Goal: Task Accomplishment & Management: Use online tool/utility

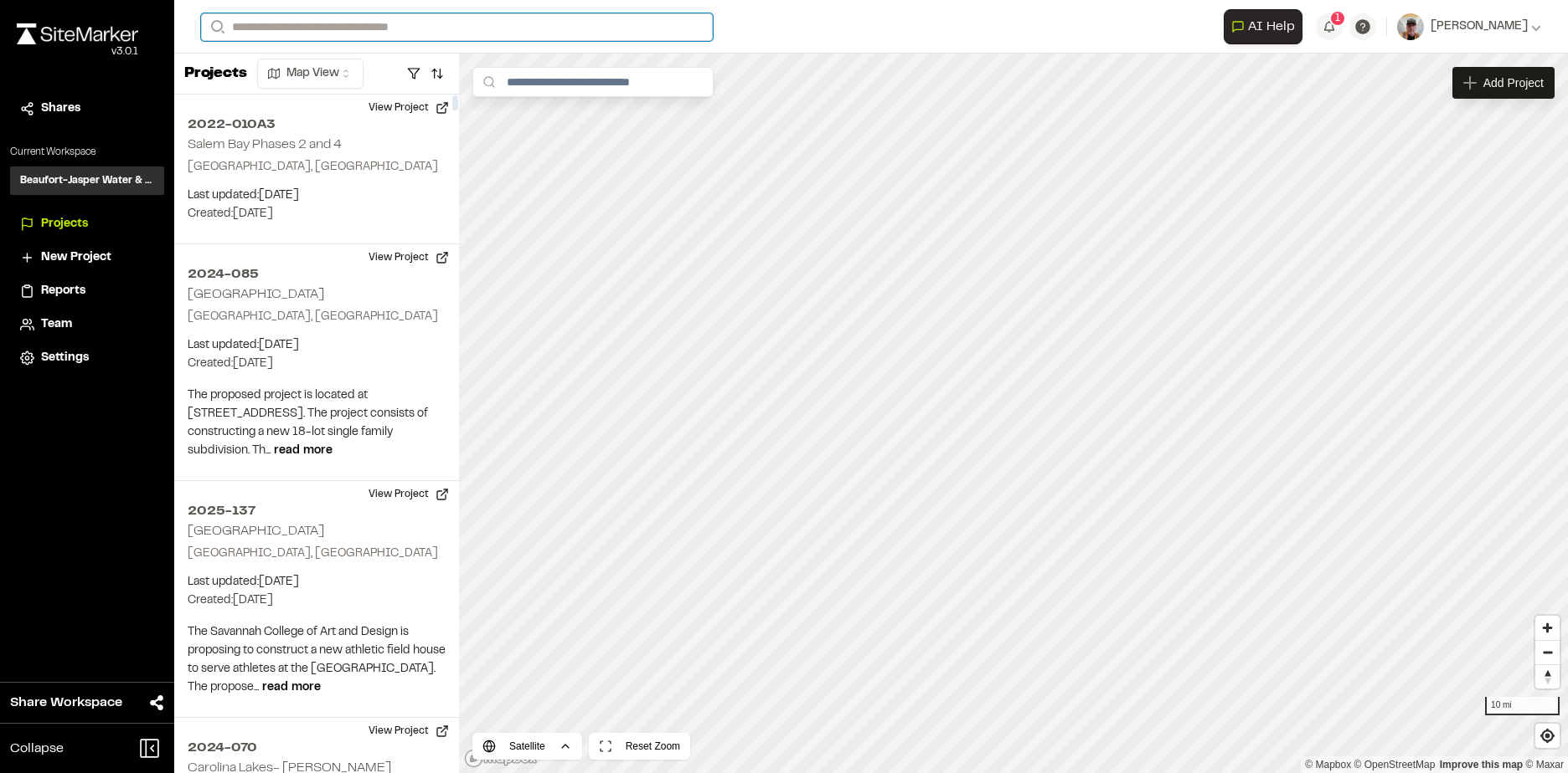
click at [330, 28] on input "Search" at bounding box center [456, 27] width 512 height 28
type input "********"
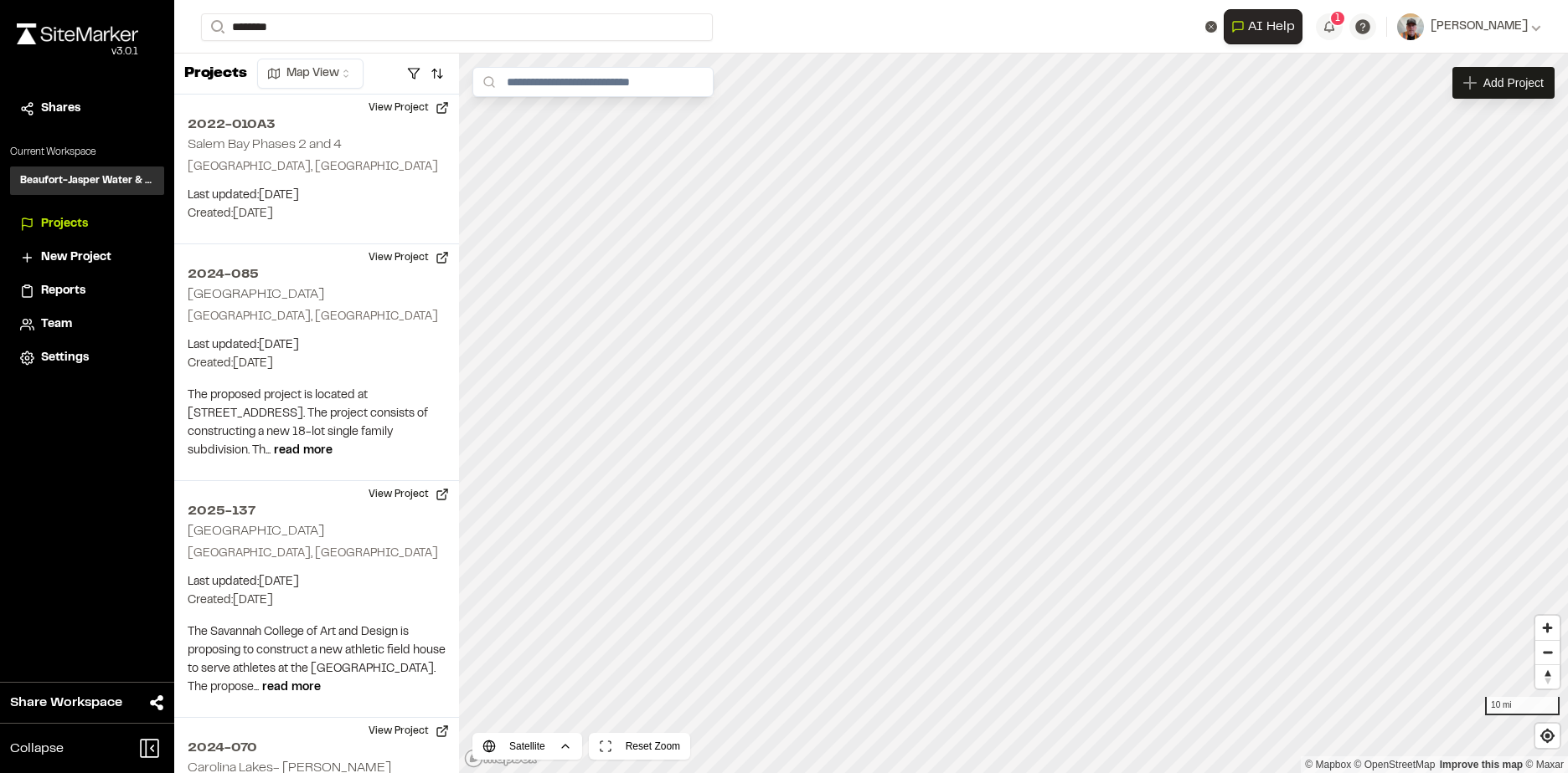
click at [276, 71] on span "2022-092" at bounding box center [244, 67] width 66 height 11
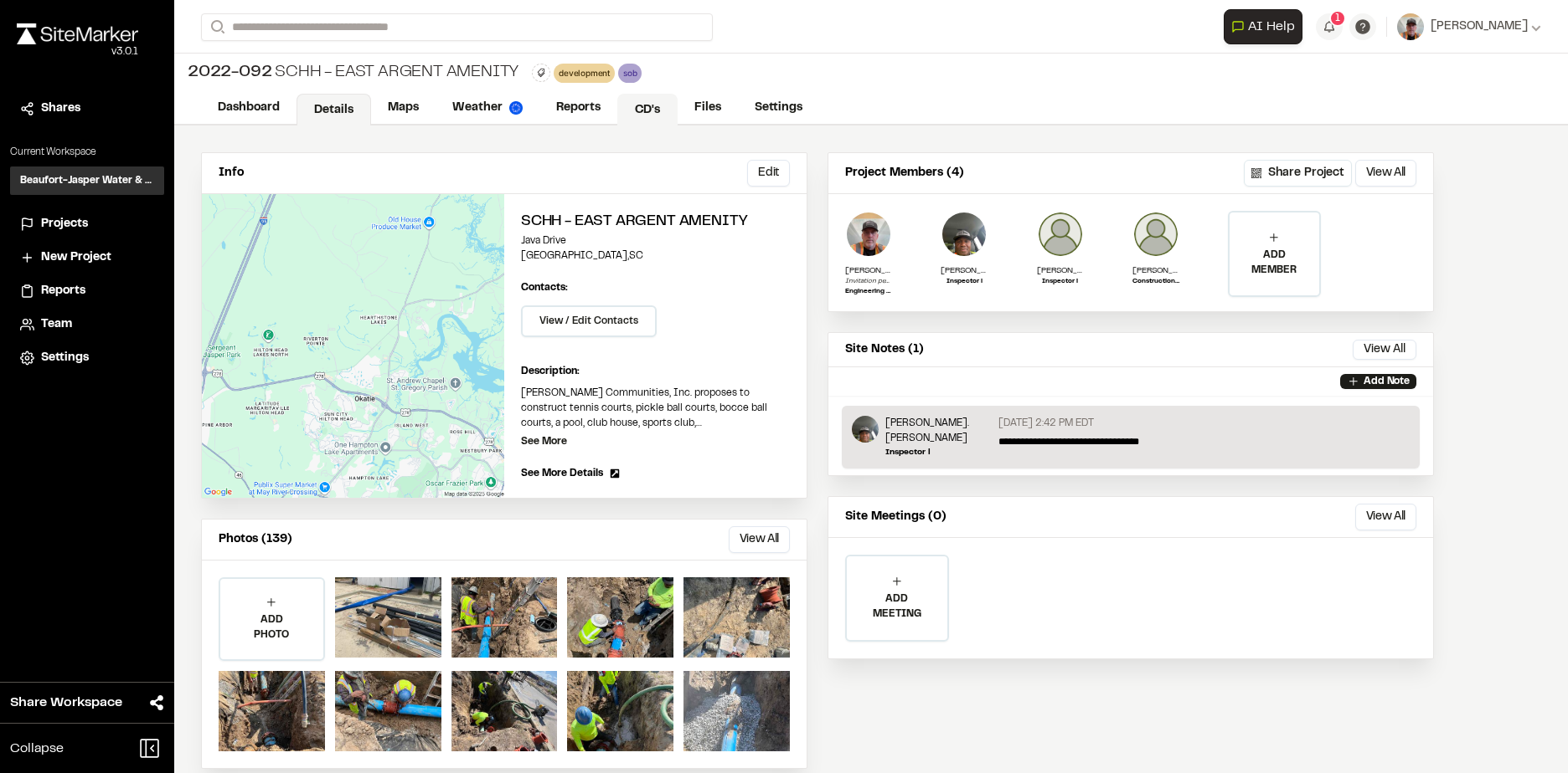
click at [664, 108] on link "CD's" at bounding box center [646, 109] width 60 height 31
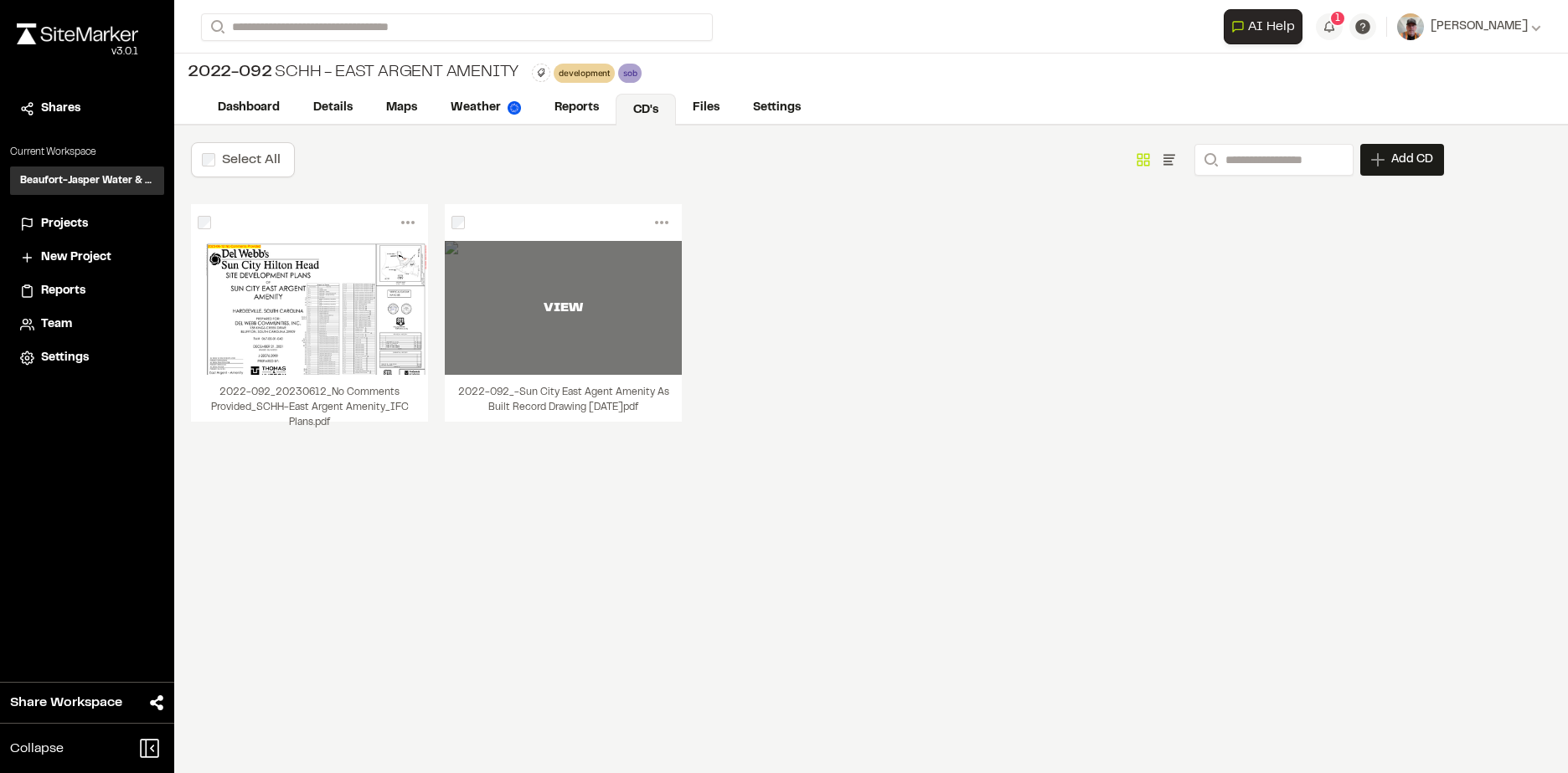
click at [575, 305] on div "VIEW" at bounding box center [563, 307] width 237 height 20
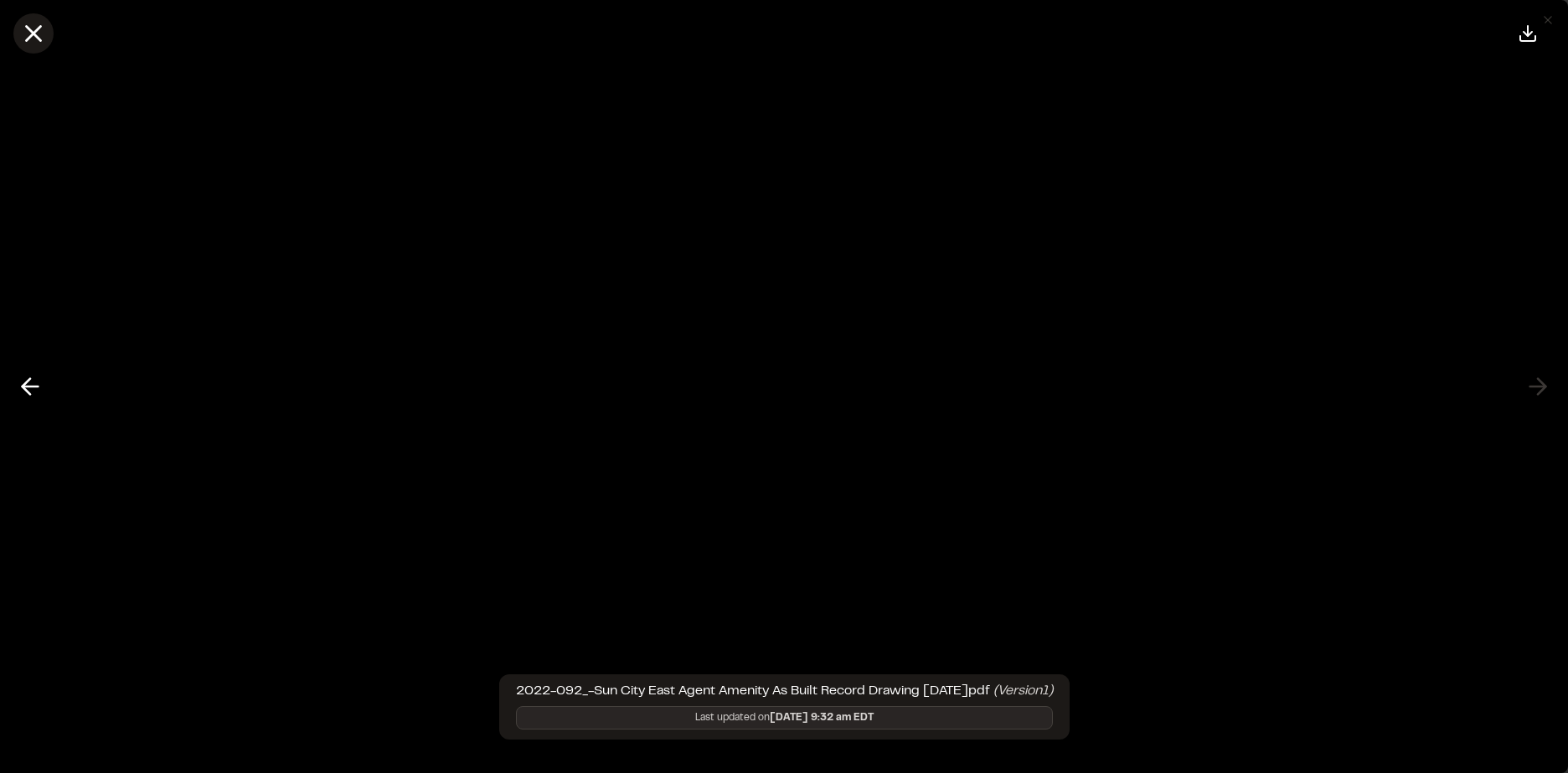
click at [32, 30] on icon at bounding box center [33, 33] width 29 height 29
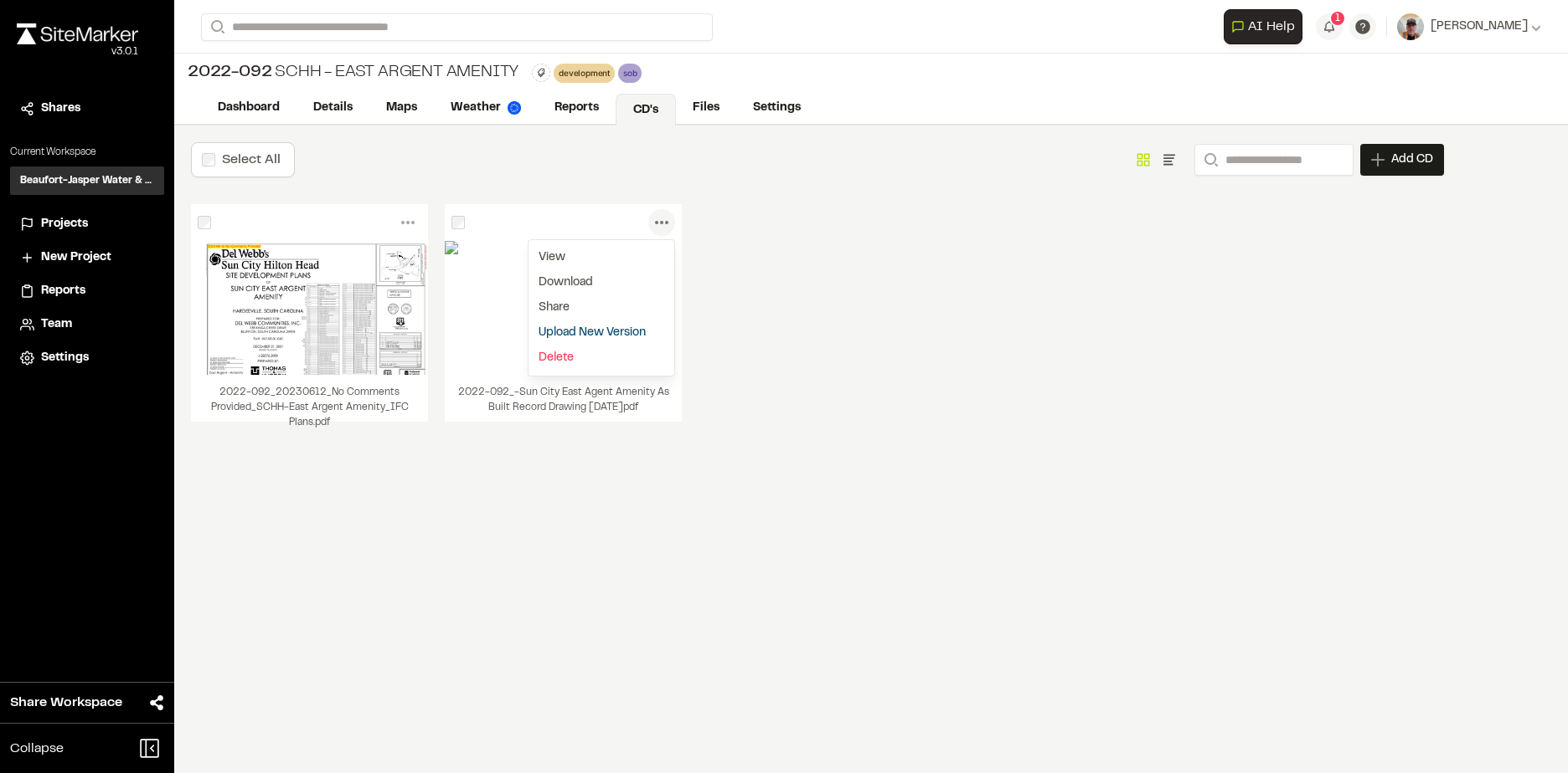
click at [657, 221] on circle at bounding box center [657, 223] width 4 height 4
click at [552, 359] on link "Delete" at bounding box center [601, 358] width 146 height 25
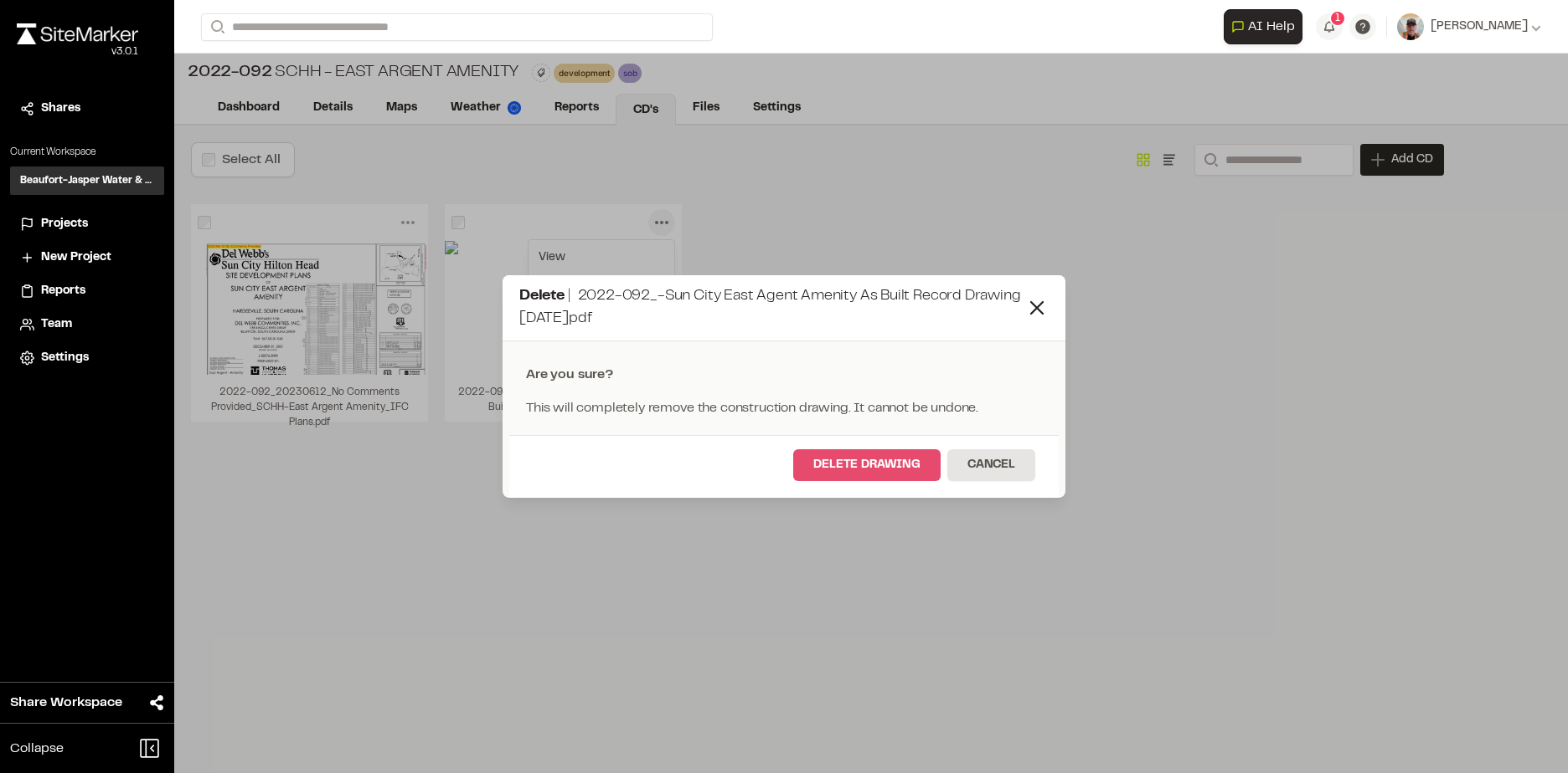
click at [906, 466] on button "Delete Drawing" at bounding box center [867, 465] width 147 height 31
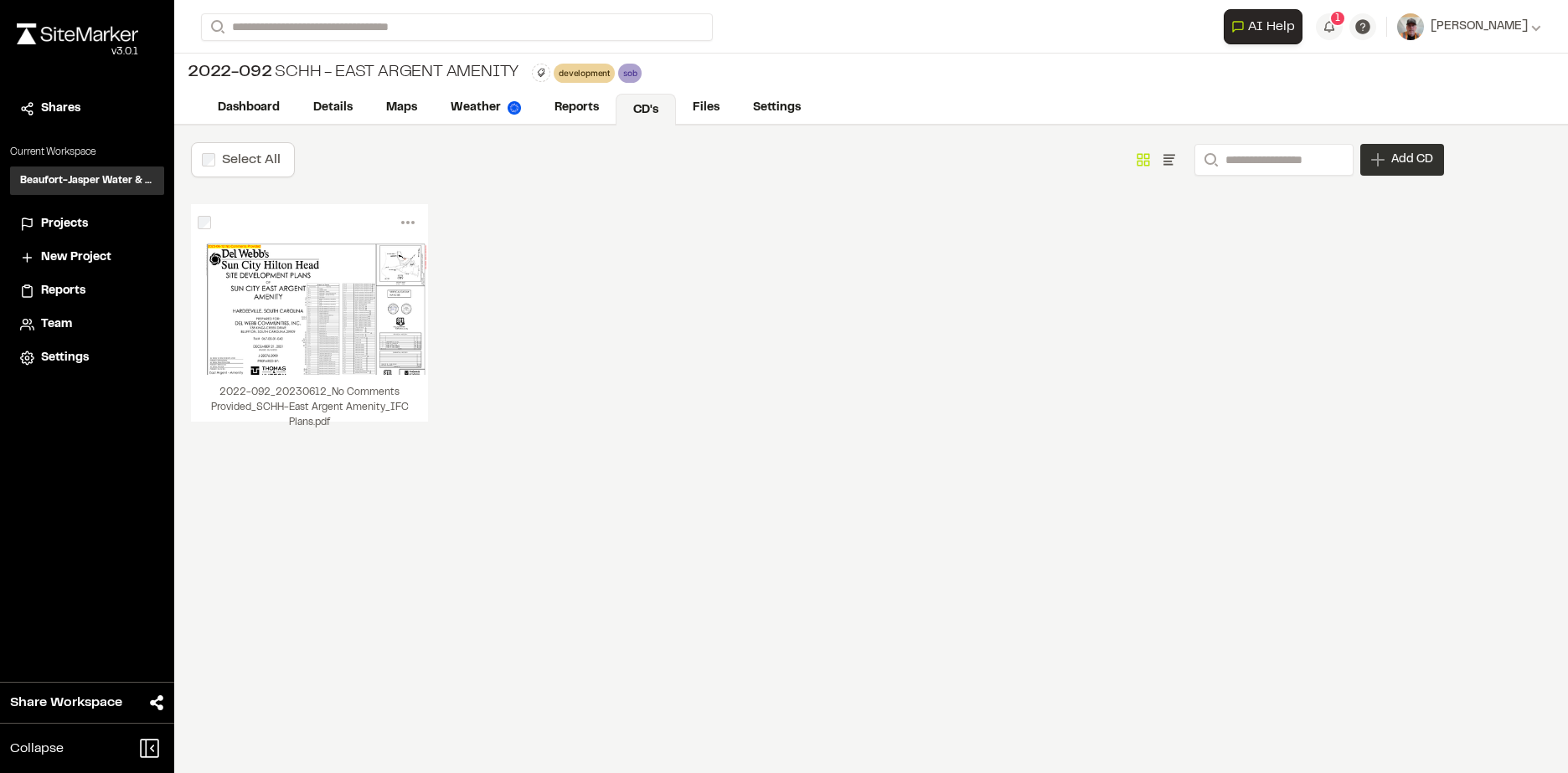
click at [1399, 157] on span "Add CD" at bounding box center [1412, 160] width 42 height 17
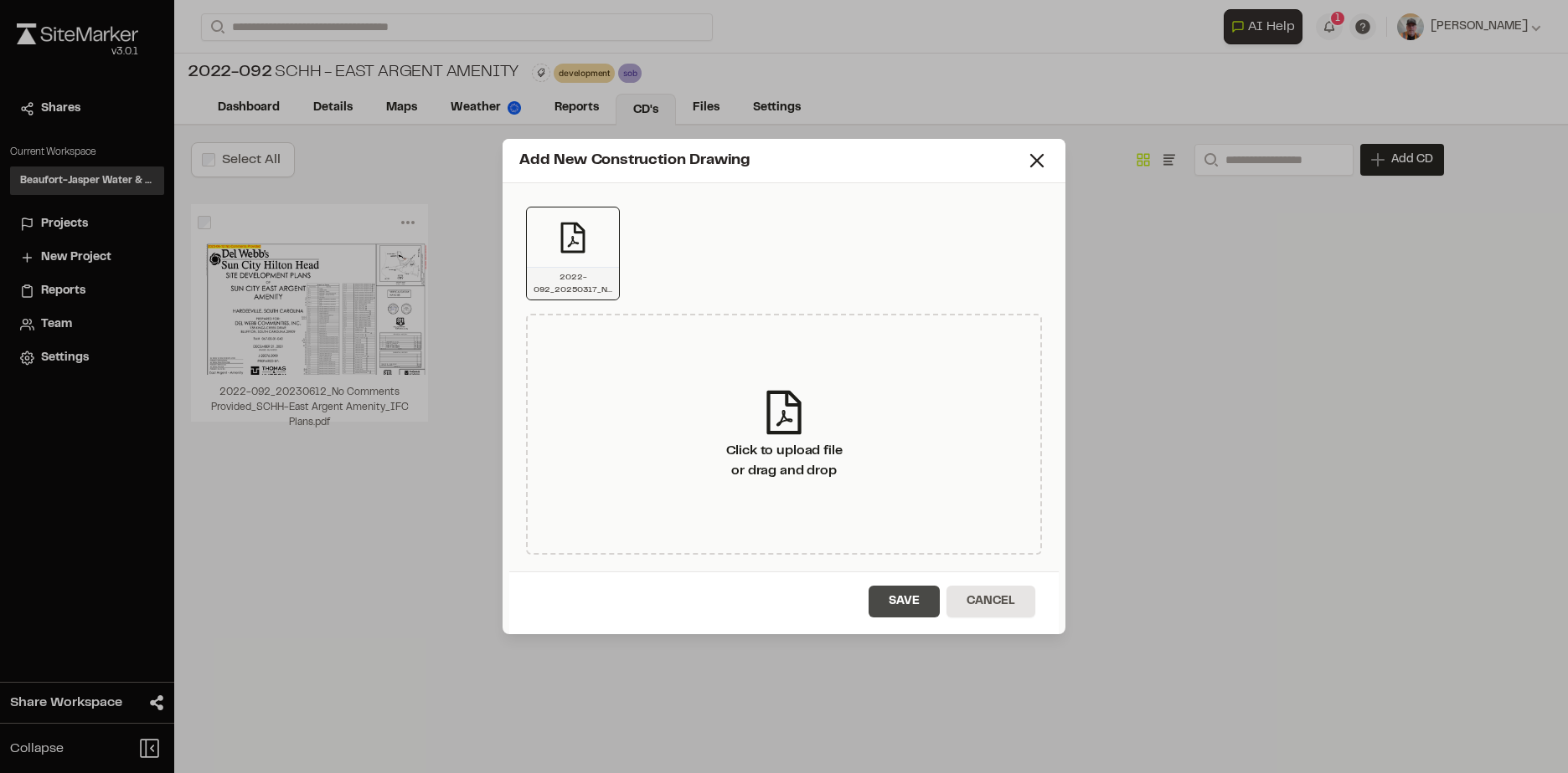
click at [904, 591] on button "Save" at bounding box center [903, 601] width 72 height 31
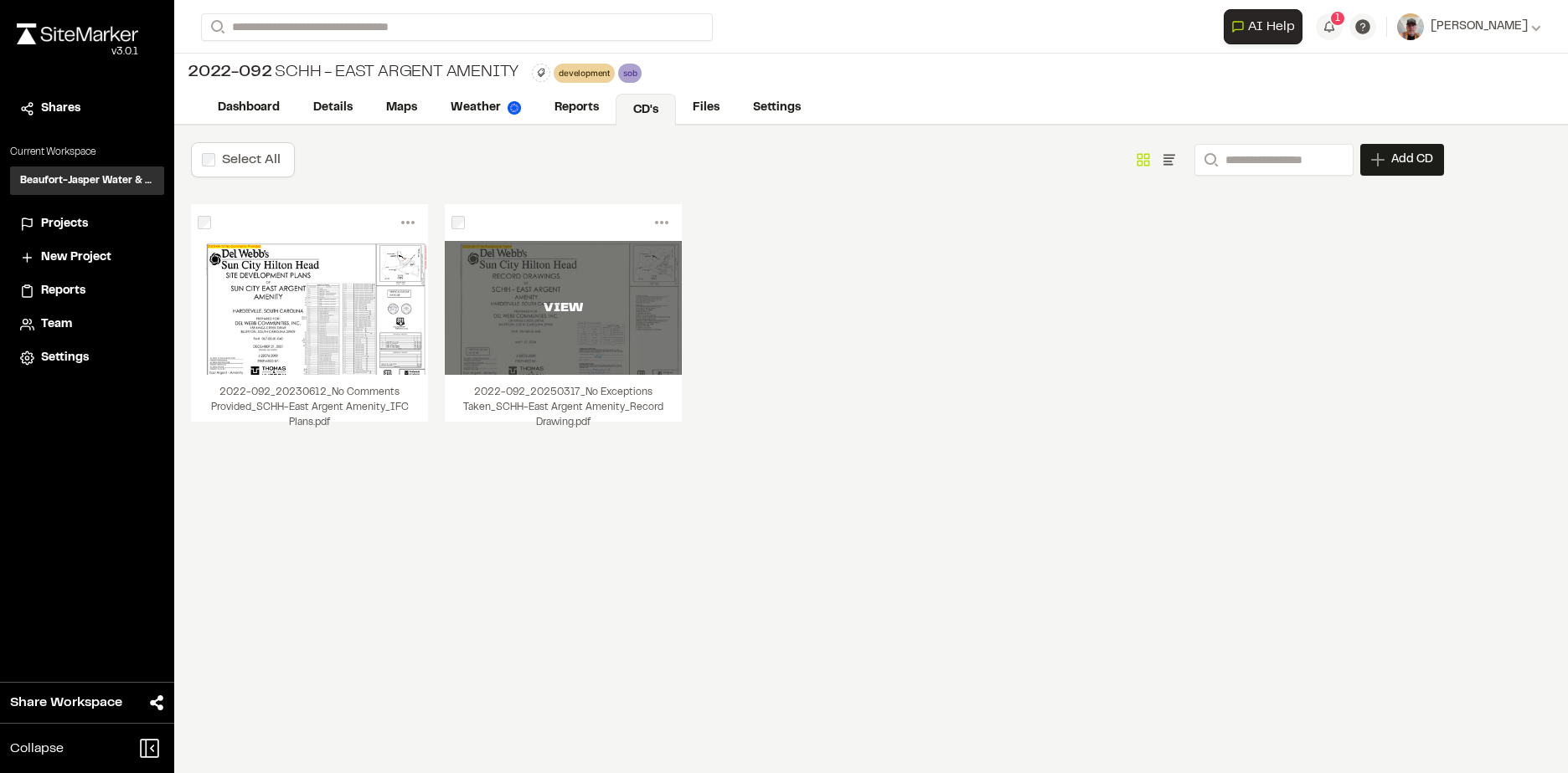
click at [583, 336] on div "VIEW" at bounding box center [563, 308] width 237 height 134
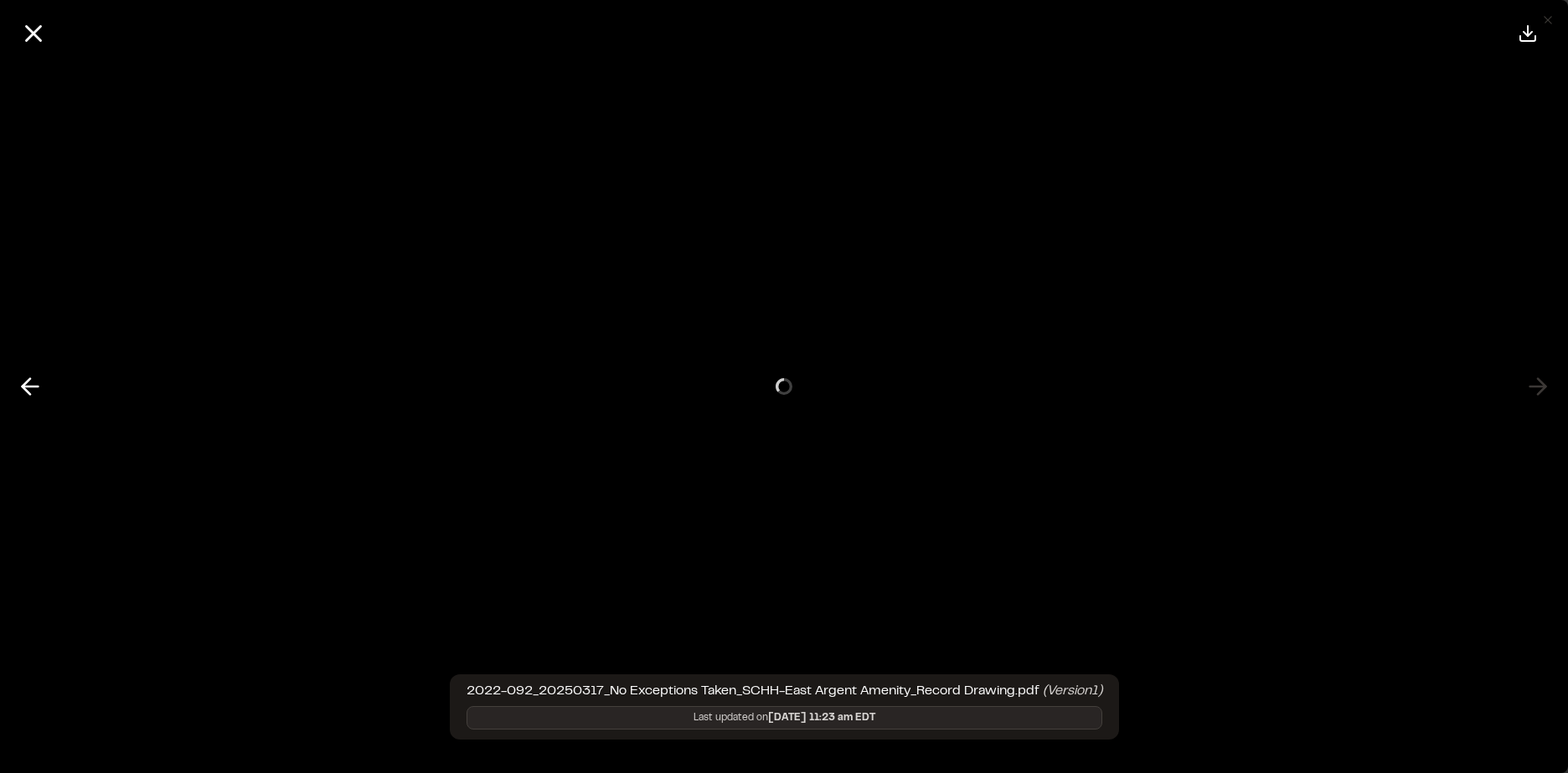
click at [586, 336] on div at bounding box center [784, 386] width 1635 height 773
click at [1551, 386] on iframe at bounding box center [784, 386] width 1568 height 773
click at [23, 17] on button at bounding box center [33, 33] width 40 height 40
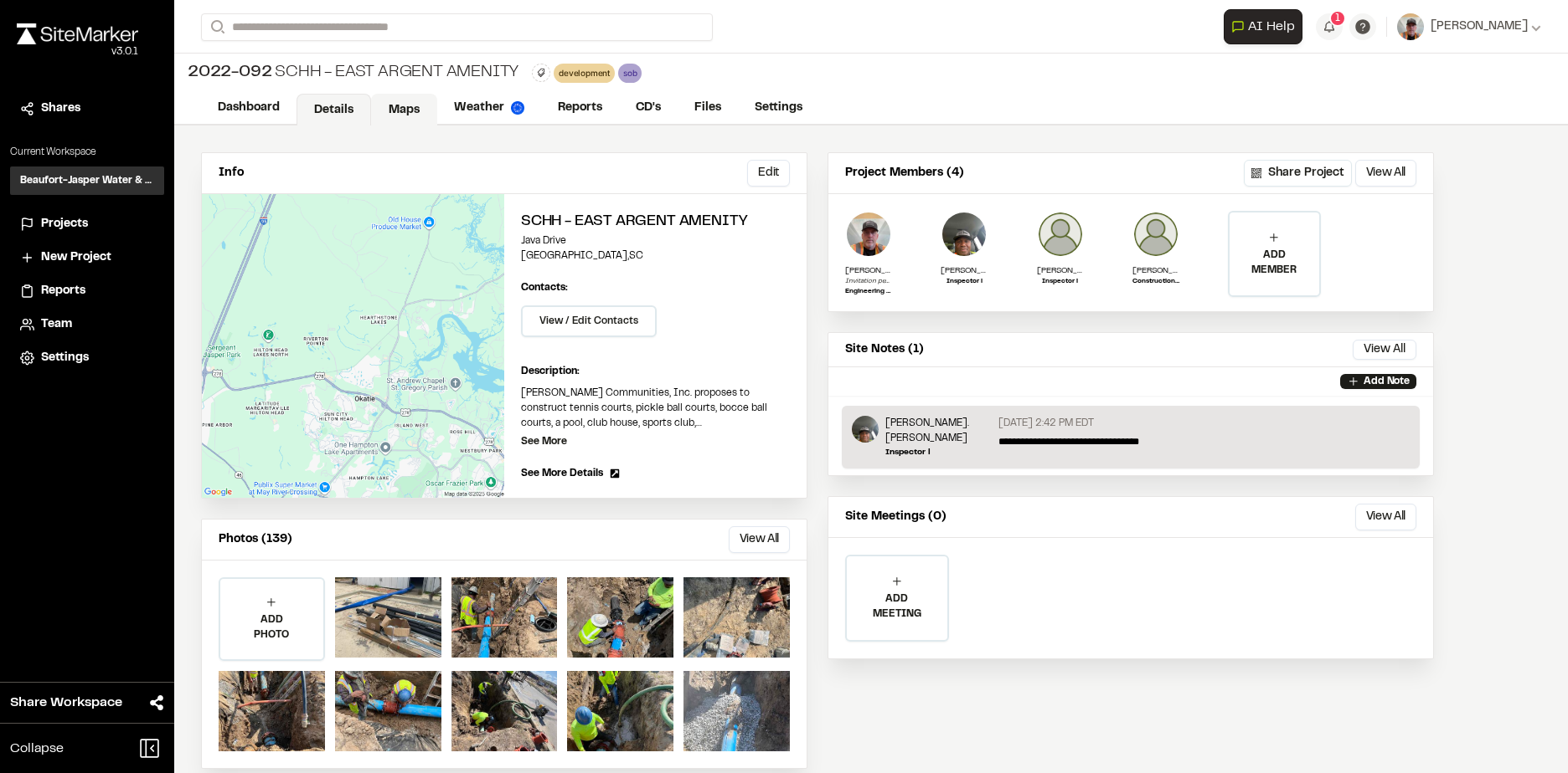
click at [403, 108] on link "Maps" at bounding box center [404, 109] width 66 height 31
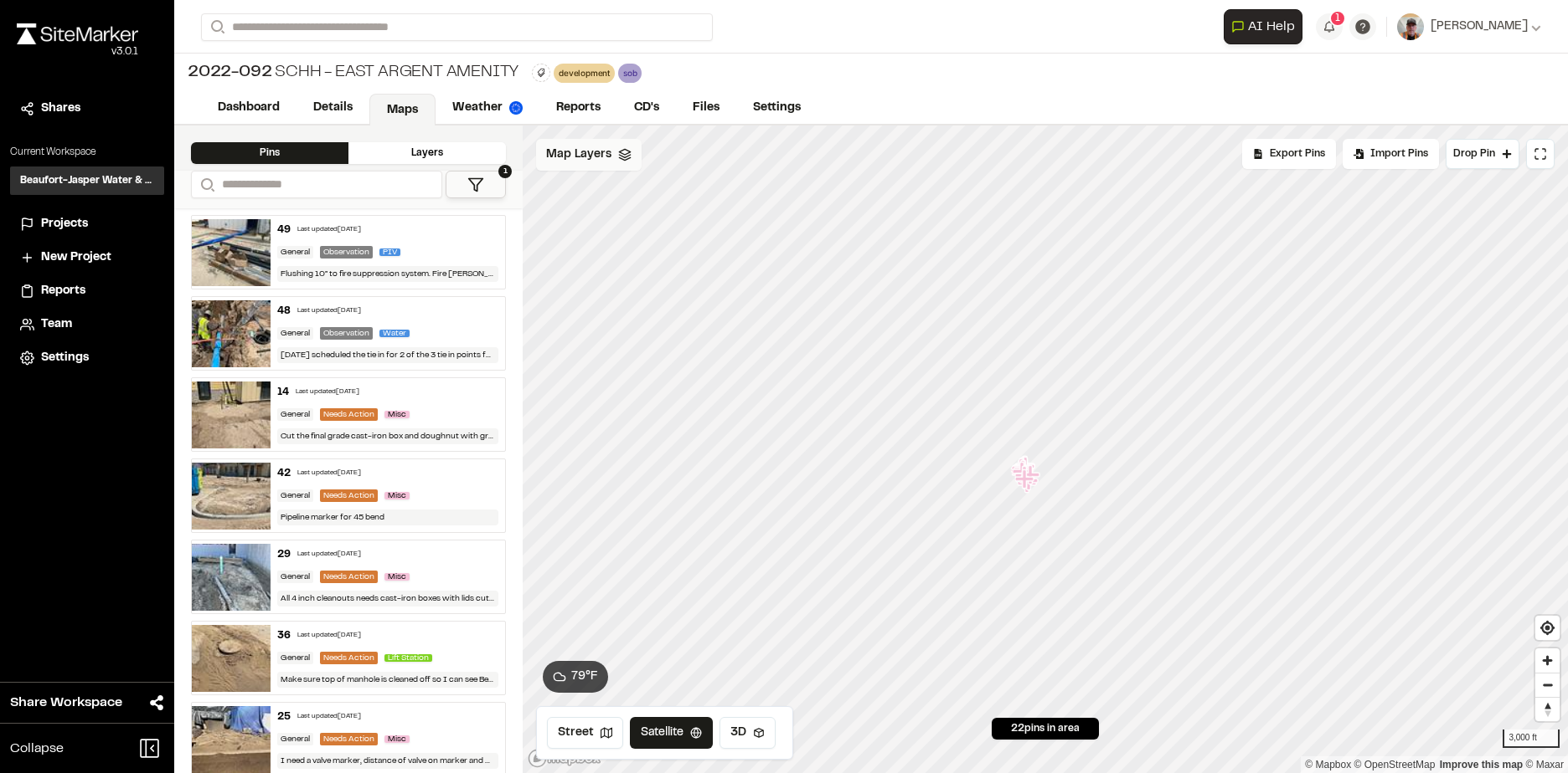
click at [621, 157] on icon at bounding box center [625, 155] width 13 height 13
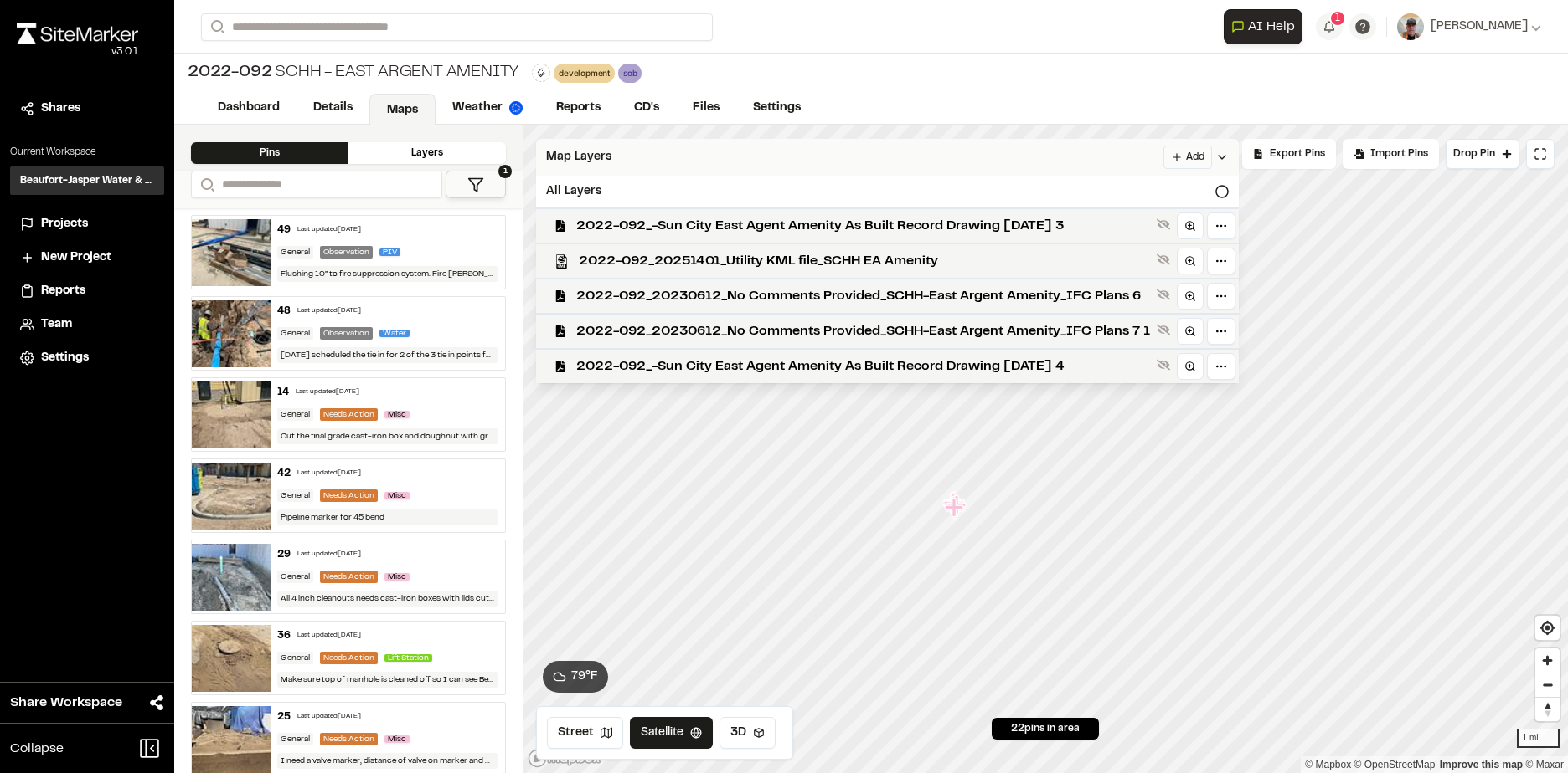
click at [1197, 158] on html "Close sidebar v 3.0.1 Shares Current Workspace Beaufort-Jasper Water & Sewer Au…" at bounding box center [784, 386] width 1568 height 773
click at [1118, 187] on link "Add Layer" at bounding box center [1147, 191] width 126 height 29
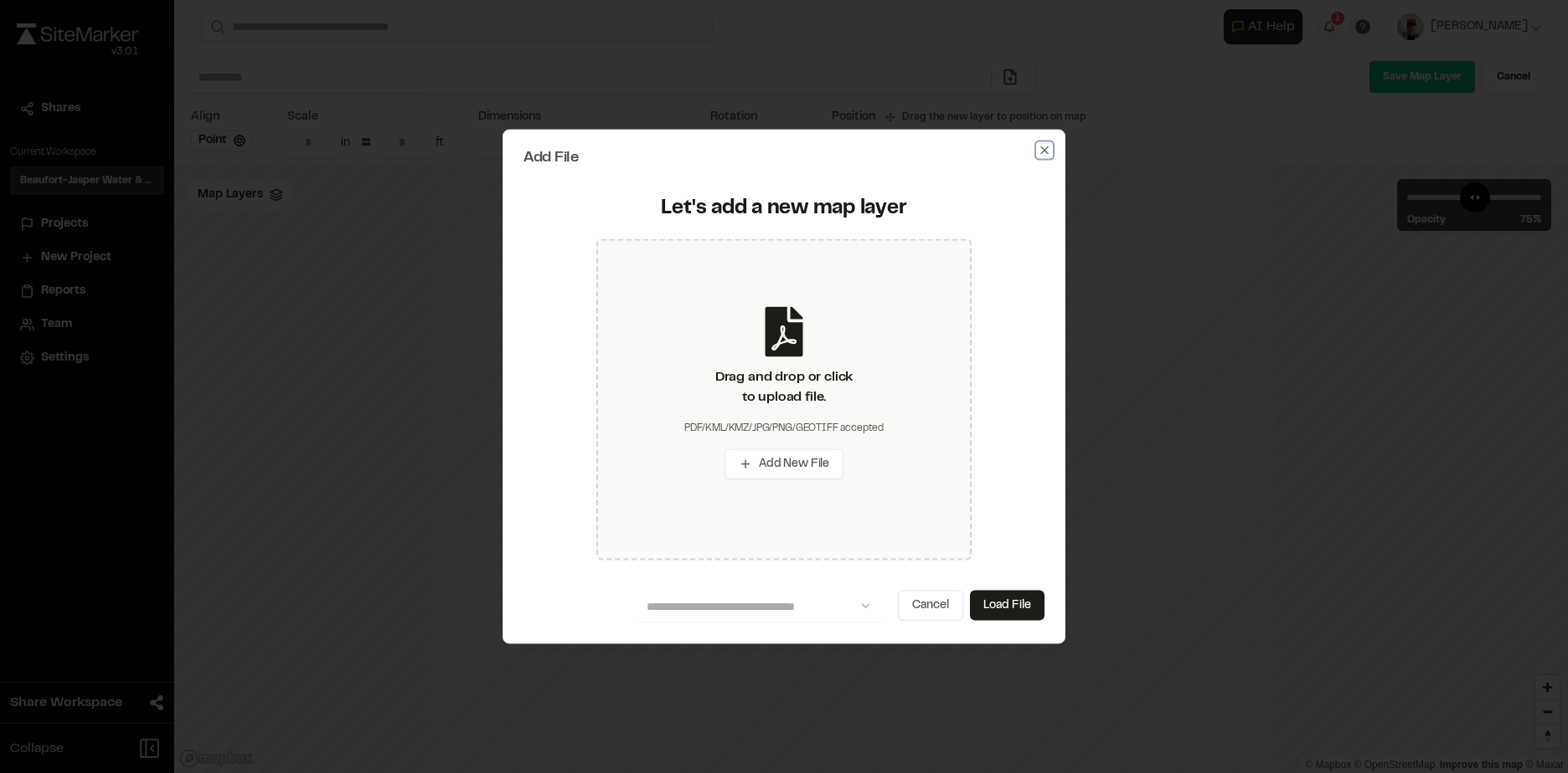
click at [1039, 147] on icon "button" at bounding box center [1045, 151] width 13 height 13
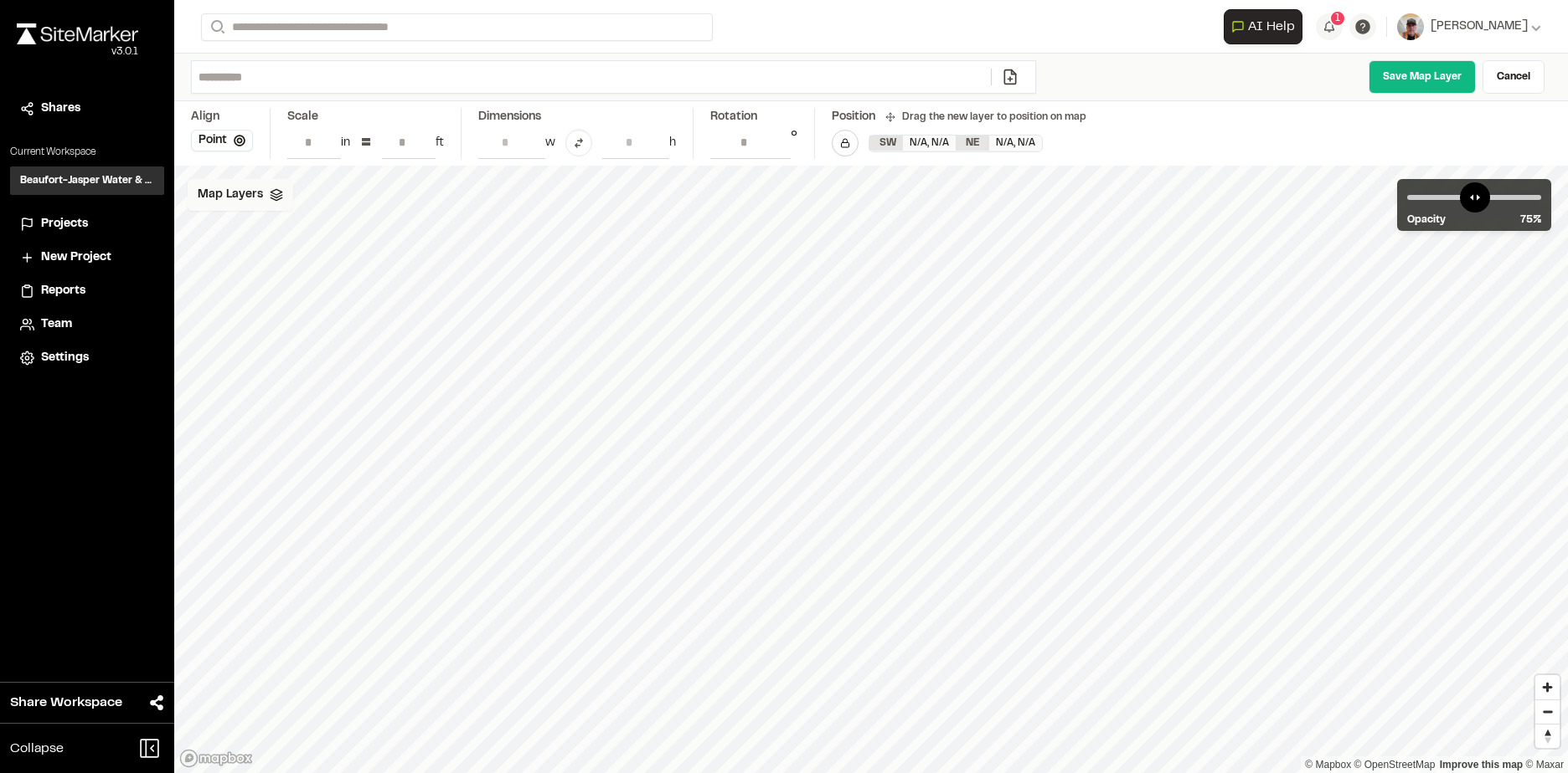
click at [279, 195] on polyline at bounding box center [275, 196] width 11 height 3
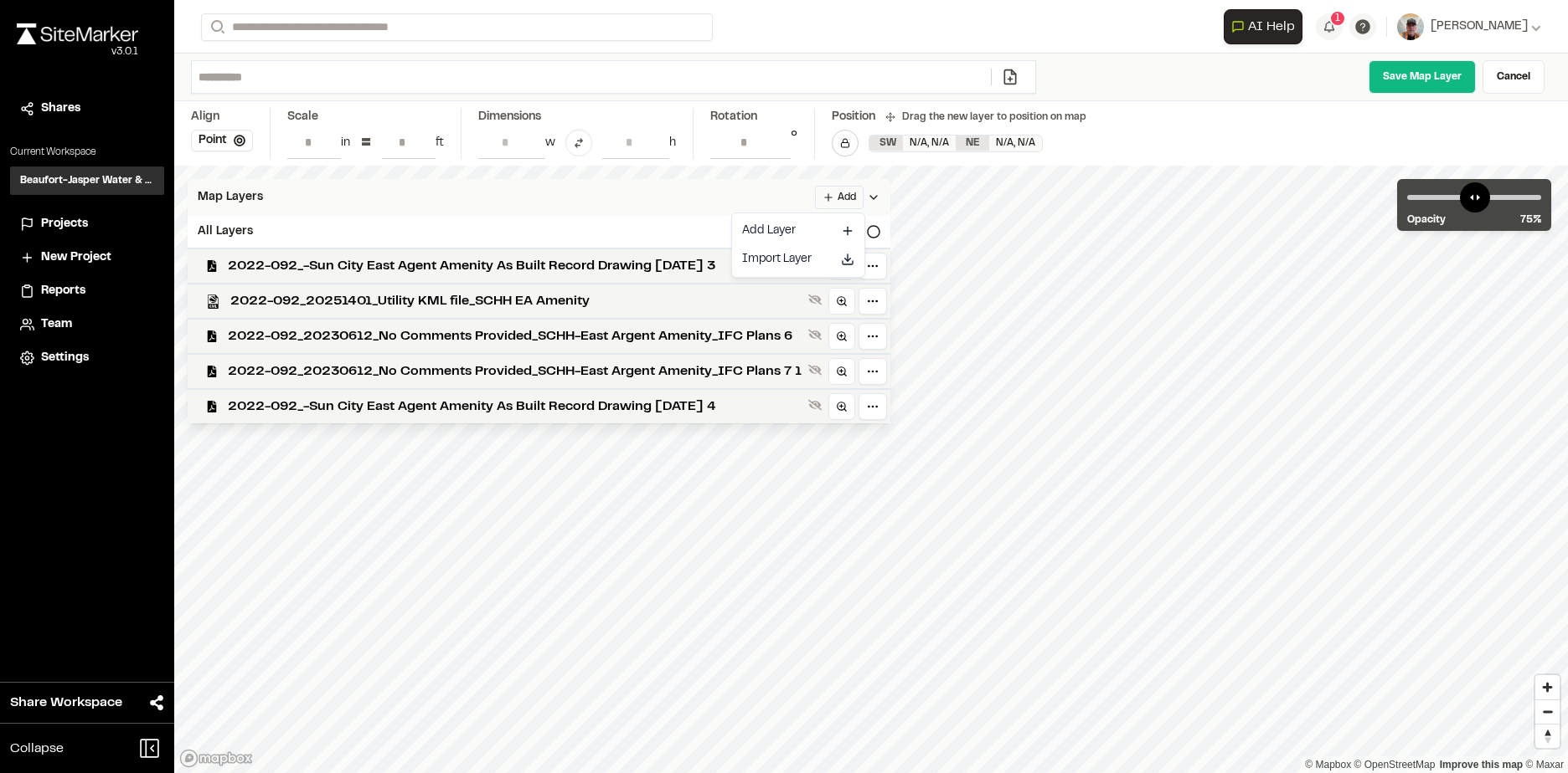
click at [852, 193] on html "Close sidebar v 3.0.1 Shares Current Workspace Beaufort-Jasper Water & Sewer Au…" at bounding box center [784, 386] width 1568 height 773
click at [779, 227] on link "Add Layer" at bounding box center [798, 231] width 126 height 29
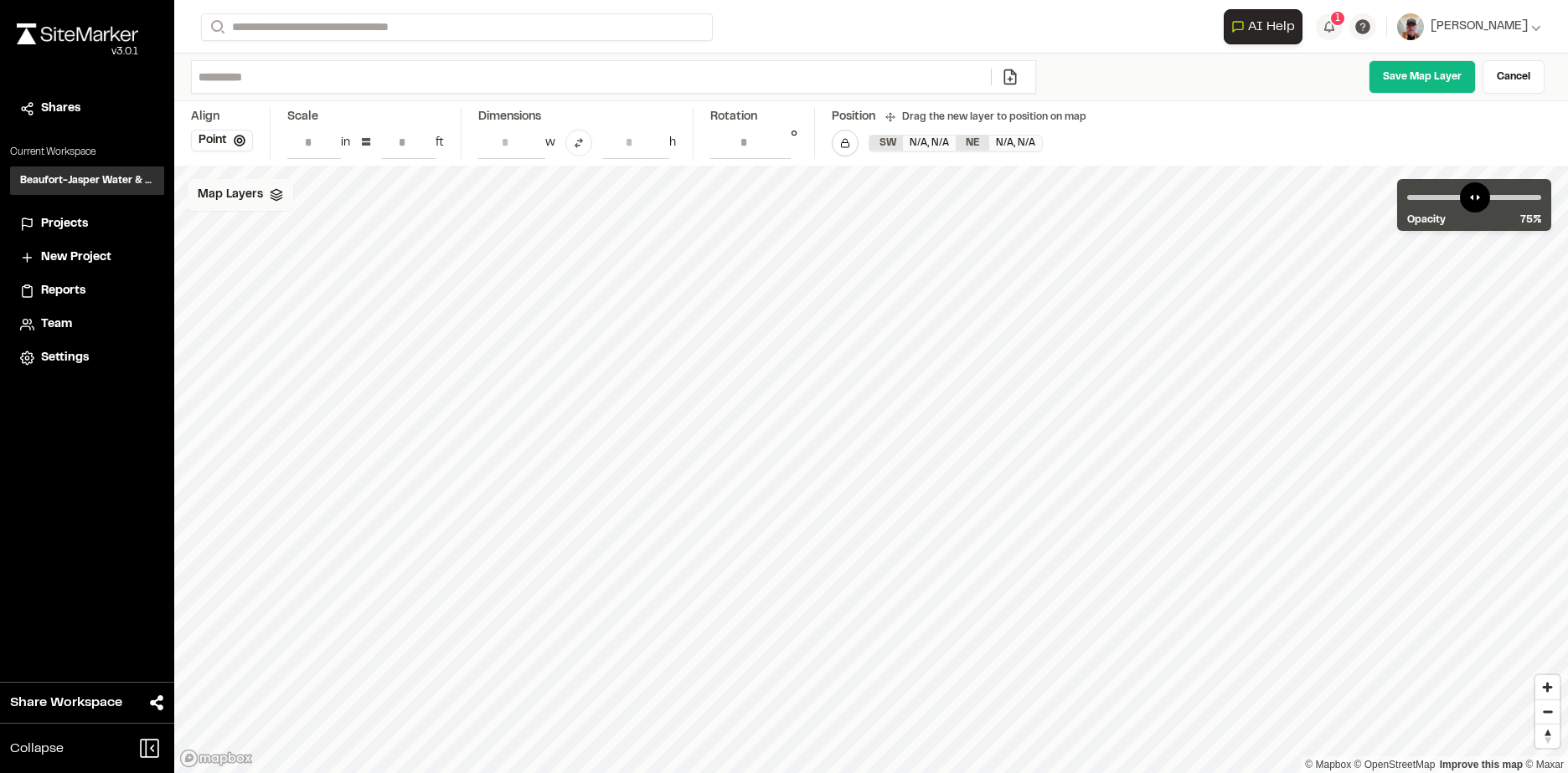
click at [270, 190] on icon at bounding box center [276, 195] width 13 height 13
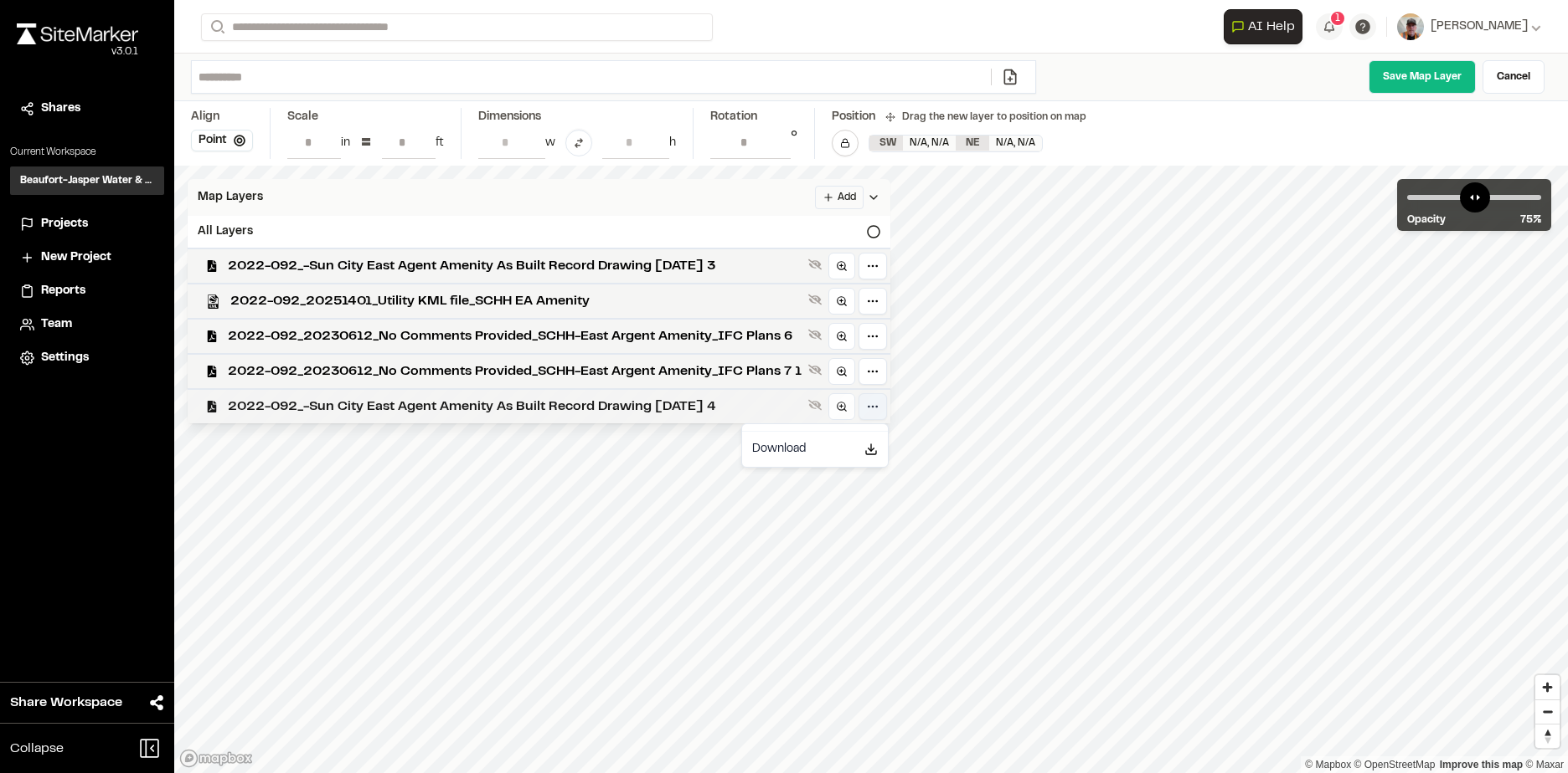
click at [871, 406] on html "Close sidebar v 3.0.1 Shares Current Workspace Beaufort-Jasper Water & Sewer Au…" at bounding box center [784, 386] width 1568 height 773
click at [879, 407] on html "Close sidebar v 3.0.1 Shares Current Workspace Beaufort-Jasper Water & Sewer Au…" at bounding box center [784, 386] width 1568 height 773
click at [879, 405] on html "Close sidebar v 3.0.1 Shares Current Workspace Beaufort-Jasper Water & Sewer Au…" at bounding box center [784, 386] width 1568 height 773
click at [296, 407] on html "Close sidebar v 3.0.1 Shares Current Workspace Beaufort-Jasper Water & Sewer Au…" at bounding box center [784, 386] width 1568 height 773
click at [879, 375] on html "Close sidebar v 3.0.1 Shares Current Workspace Beaufort-Jasper Water & Sewer Au…" at bounding box center [784, 386] width 1568 height 773
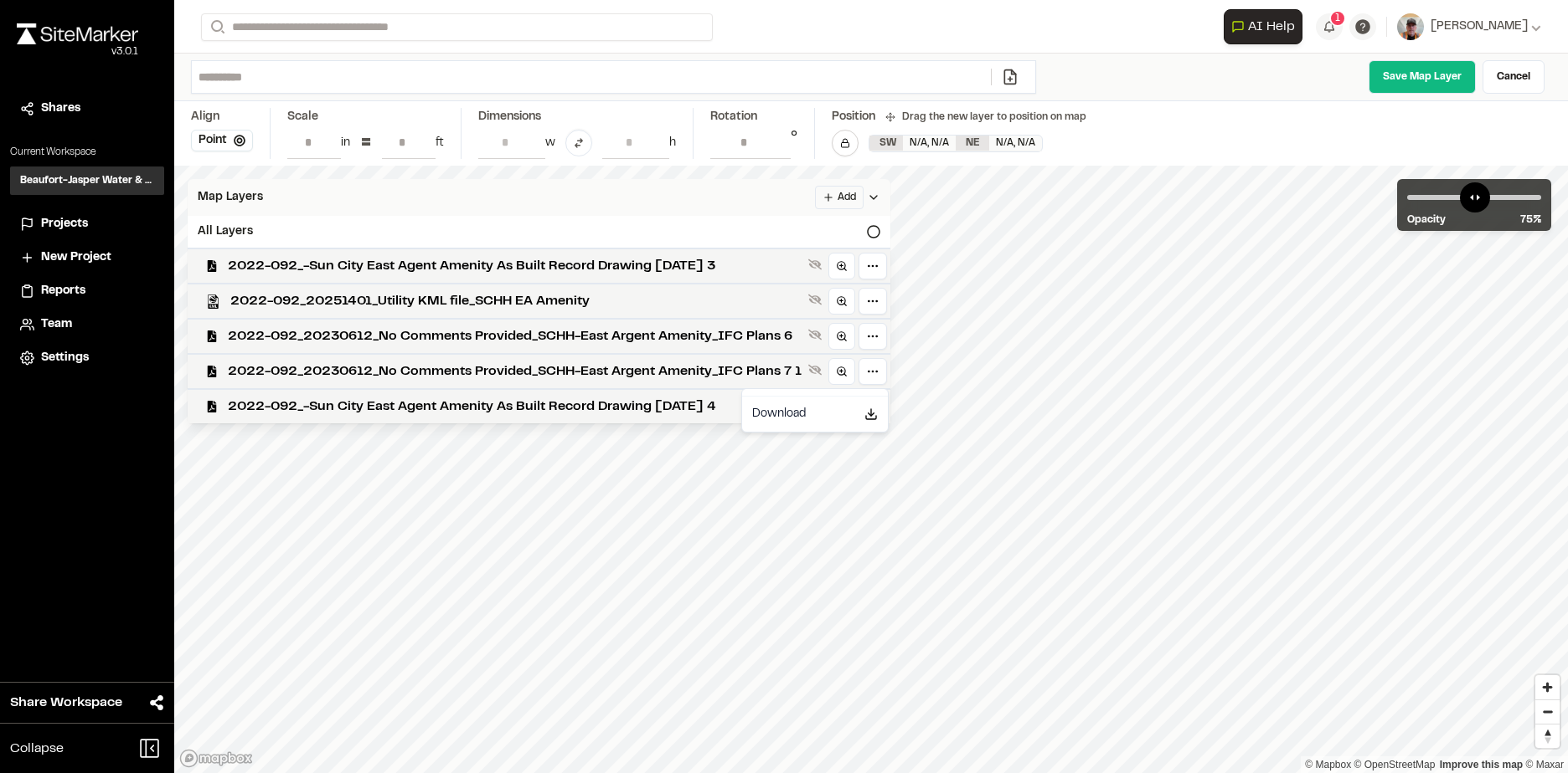
click at [777, 520] on html "Close sidebar v 3.0.1 Shares Current Workspace Beaufort-Jasper Water & Sewer Au…" at bounding box center [784, 386] width 1568 height 773
click at [847, 196] on html "Close sidebar v 3.0.1 Shares Current Workspace Beaufort-Jasper Water & Sewer Au…" at bounding box center [784, 386] width 1568 height 773
click at [584, 267] on html "Close sidebar v 3.0.1 Shares Current Workspace Beaufort-Jasper Water & Sewer Au…" at bounding box center [784, 386] width 1568 height 773
click at [874, 263] on html "Close sidebar v 3.0.1 Shares Current Workspace Beaufort-Jasper Water & Sewer Au…" at bounding box center [784, 386] width 1568 height 773
drag, startPoint x: 633, startPoint y: 268, endPoint x: 336, endPoint y: 257, distance: 297.2
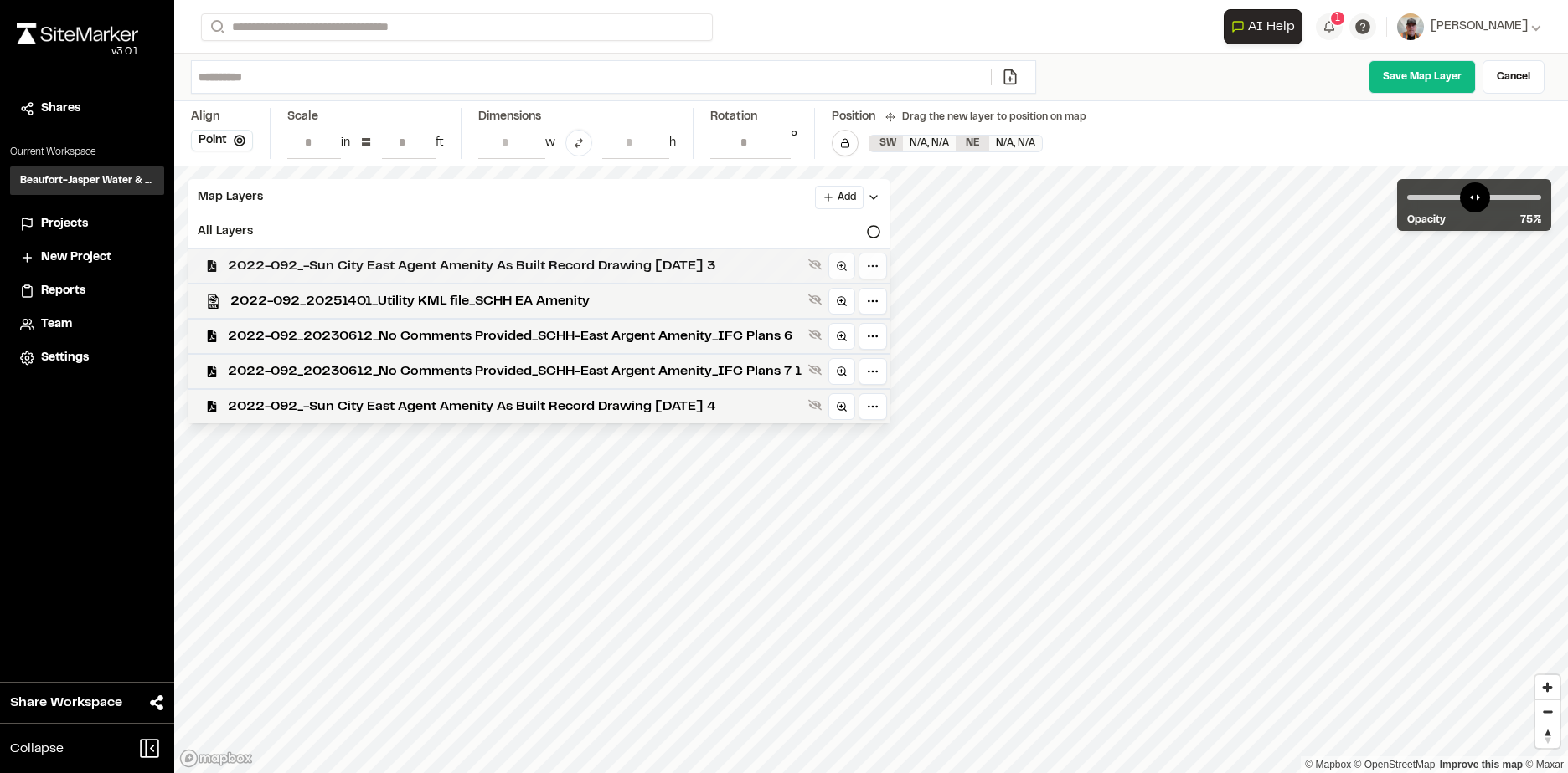
drag, startPoint x: 336, startPoint y: 257, endPoint x: 710, endPoint y: 262, distance: 374.0
click at [710, 262] on span "2022-092_-Sun City East Agent Amenity As Built Record Drawing [DATE] 3" at bounding box center [515, 265] width 574 height 20
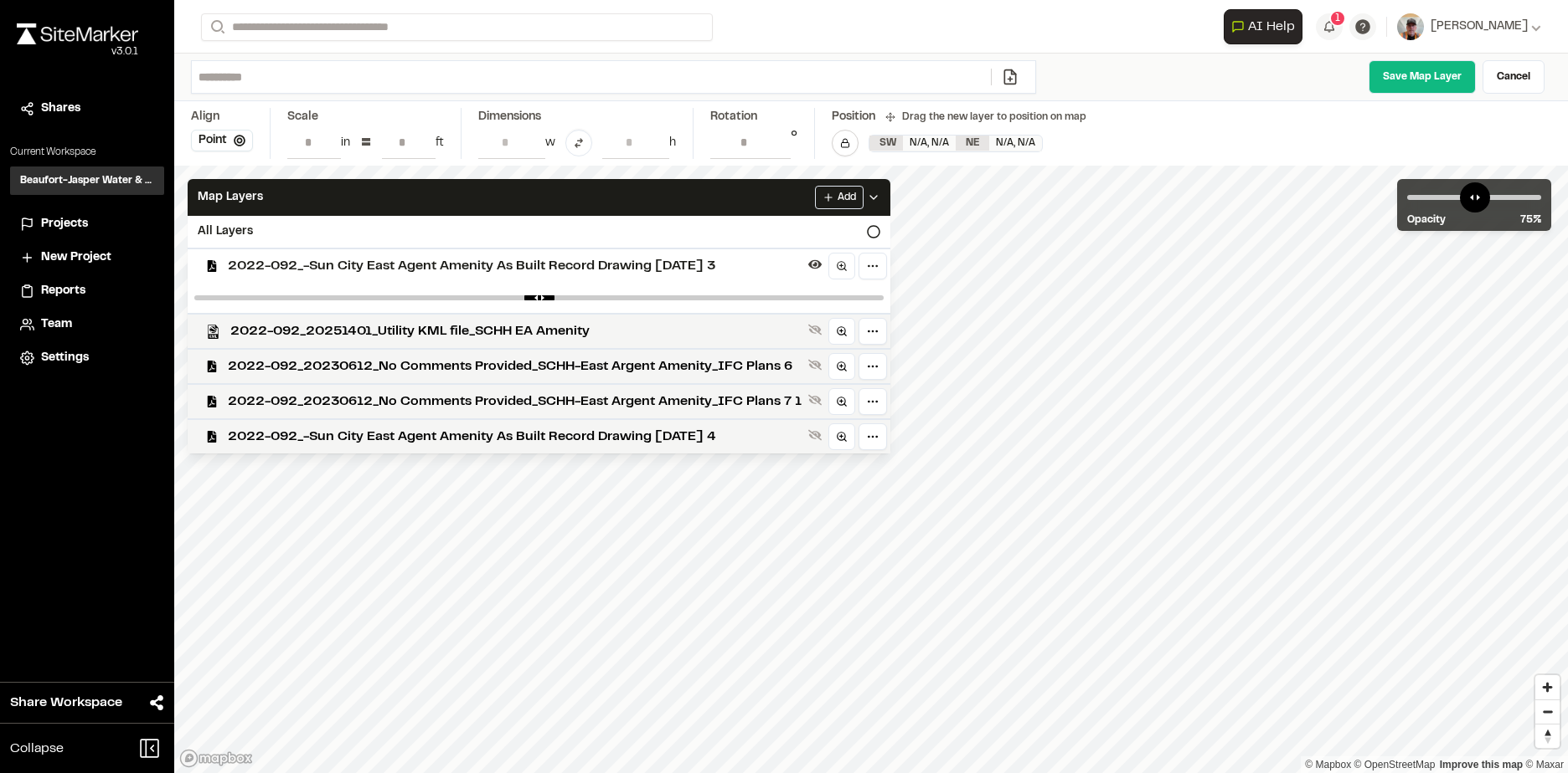
drag, startPoint x: 723, startPoint y: 263, endPoint x: 685, endPoint y: 262, distance: 38.0
click at [685, 262] on span "2022-092_-Sun City East Agent Amenity As Built Record Drawing [DATE] 3" at bounding box center [515, 265] width 574 height 20
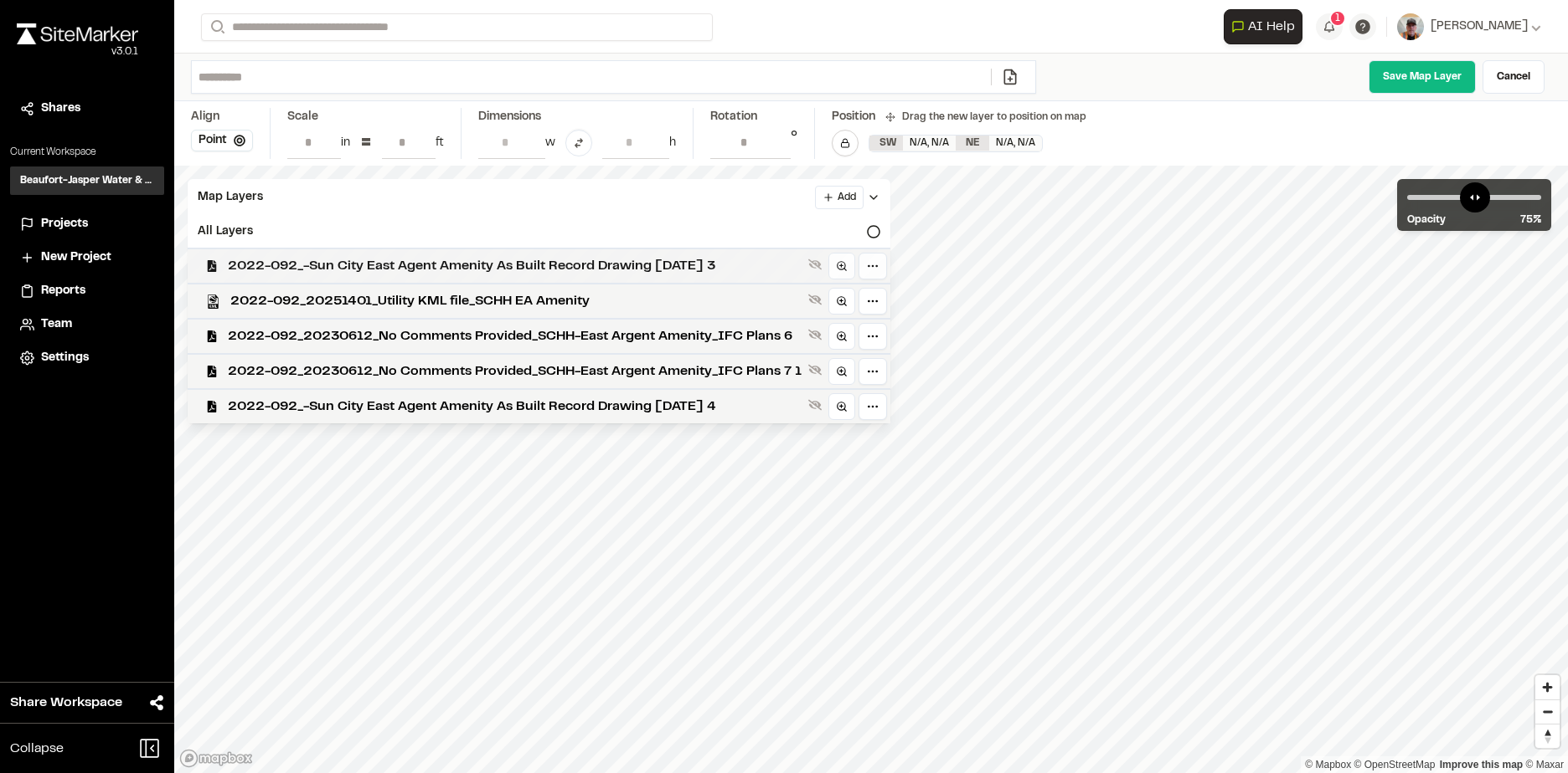
drag, startPoint x: 687, startPoint y: 261, endPoint x: 639, endPoint y: 261, distance: 48.0
click at [639, 261] on span "2022-092_-Sun City East Agent Amenity As Built Record Drawing [DATE] 3" at bounding box center [515, 265] width 574 height 20
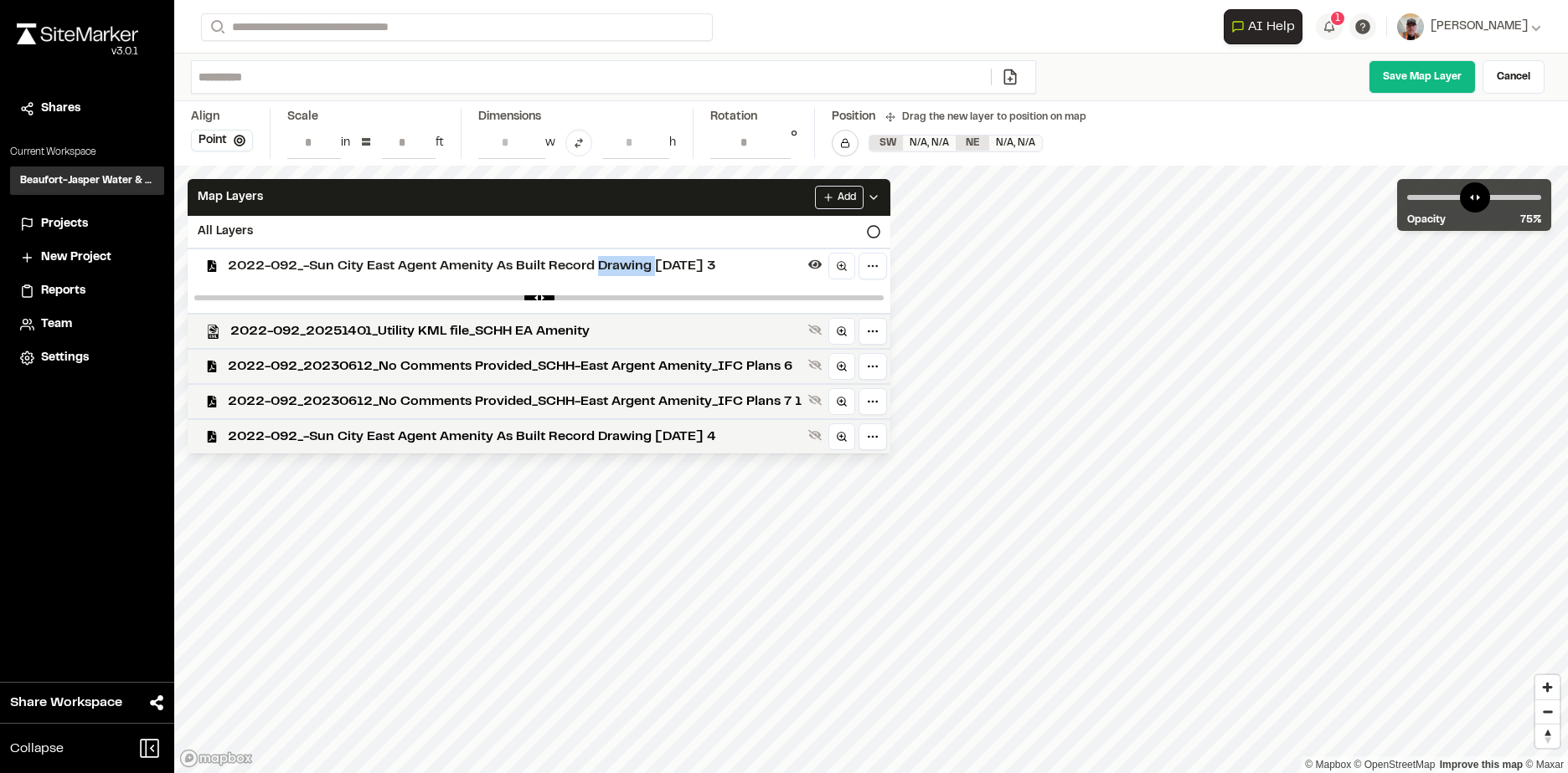
click at [639, 261] on span "2022-092_-Sun City East Agent Amenity As Built Record Drawing [DATE] 3" at bounding box center [515, 265] width 574 height 20
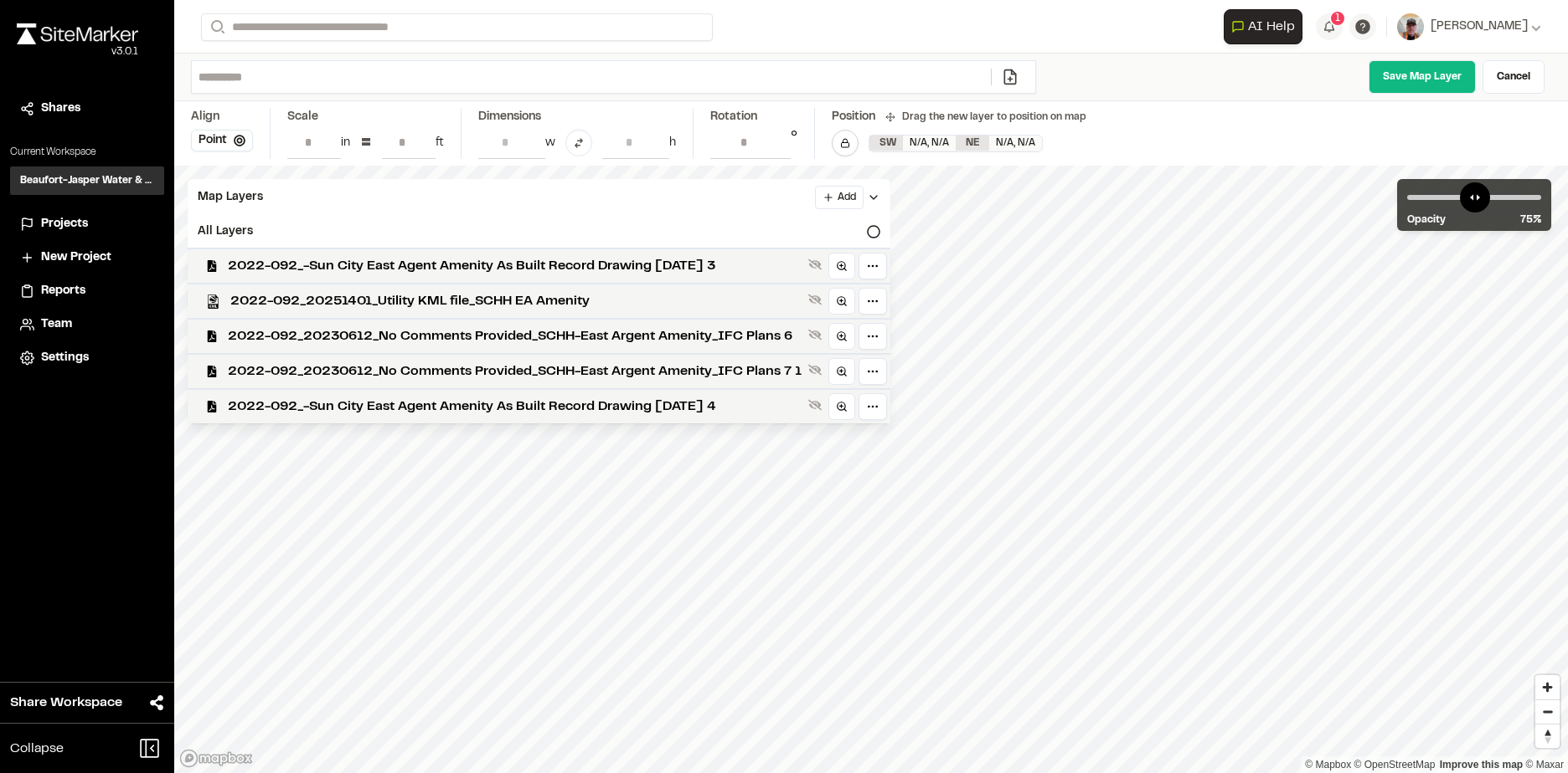
click at [639, 261] on span "2022-092_-Sun City East Agent Amenity As Built Record Drawing [DATE] 3" at bounding box center [515, 265] width 574 height 20
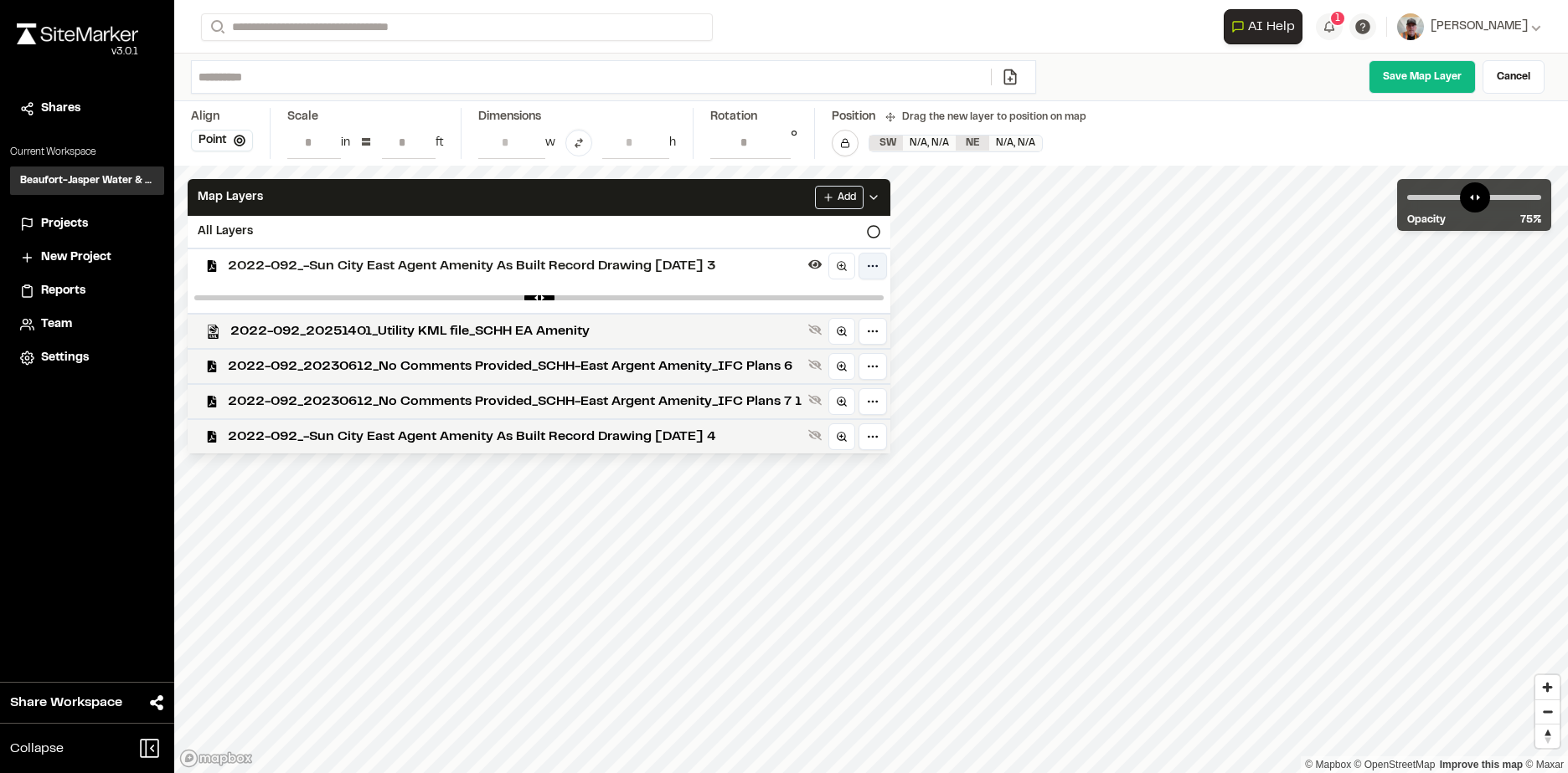
click at [873, 265] on html "Close sidebar v 3.0.1 Shares Current Workspace Beaufort-Jasper Water & Sewer Au…" at bounding box center [784, 386] width 1568 height 773
click at [1510, 74] on html "Close sidebar v 3.0.1 Shares Current Workspace Beaufort-Jasper Water & Sewer Au…" at bounding box center [784, 386] width 1568 height 773
click at [1511, 74] on link "Cancel" at bounding box center [1513, 76] width 62 height 33
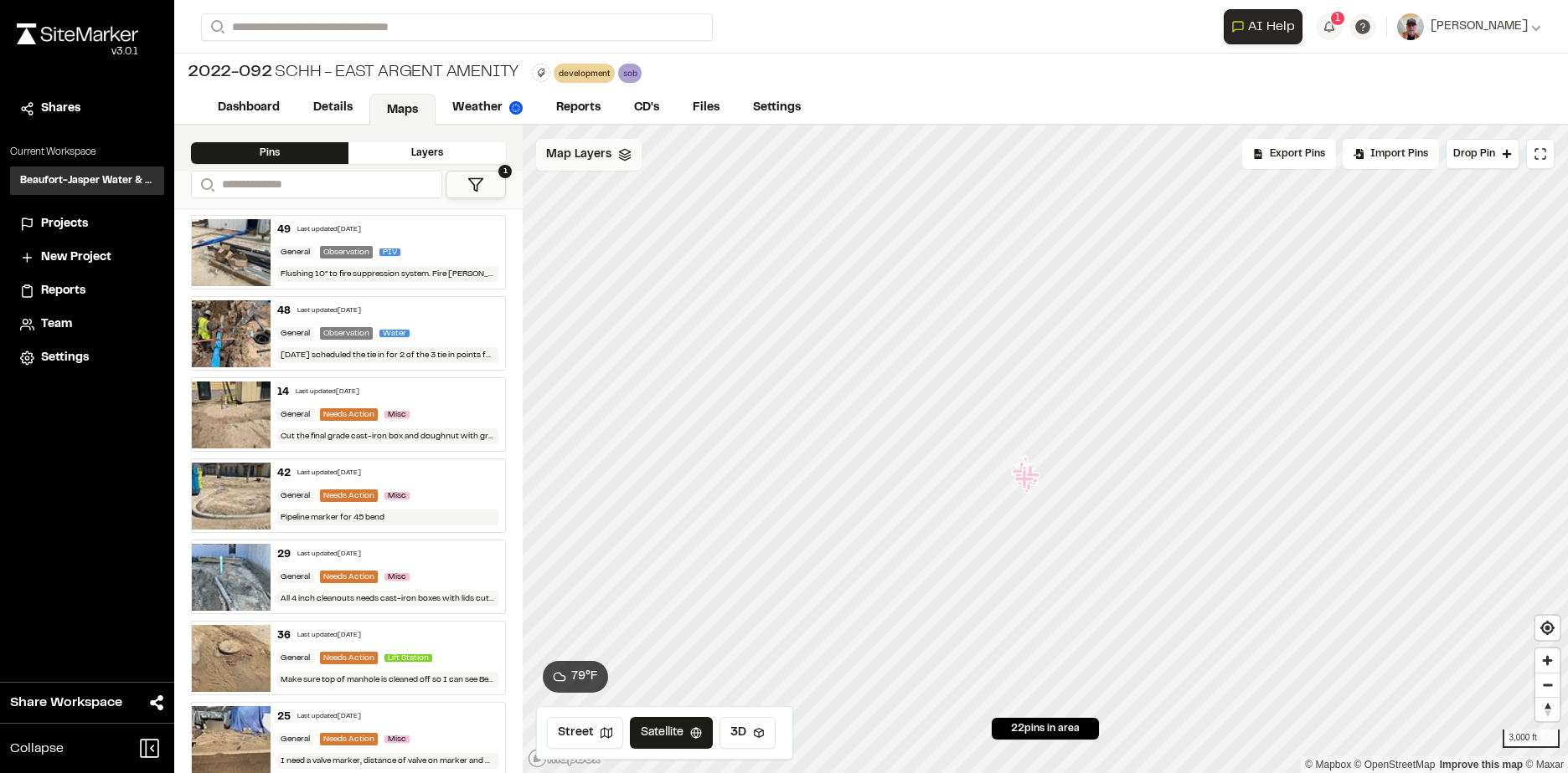
click at [620, 156] on polyline at bounding box center [624, 156] width 11 height 3
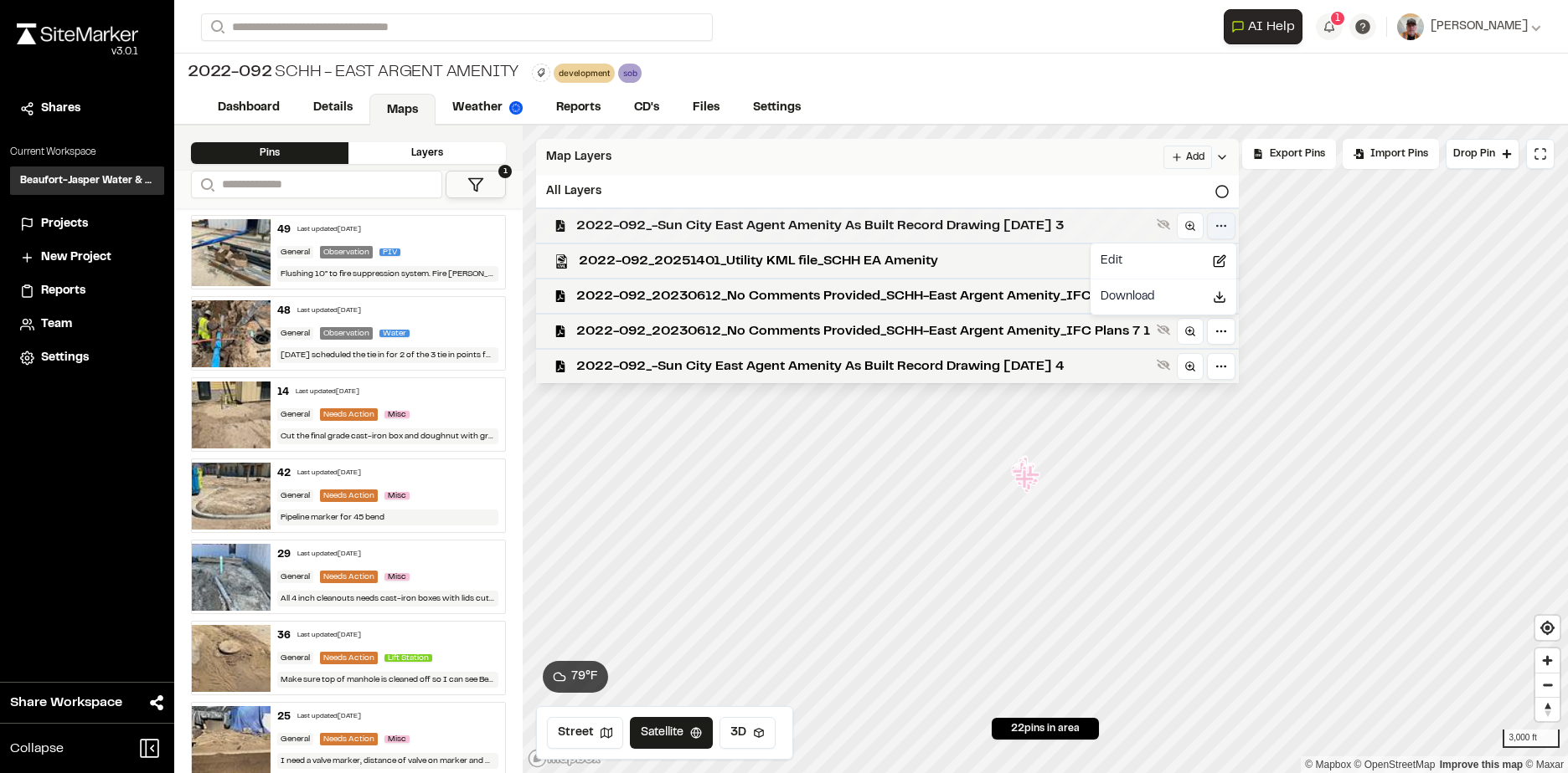
click at [1229, 225] on html "Close sidebar v 3.0.1 Shares Current Workspace Beaufort-Jasper Water & Sewer Au…" at bounding box center [784, 386] width 1568 height 773
click at [1113, 258] on span "Edit" at bounding box center [1111, 261] width 22 height 18
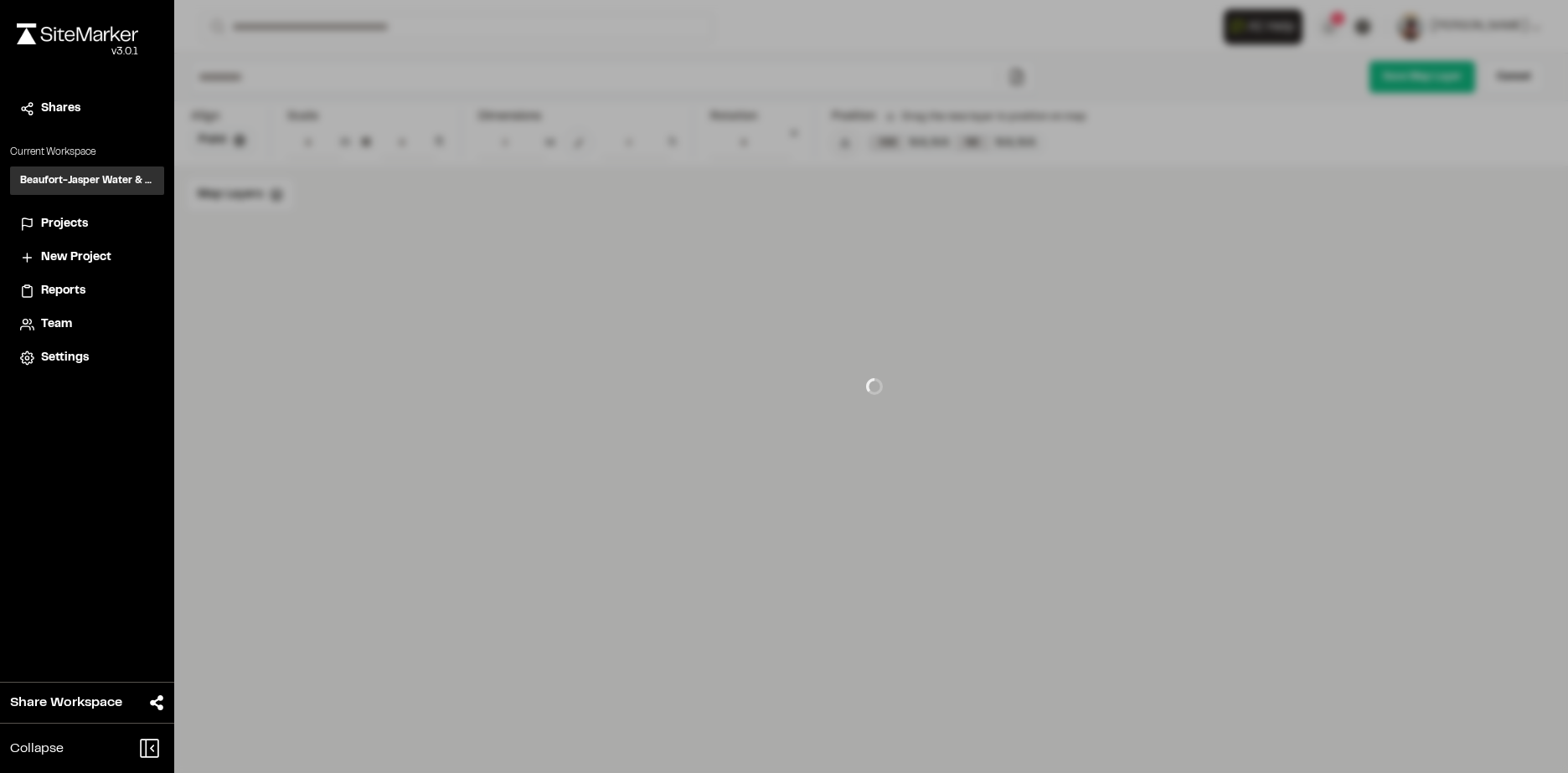
type input "**********"
type input "****"
type input "**********"
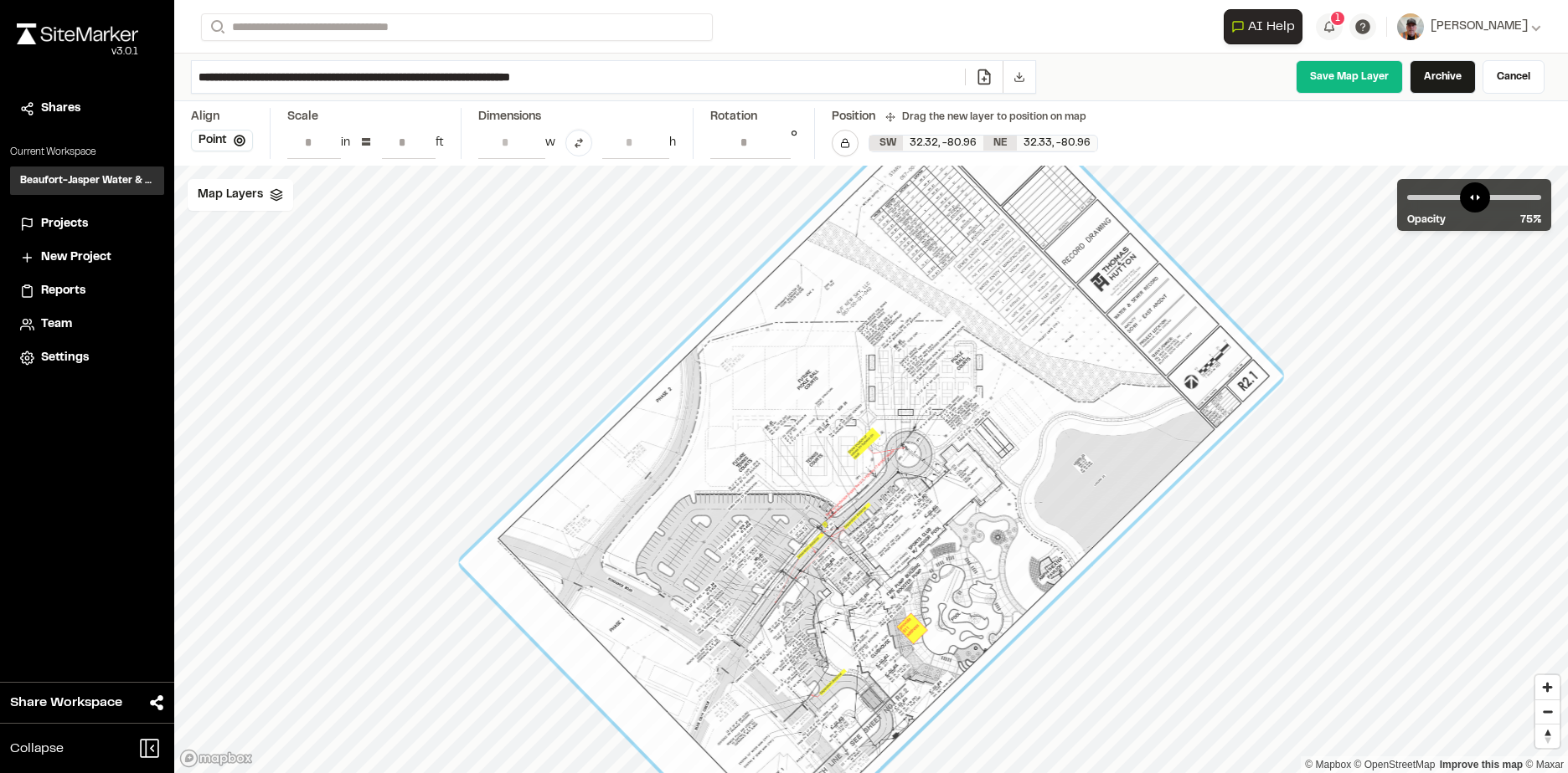
drag, startPoint x: 1029, startPoint y: 394, endPoint x: 1009, endPoint y: 345, distance: 52.9
click at [1009, 345] on div at bounding box center [871, 469] width 824 height 818
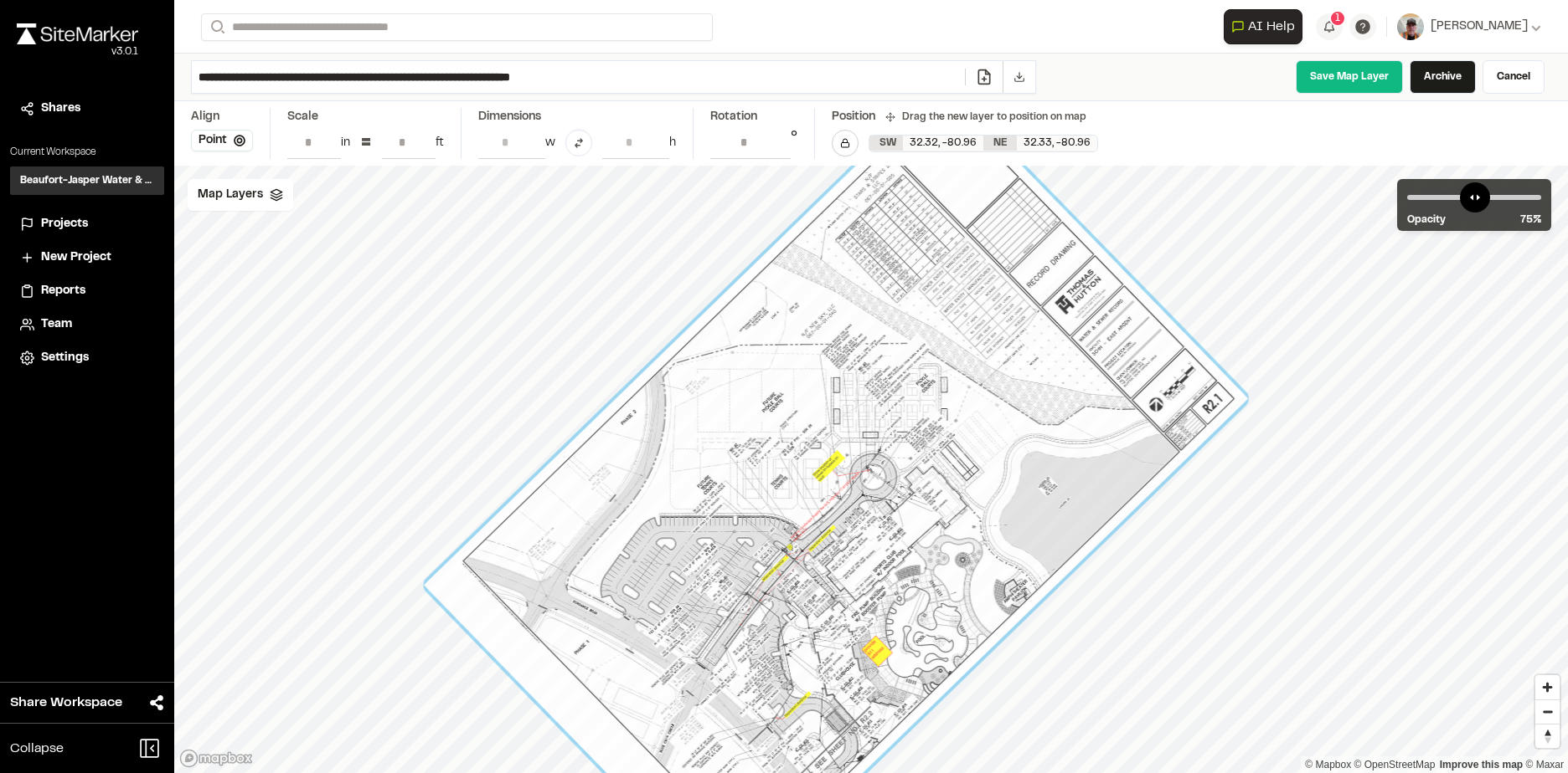
drag, startPoint x: 997, startPoint y: 328, endPoint x: 965, endPoint y: 348, distance: 37.7
click at [965, 348] on div at bounding box center [836, 491] width 824 height 818
click at [1429, 77] on link "Archive" at bounding box center [1442, 76] width 66 height 33
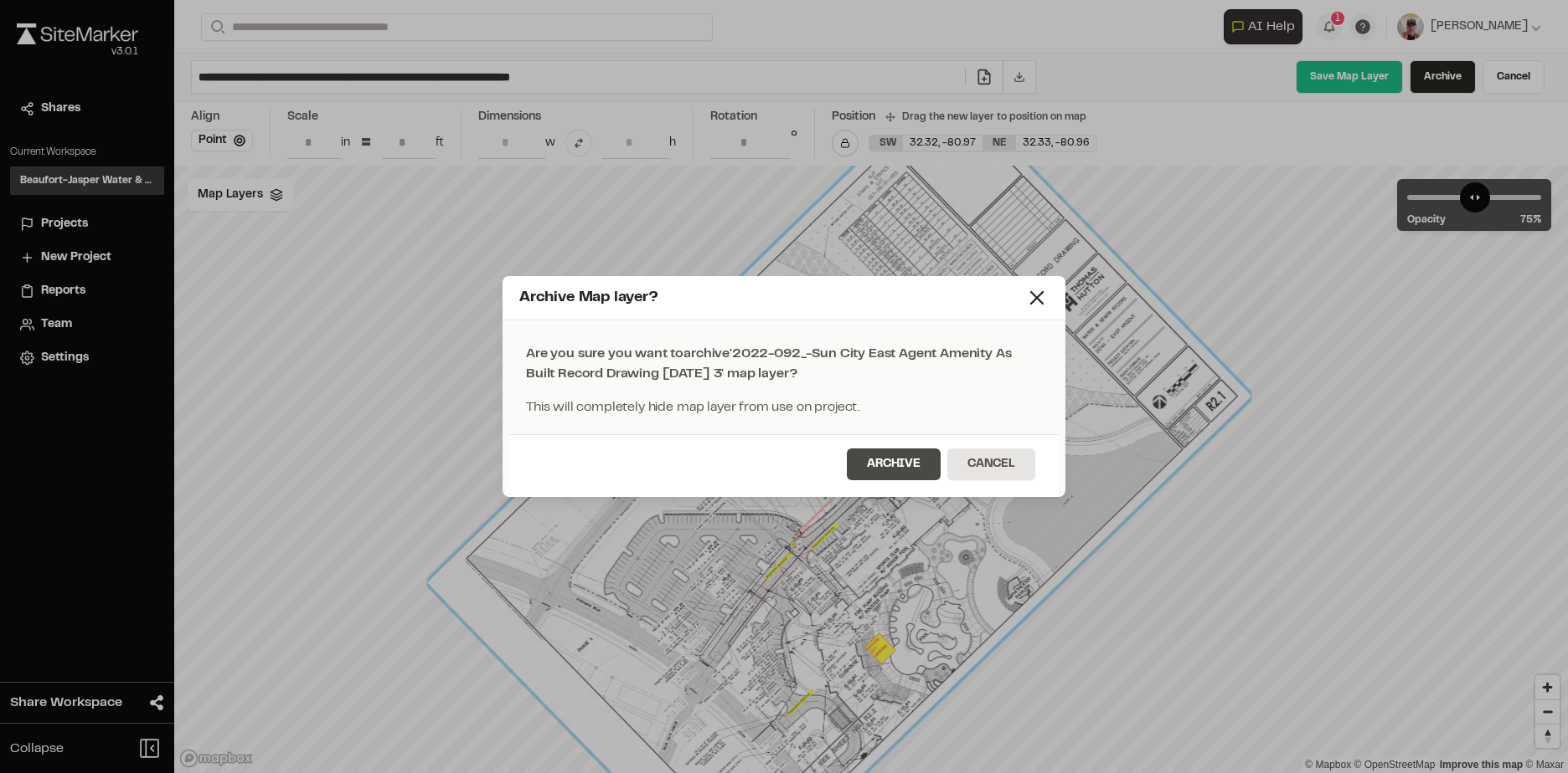
click at [871, 463] on button "Archive" at bounding box center [894, 464] width 94 height 31
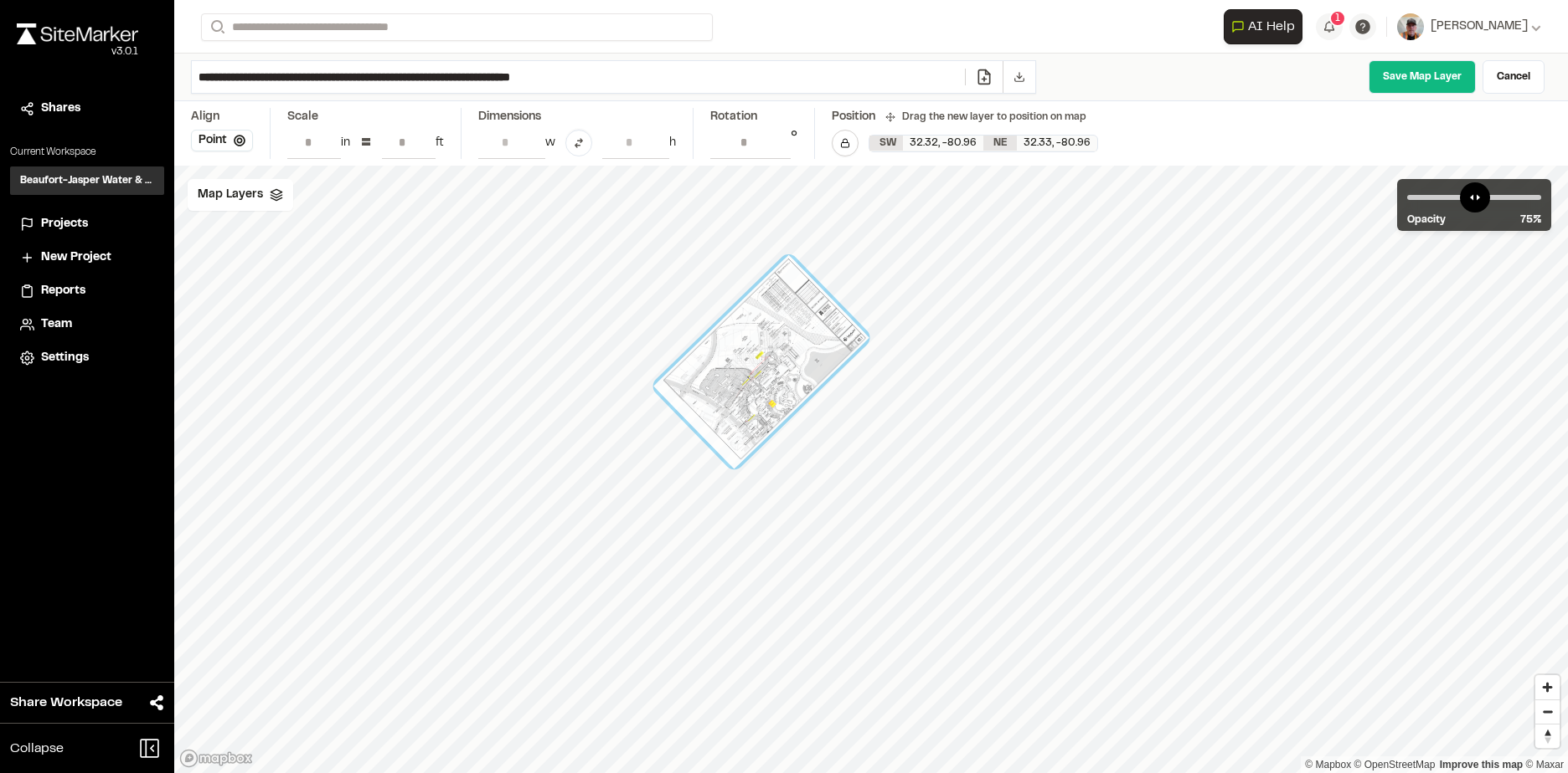
click at [305, 74] on input "**********" at bounding box center [578, 76] width 773 height 31
click at [222, 80] on input "**********" at bounding box center [578, 76] width 773 height 31
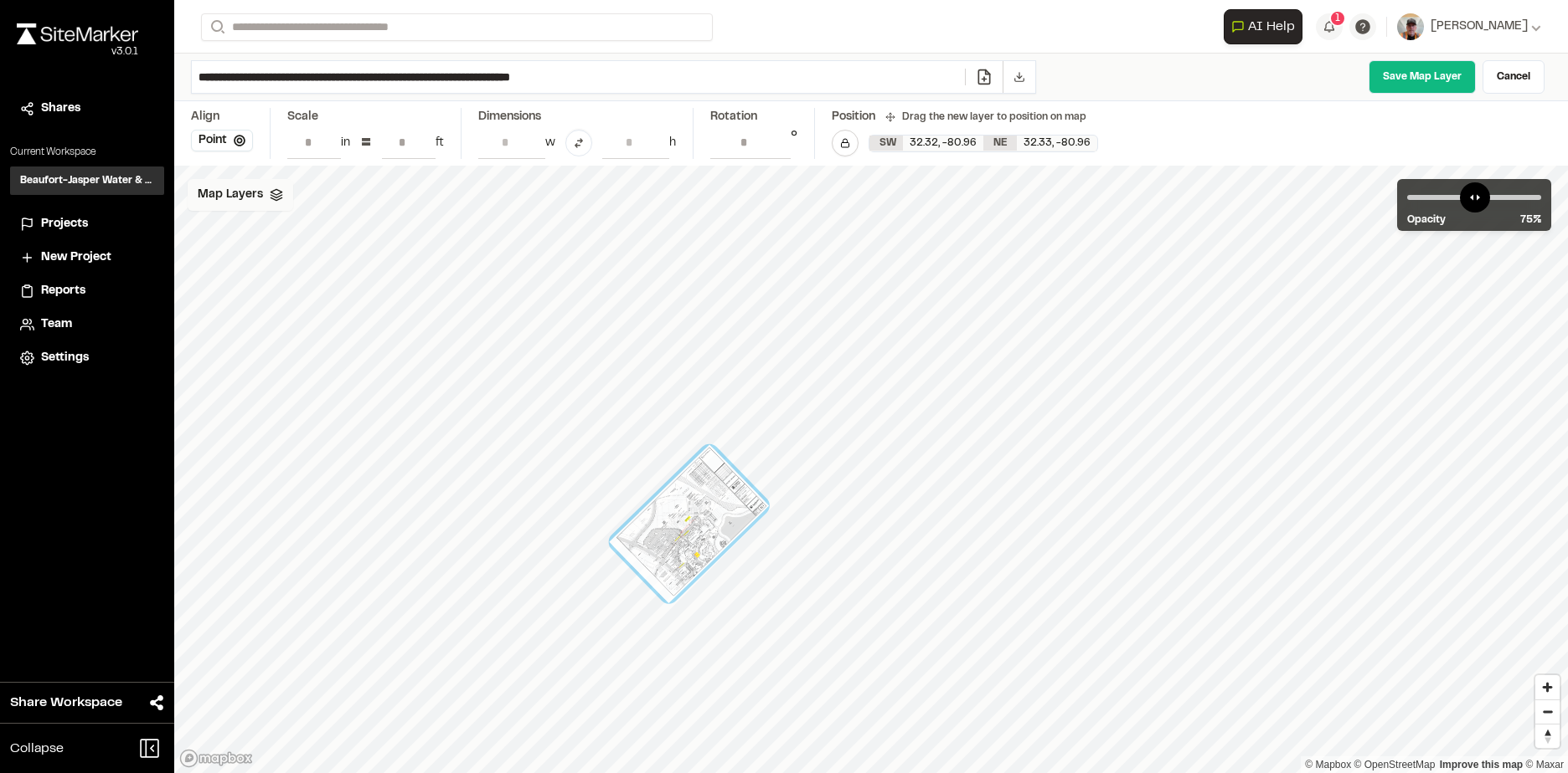
click at [269, 192] on icon at bounding box center [276, 195] width 13 height 13
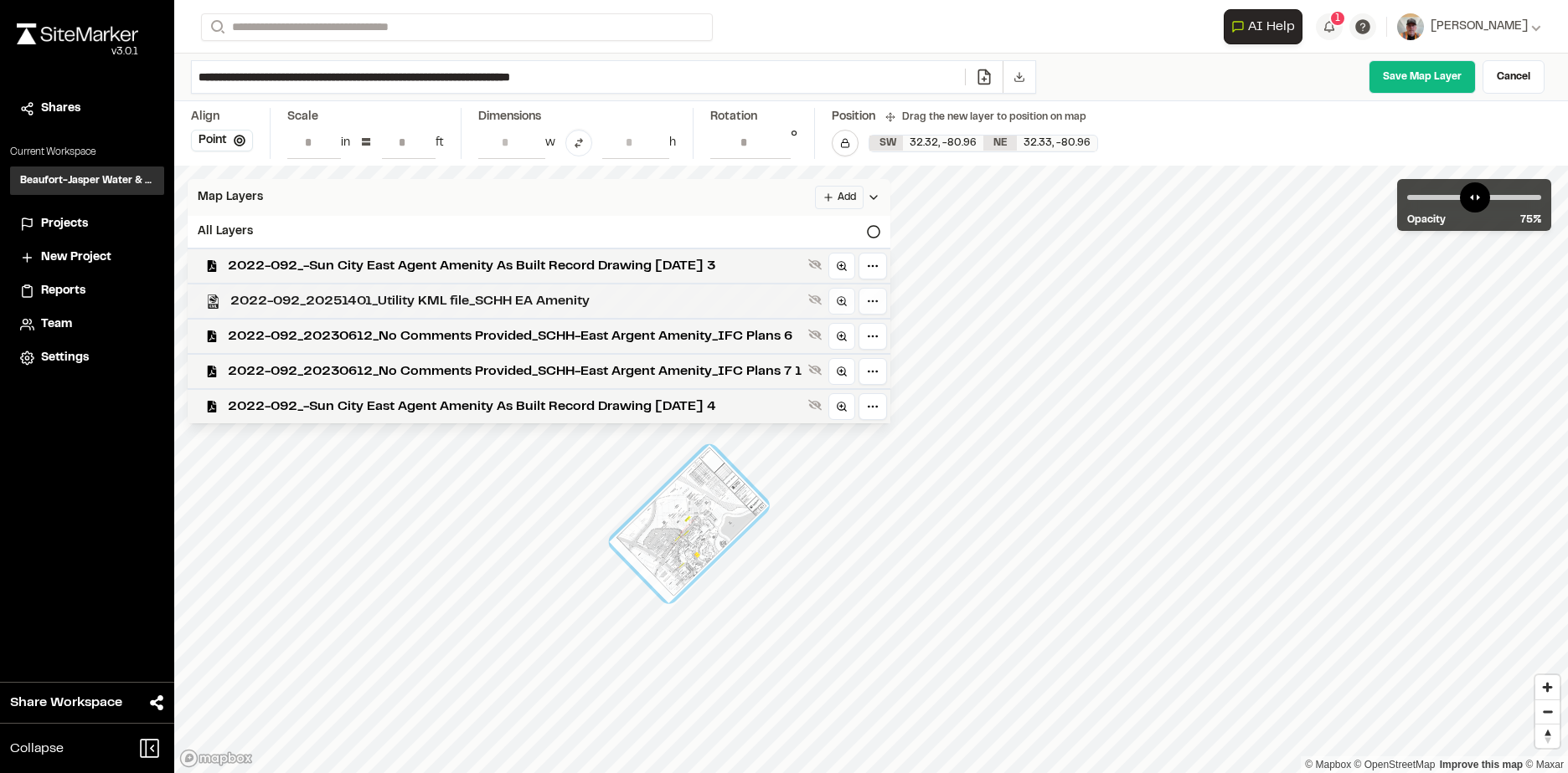
click at [382, 286] on div "2022-092_20251401_Utility KML file_SCHH EA Amenity" at bounding box center [532, 300] width 716 height 35
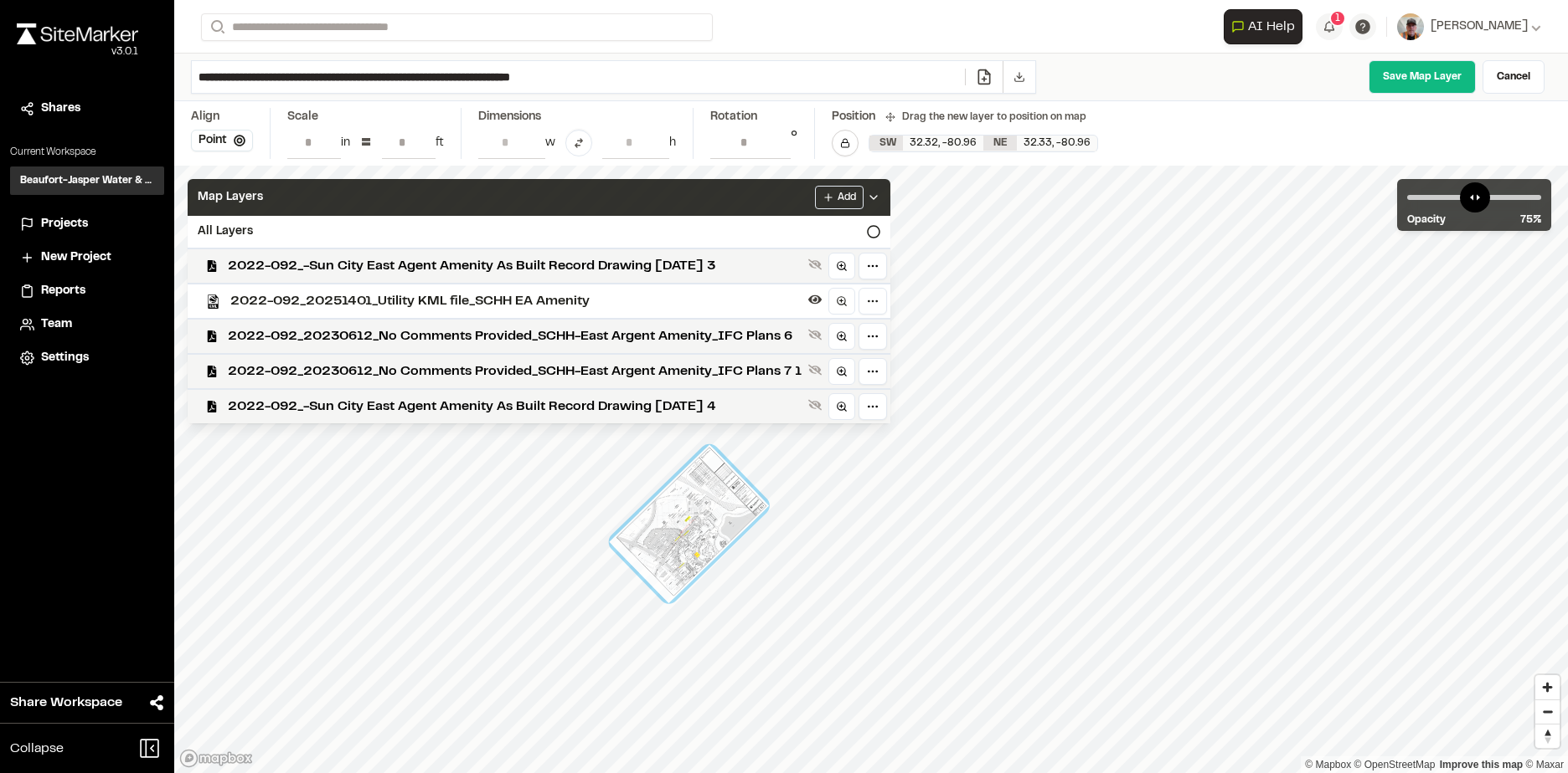
click at [387, 296] on span "2022-092_20251401_Utility KML file_SCHH EA Amenity" at bounding box center [516, 301] width 571 height 20
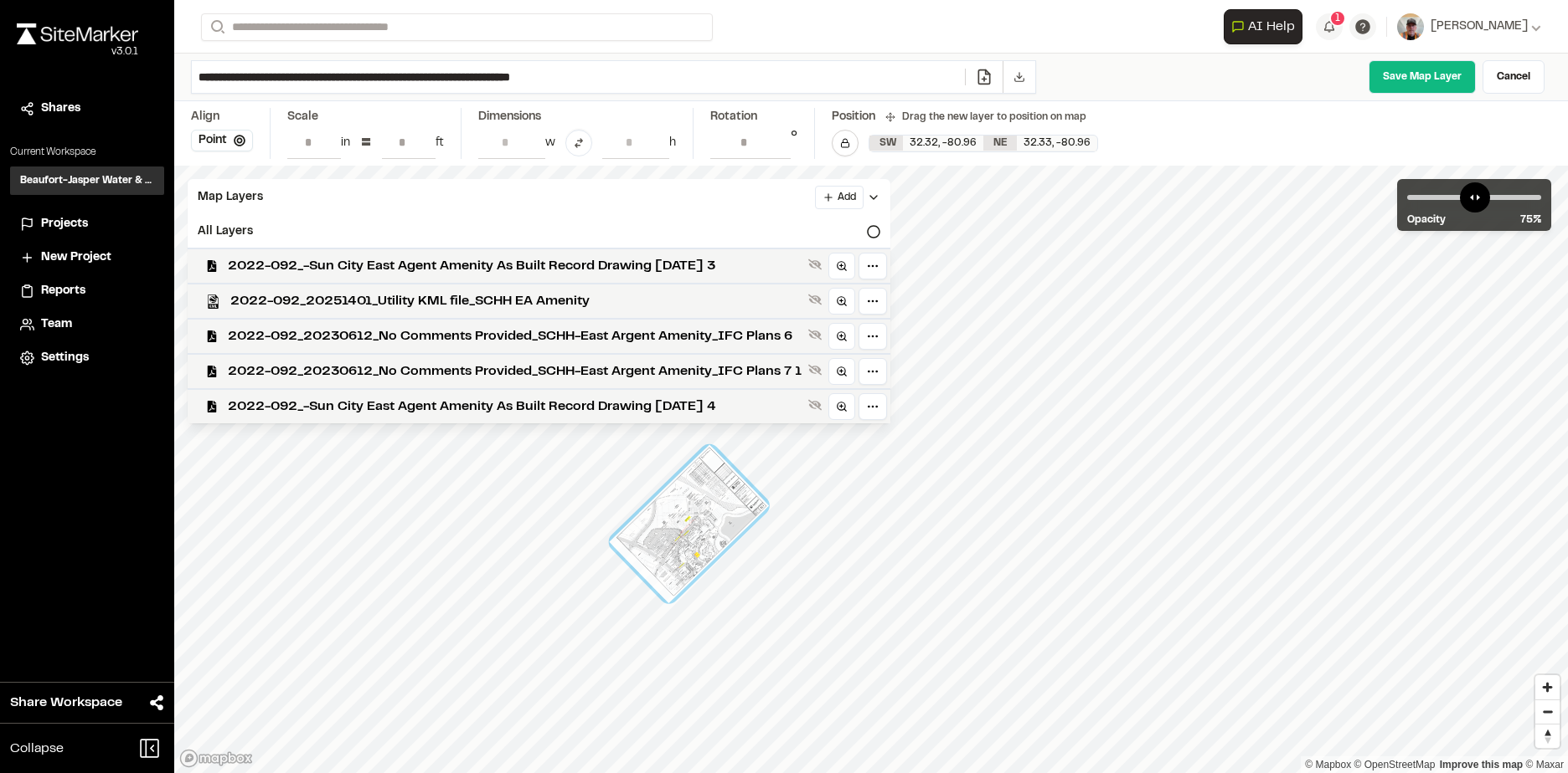
click at [63, 179] on h3 "Beaufort-Jasper Water & Sewer Authority" at bounding box center [87, 181] width 134 height 15
click at [75, 226] on span "Projects" at bounding box center [64, 223] width 47 height 18
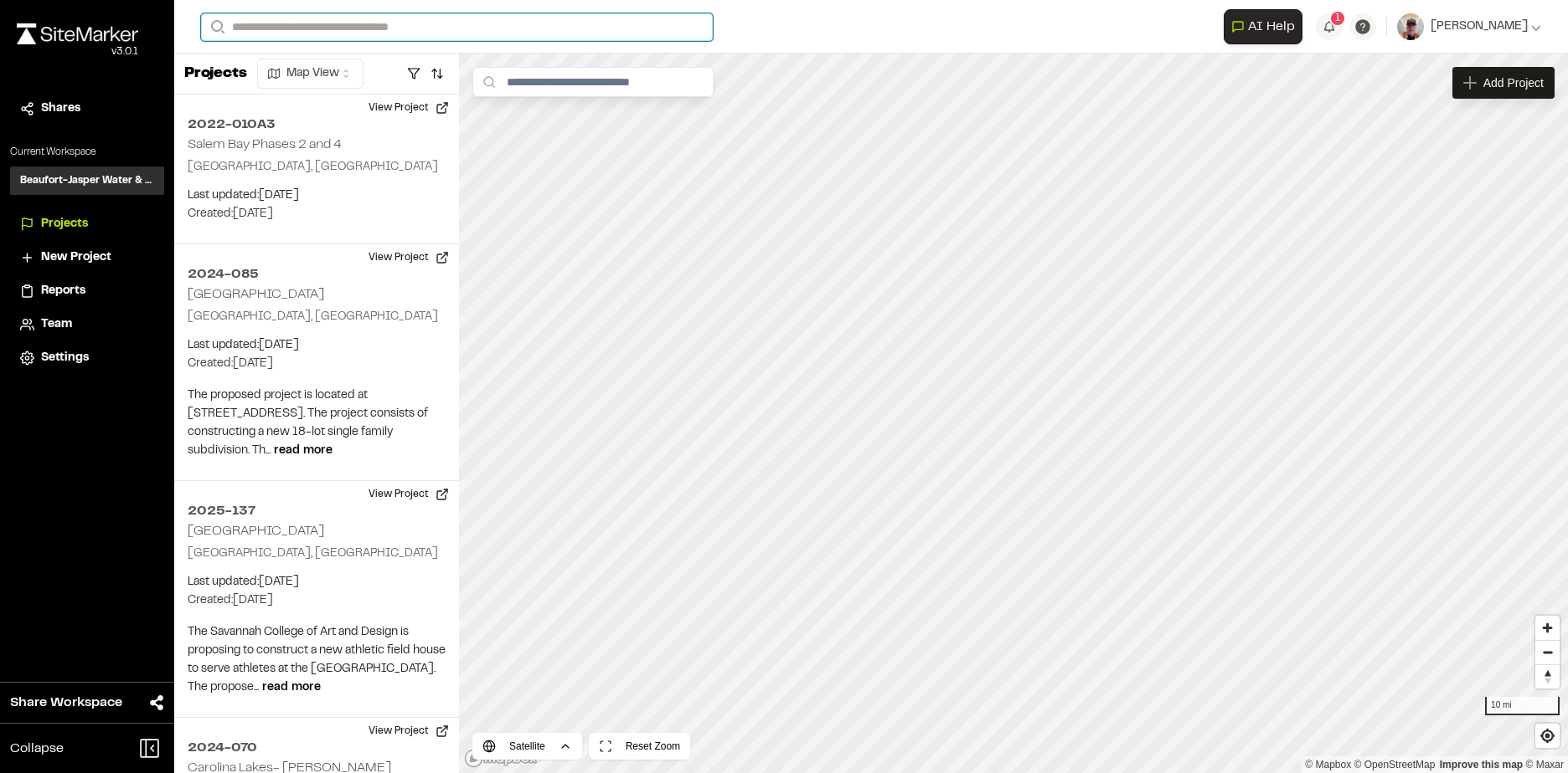
click at [255, 24] on input "Search" at bounding box center [456, 27] width 512 height 28
click at [369, 88] on p "2022-092 SCHH - East Argent Amenity" at bounding box center [361, 89] width 299 height 20
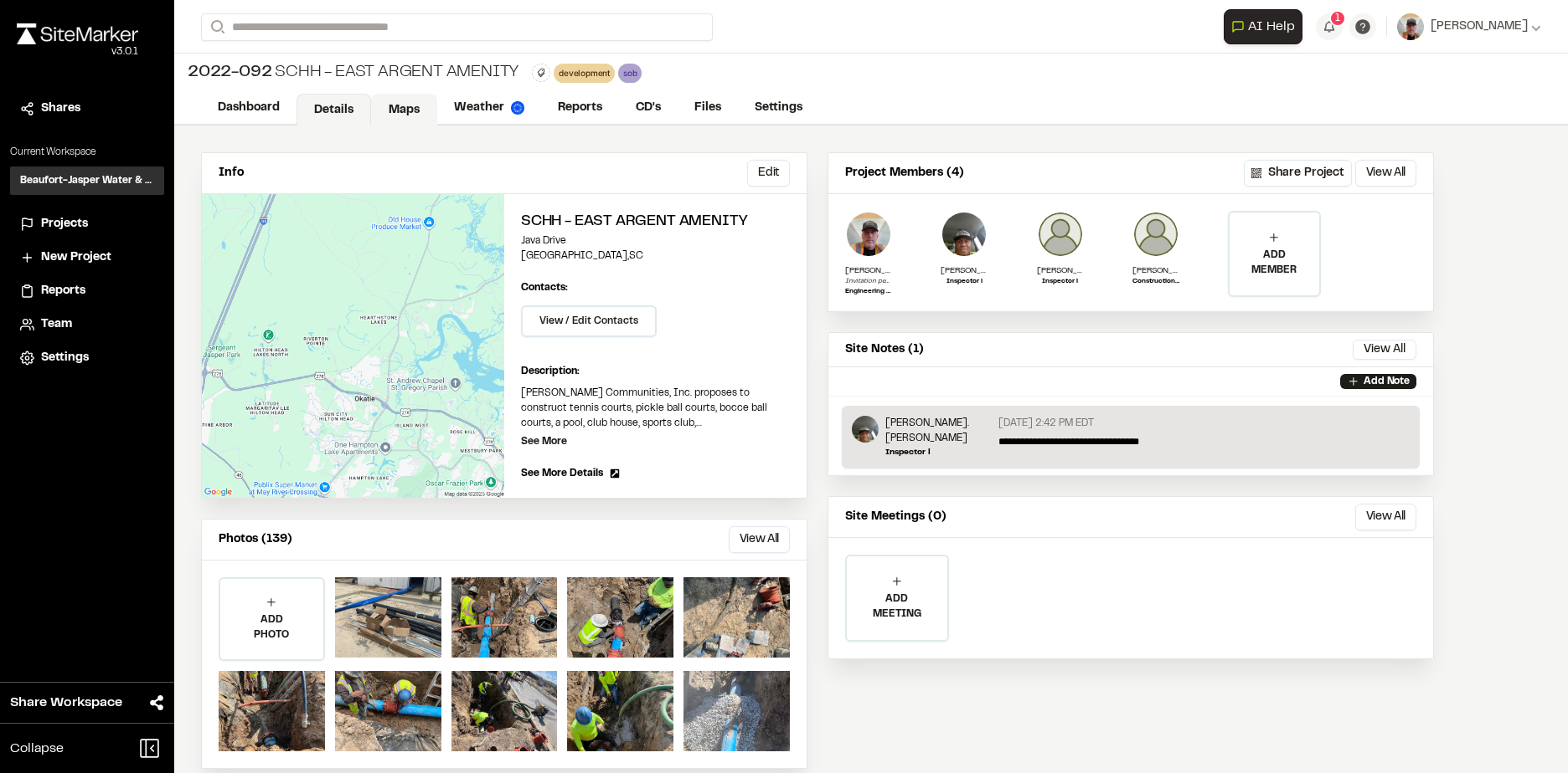
click at [414, 110] on link "Maps" at bounding box center [404, 109] width 66 height 31
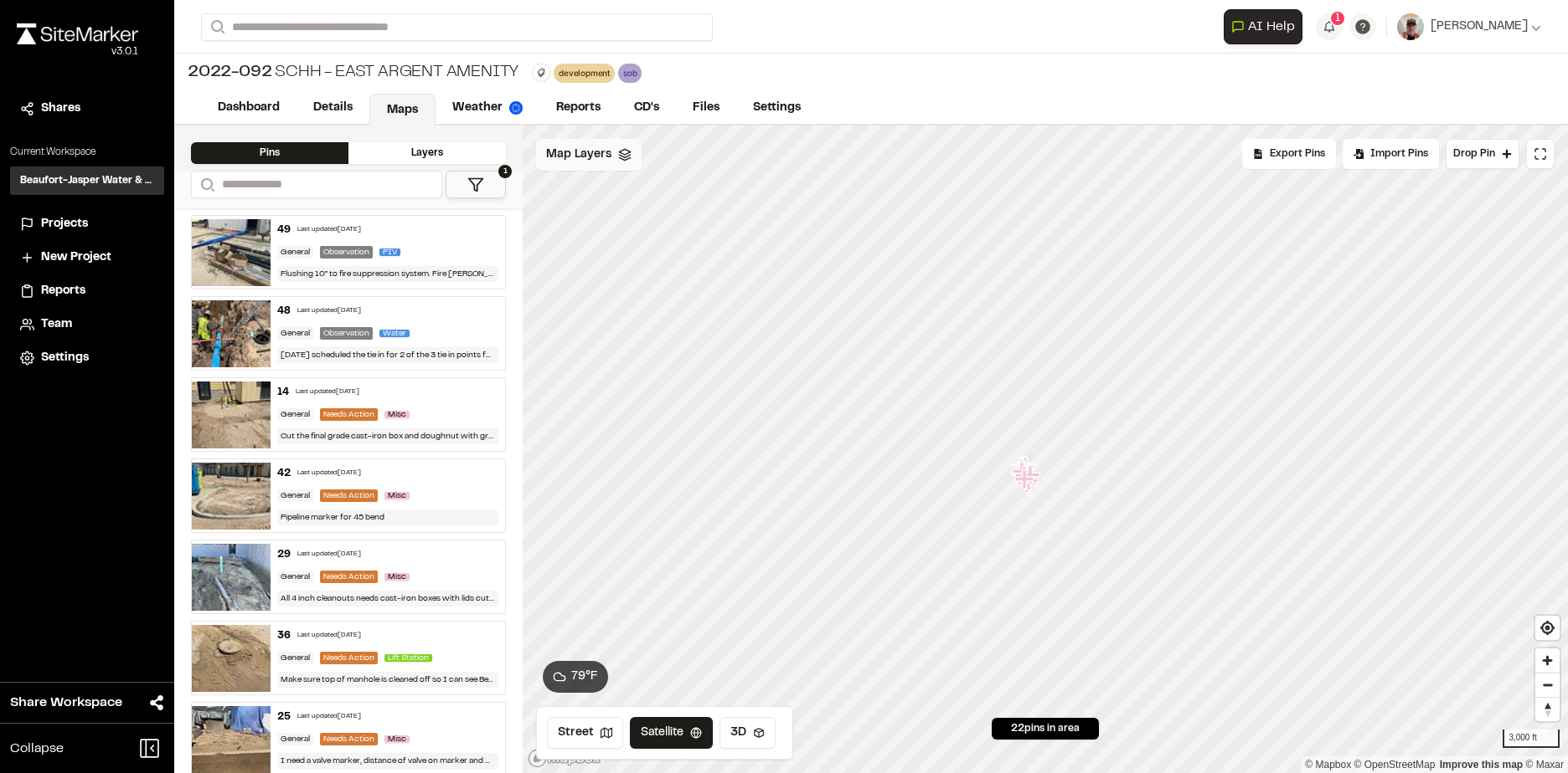
click at [623, 154] on polygon at bounding box center [624, 152] width 11 height 6
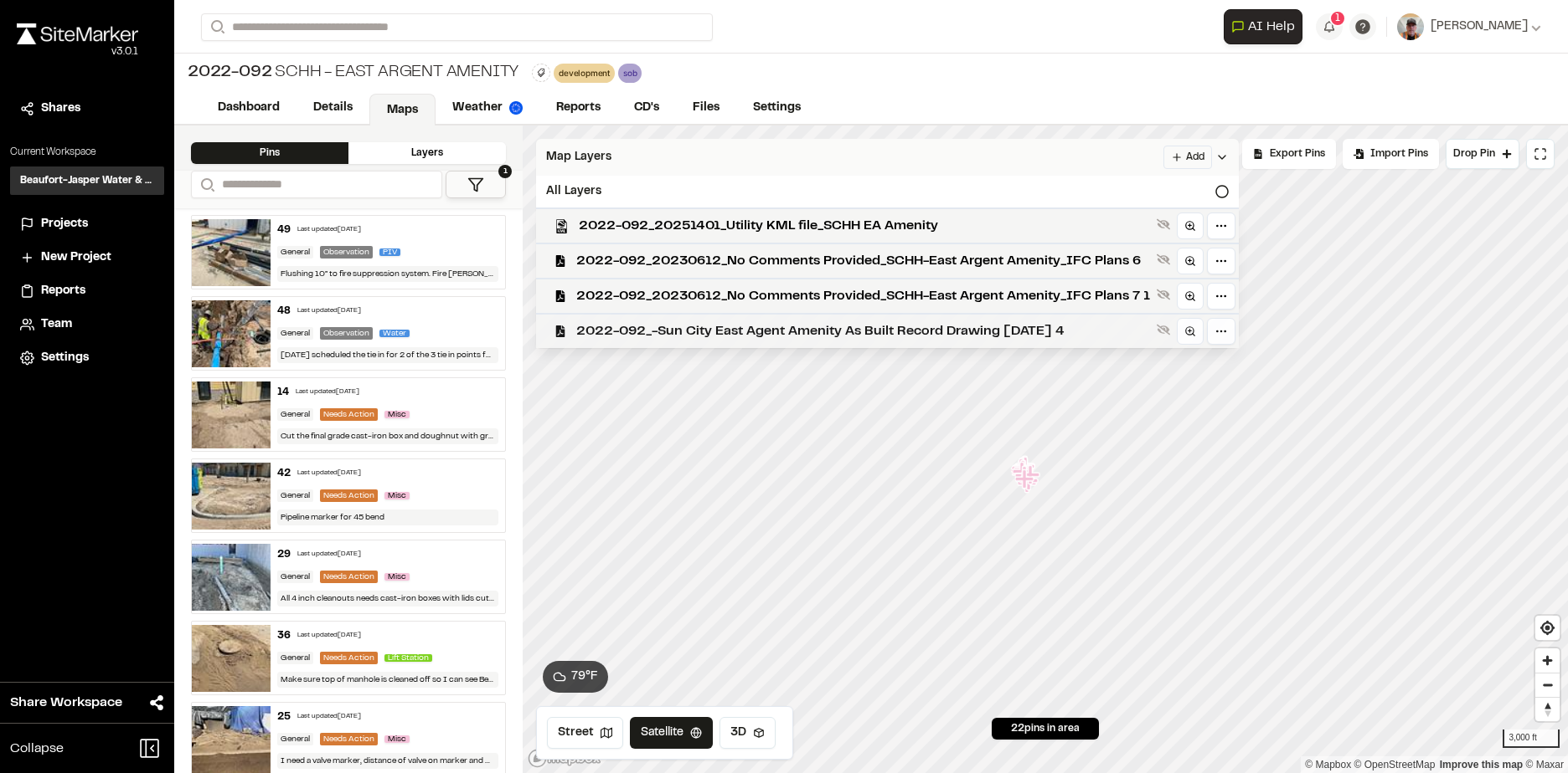
click at [809, 332] on span "2022-092_-Sun City East Agent Amenity As Built Record Drawing [DATE] 4" at bounding box center [862, 331] width 574 height 20
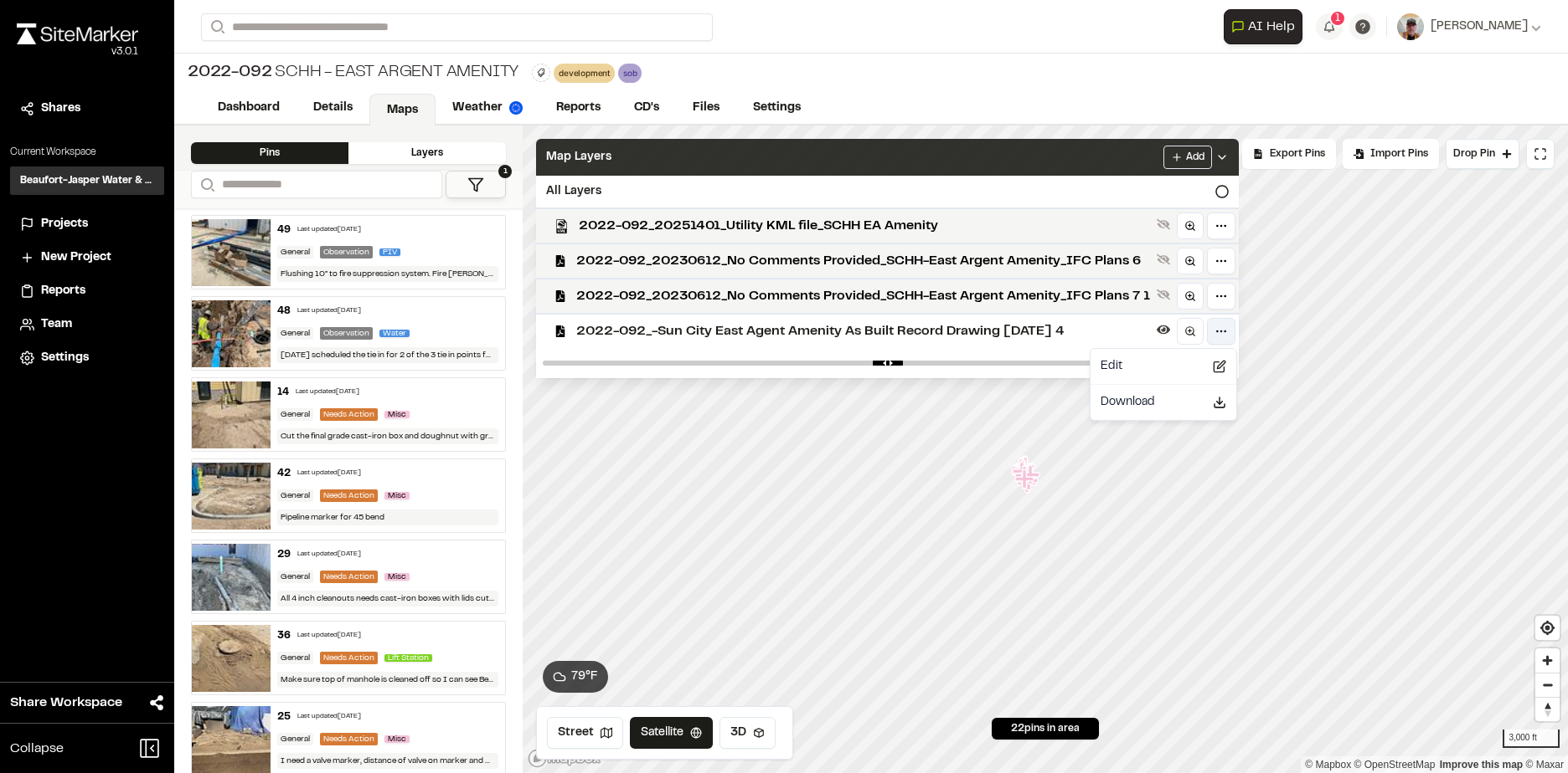
click at [1231, 335] on html "Close sidebar v 3.0.1 Shares Current Workspace Beaufort-Jasper Water & Sewer Au…" at bounding box center [784, 386] width 1568 height 773
click at [1162, 365] on div "Edit" at bounding box center [1163, 366] width 139 height 29
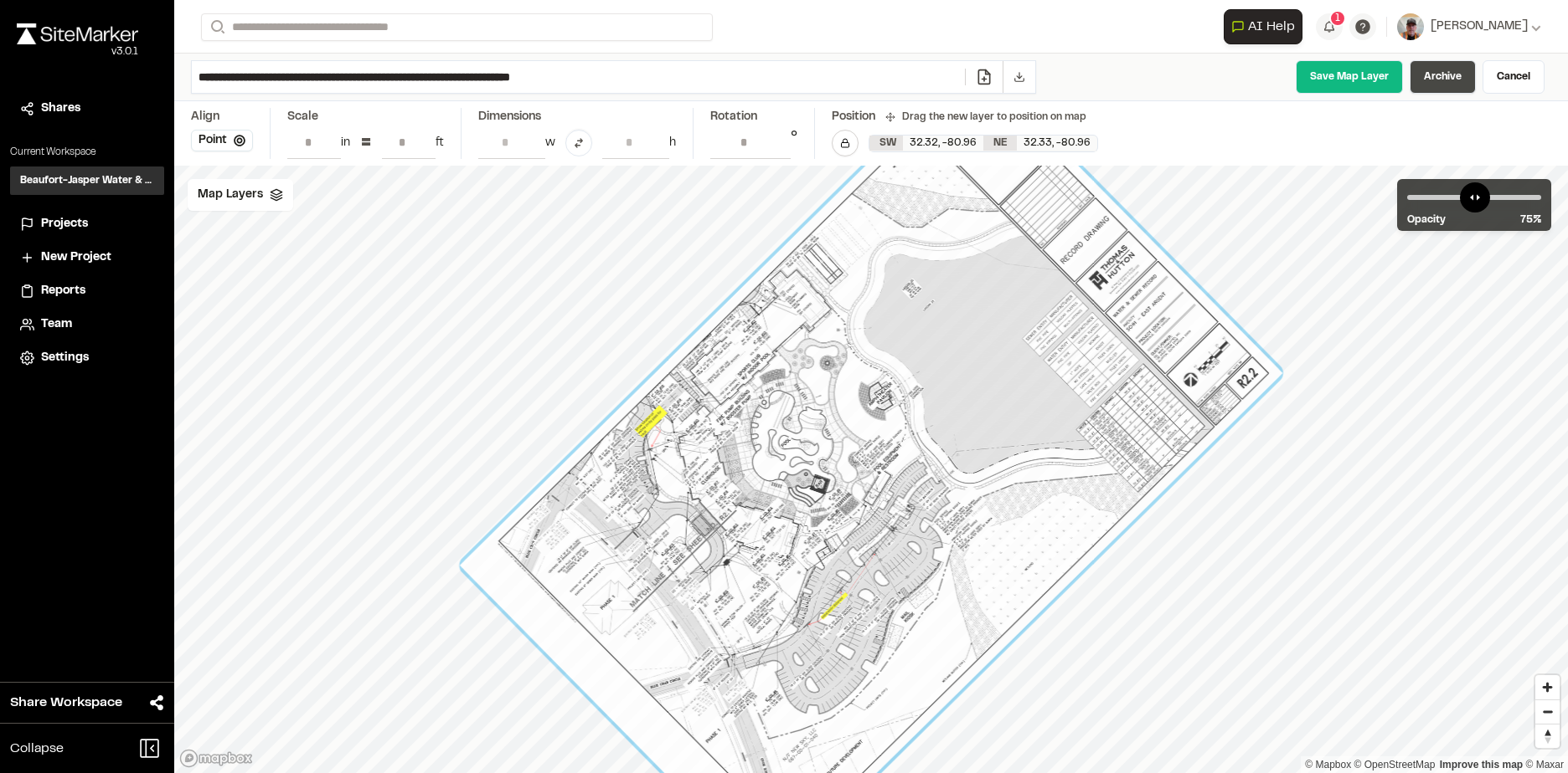
click at [1442, 72] on link "Archive" at bounding box center [1442, 76] width 66 height 33
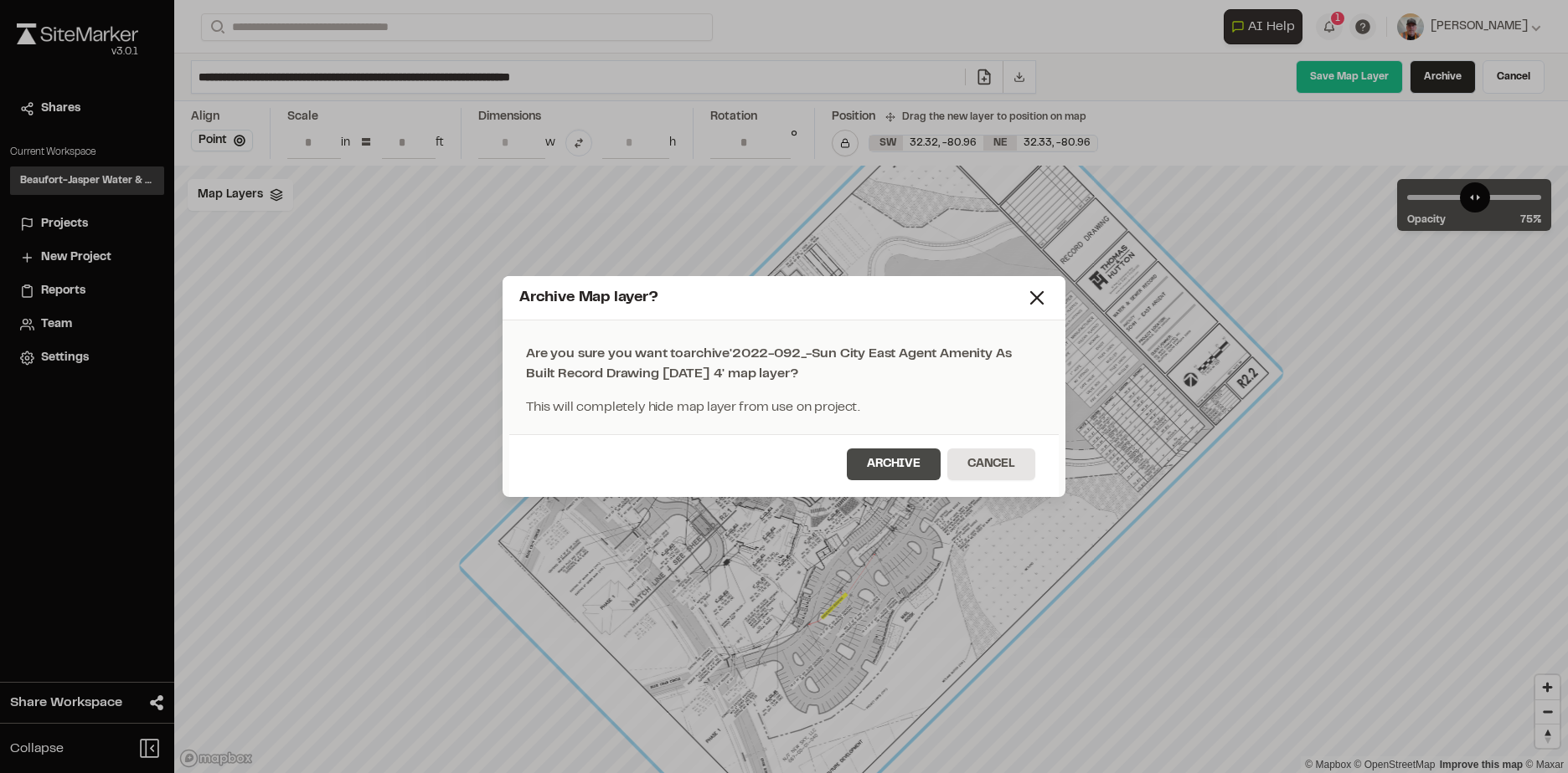
click at [915, 460] on button "Archive" at bounding box center [894, 464] width 94 height 31
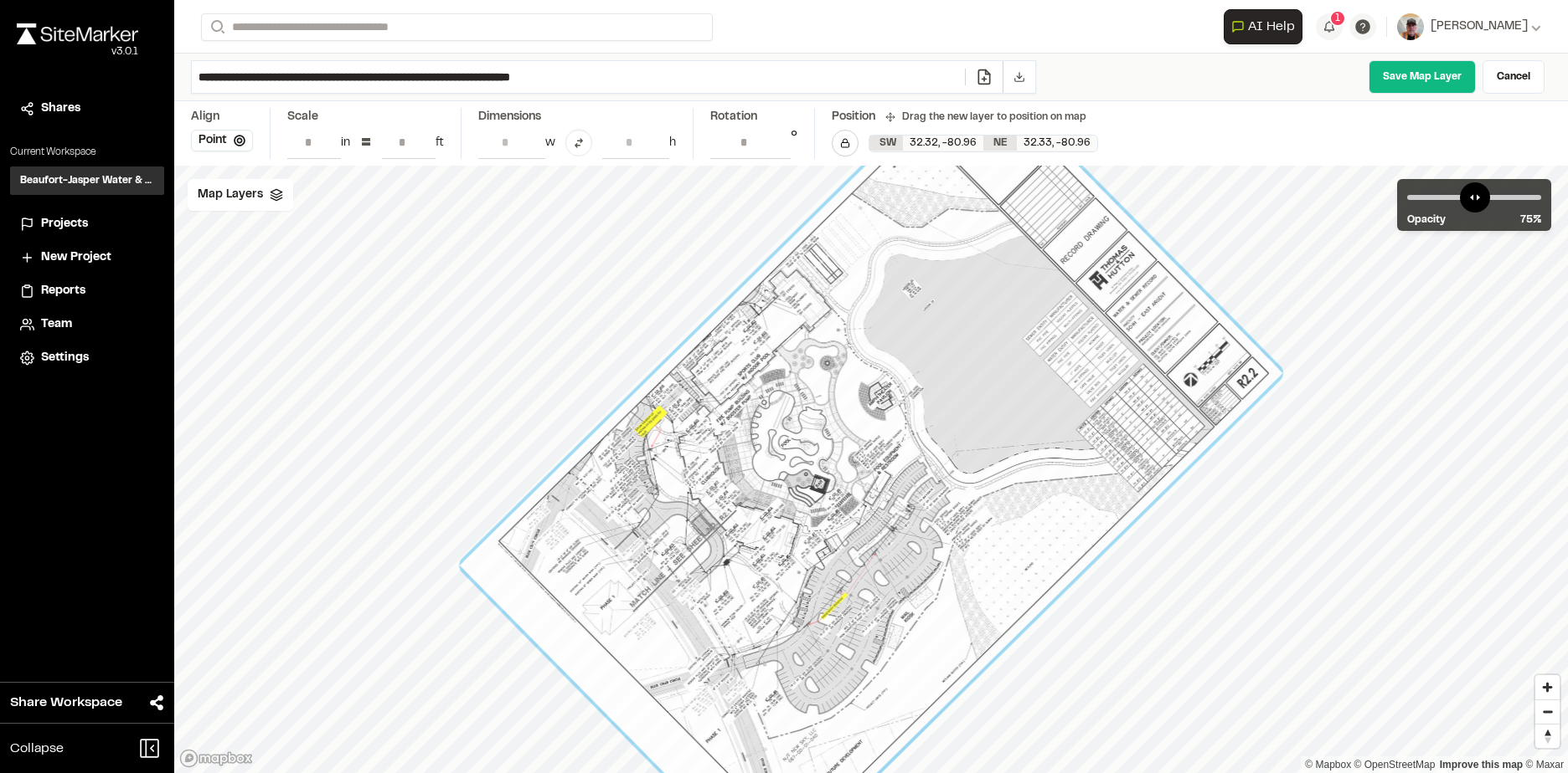
click at [61, 219] on span "Projects" at bounding box center [64, 223] width 47 height 18
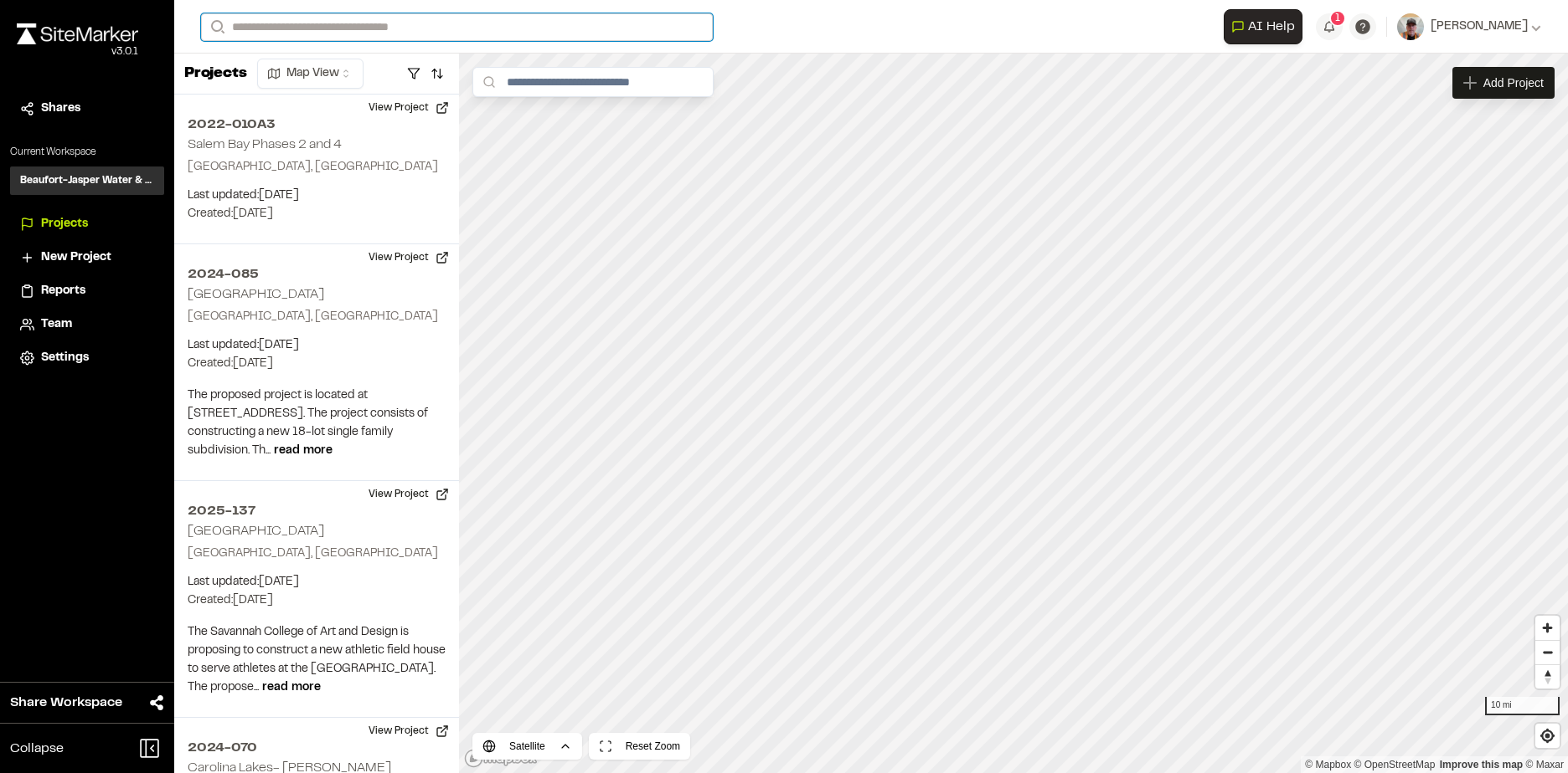
click at [382, 31] on input "Search" at bounding box center [456, 27] width 512 height 28
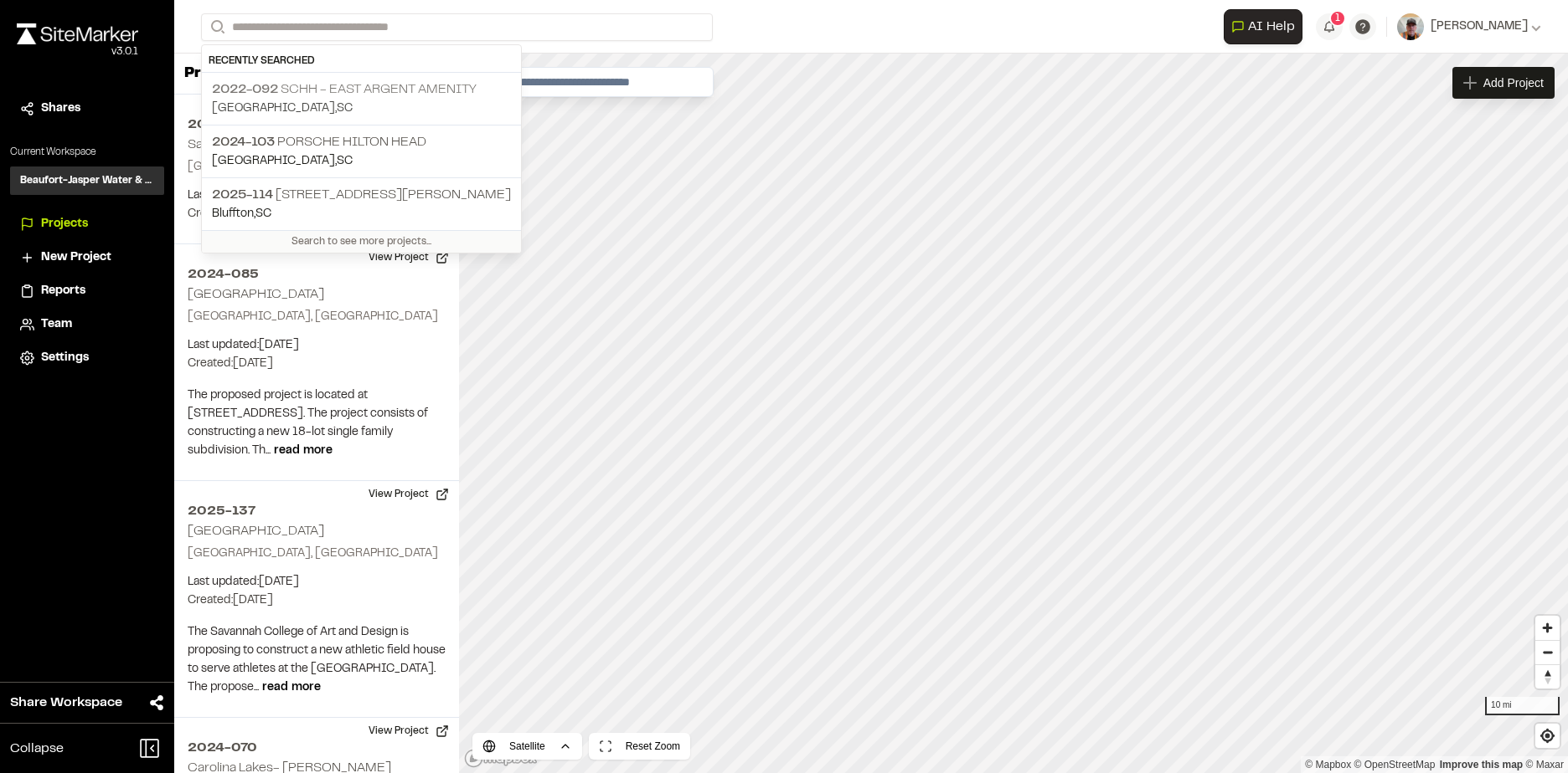
click at [337, 91] on p "2022-092 SCHH - East Argent Amenity" at bounding box center [361, 89] width 299 height 20
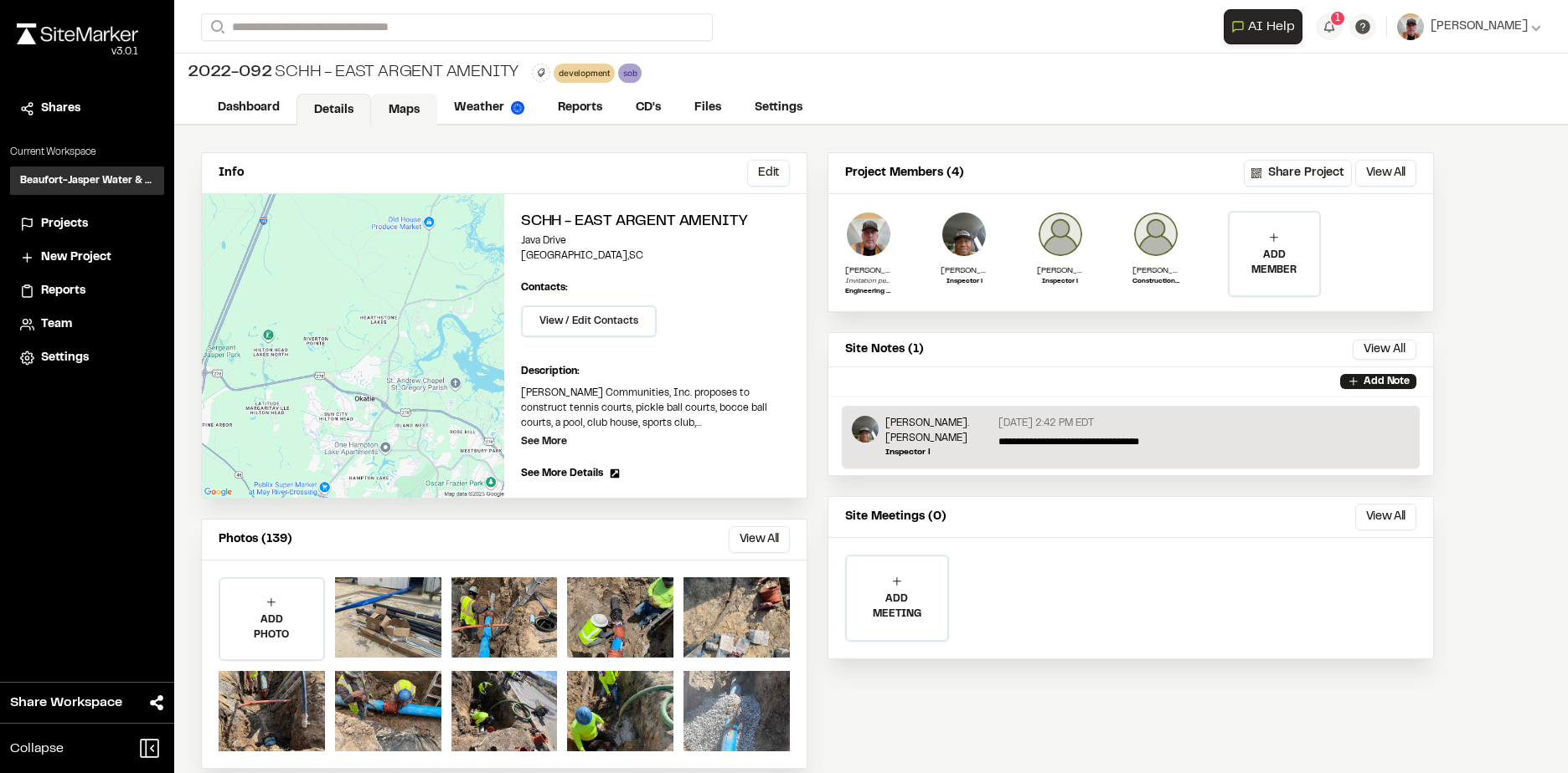
click at [385, 106] on link "Maps" at bounding box center [404, 109] width 66 height 31
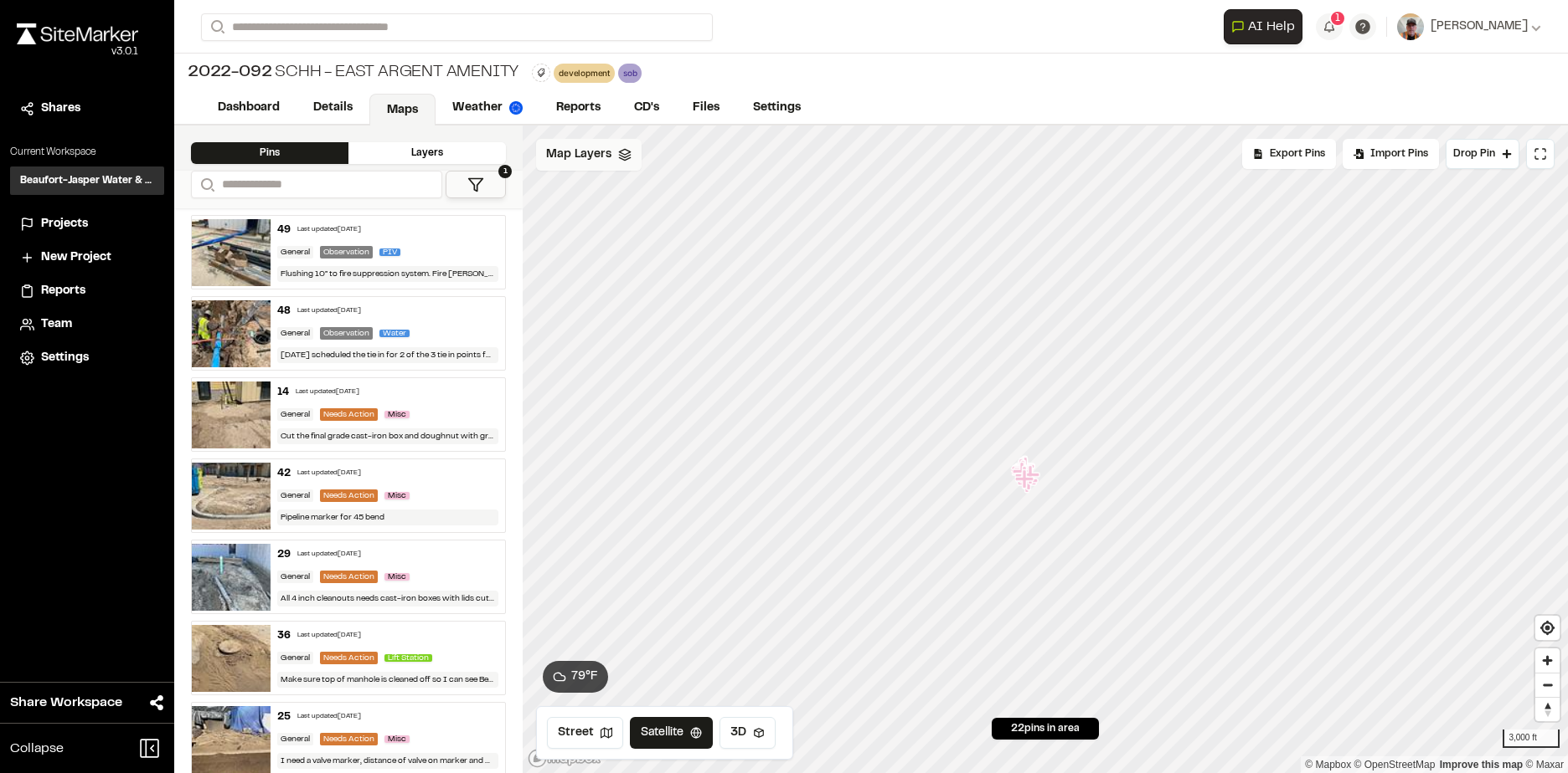
click at [628, 155] on polyline at bounding box center [624, 156] width 11 height 3
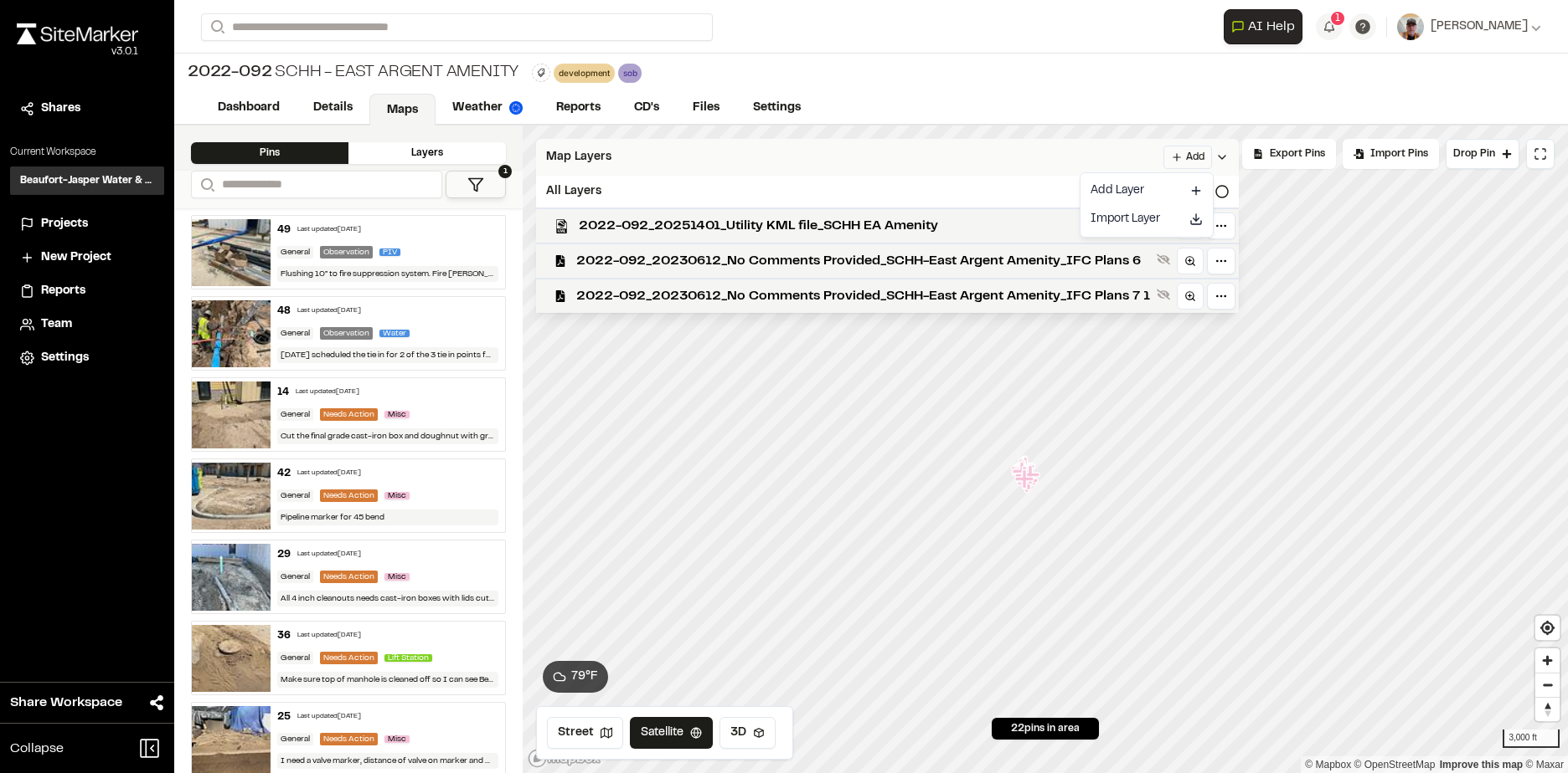
click at [1203, 155] on html "Close sidebar v 3.0.1 Shares Current Workspace Beaufort-Jasper Water & Sewer Au…" at bounding box center [784, 386] width 1568 height 773
click at [1113, 187] on link "Add Layer" at bounding box center [1147, 191] width 126 height 29
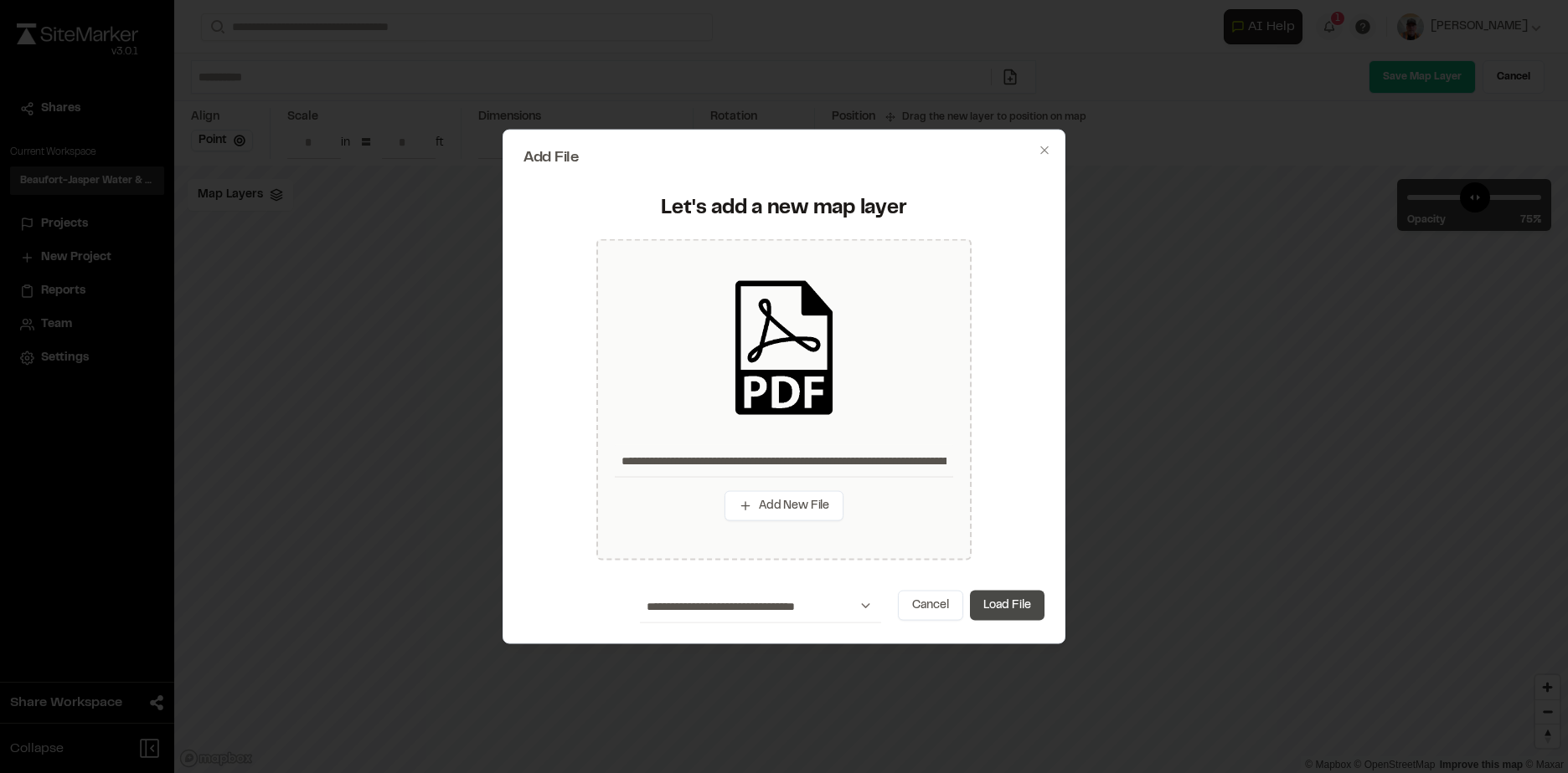
click at [1018, 605] on button "Load File" at bounding box center [1007, 605] width 74 height 31
type input "**********"
type input "****"
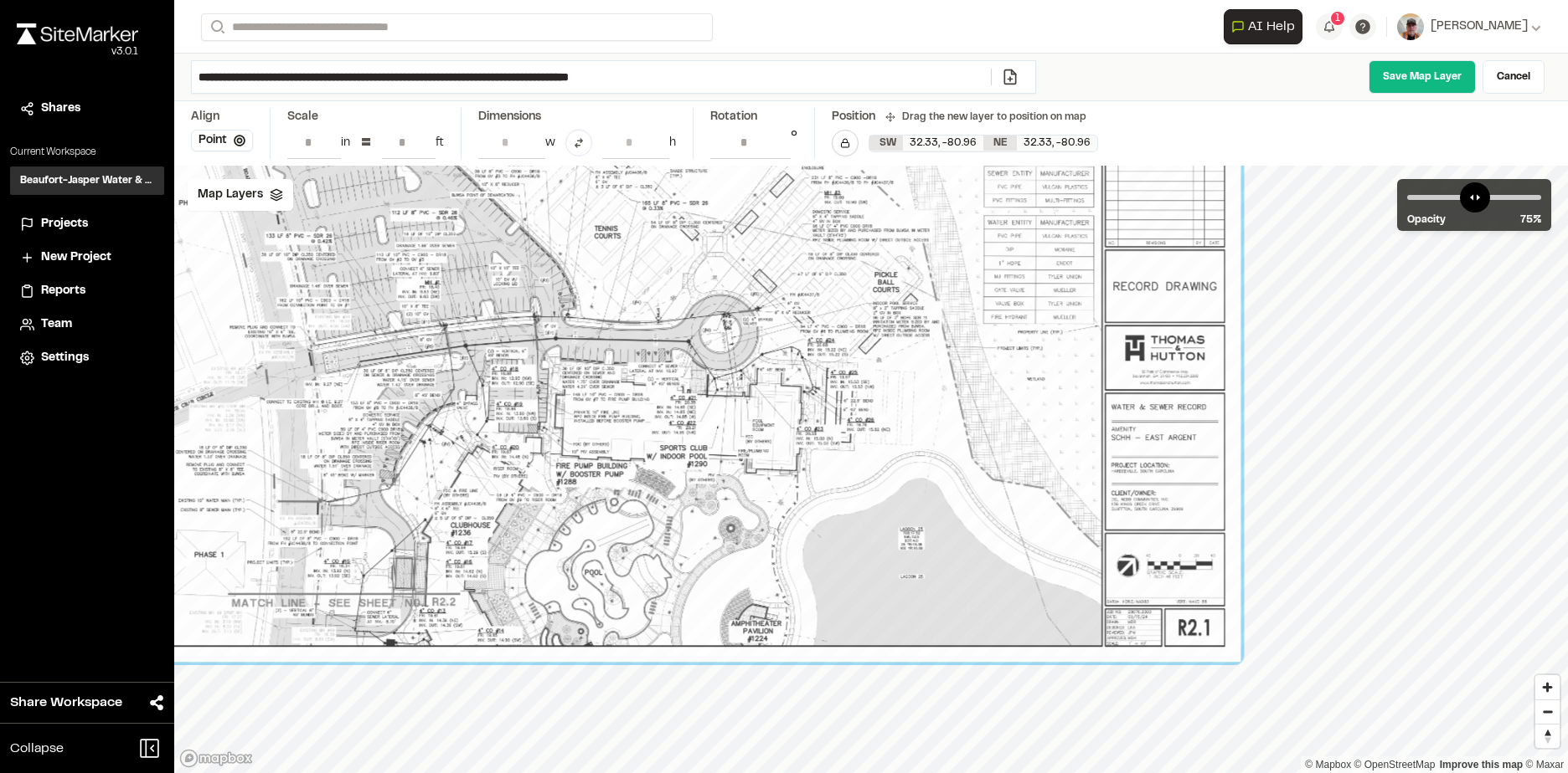
drag, startPoint x: 1211, startPoint y: 614, endPoint x: 1117, endPoint y: 527, distance: 128.1
click at [1045, 449] on div at bounding box center [661, 308] width 1159 height 708
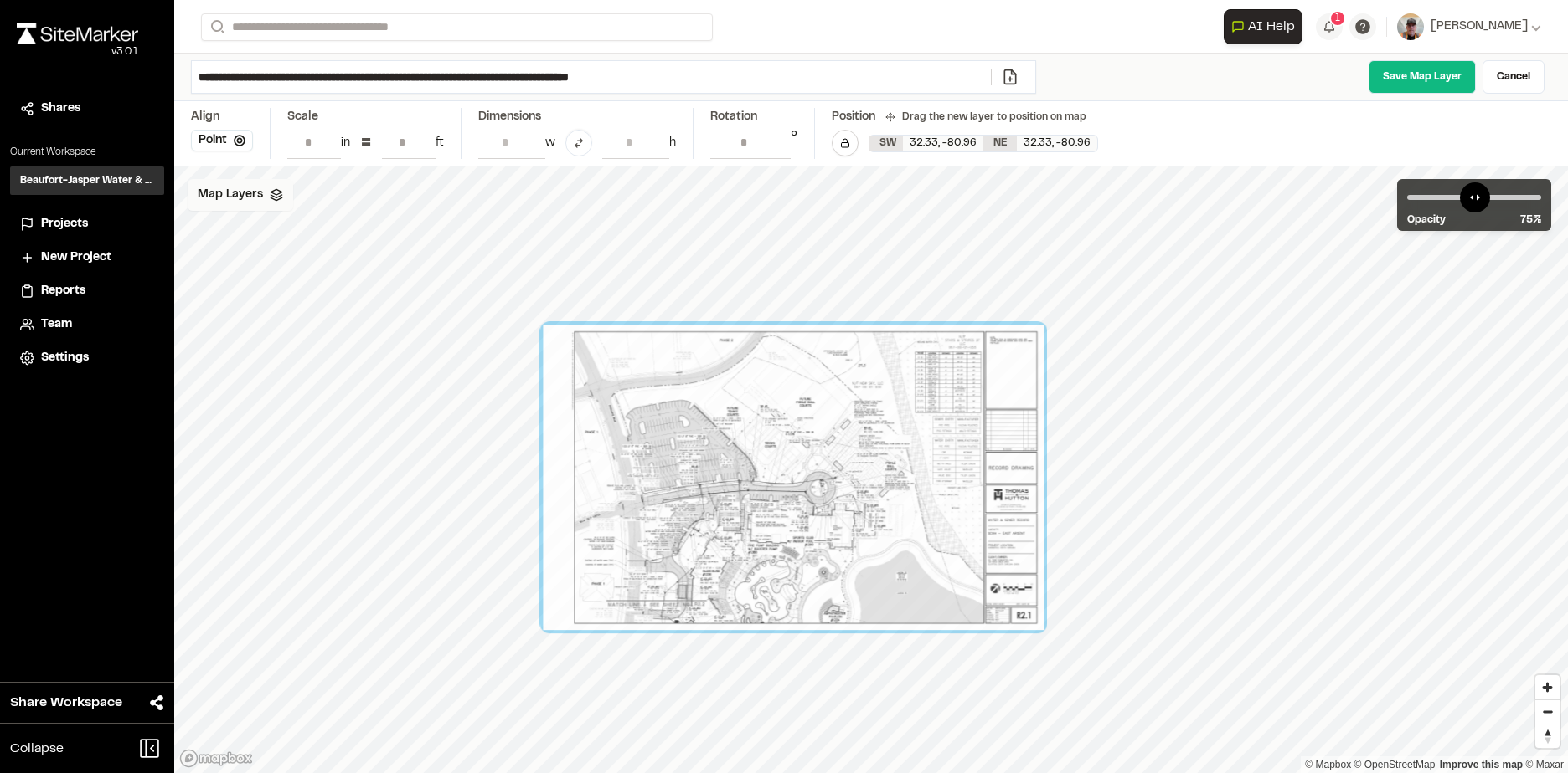
click at [276, 187] on div "Map Layers" at bounding box center [240, 195] width 106 height 31
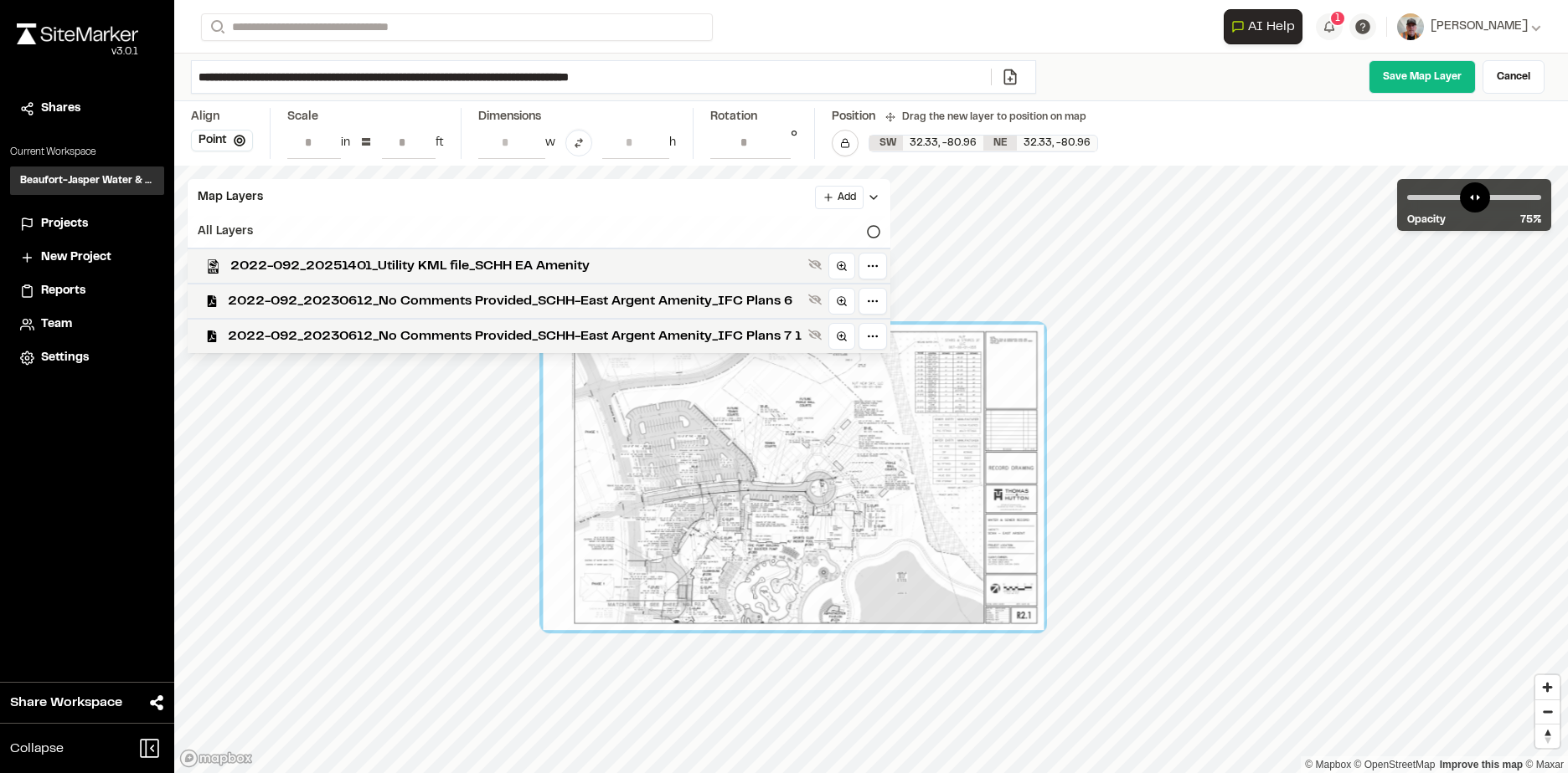
click at [875, 231] on icon at bounding box center [874, 232] width 13 height 13
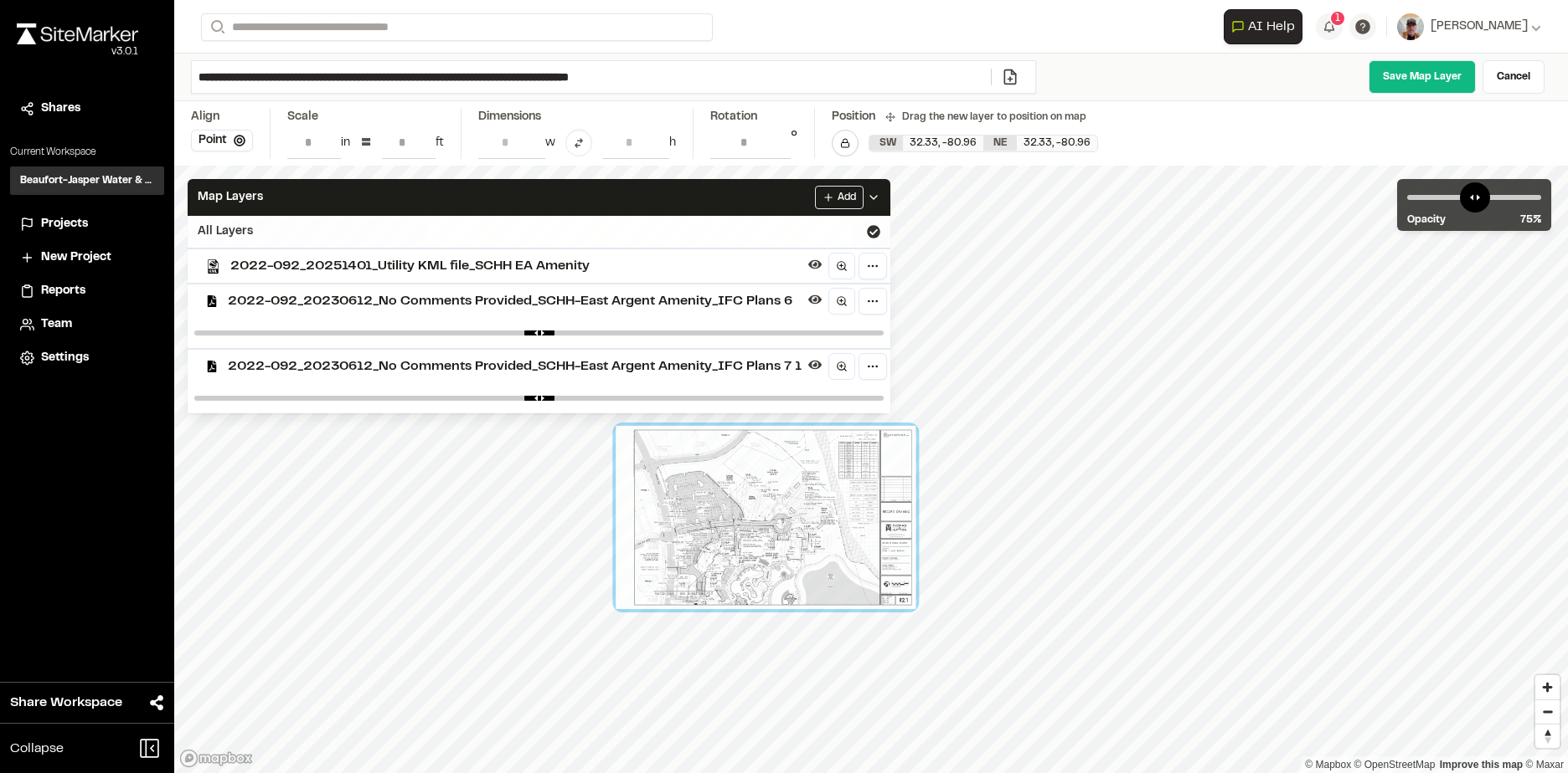
click at [648, 296] on span "2022-092_20230612_No Comments Provided_SCHH-East Argent Amenity_IFC Plans 6" at bounding box center [515, 301] width 574 height 20
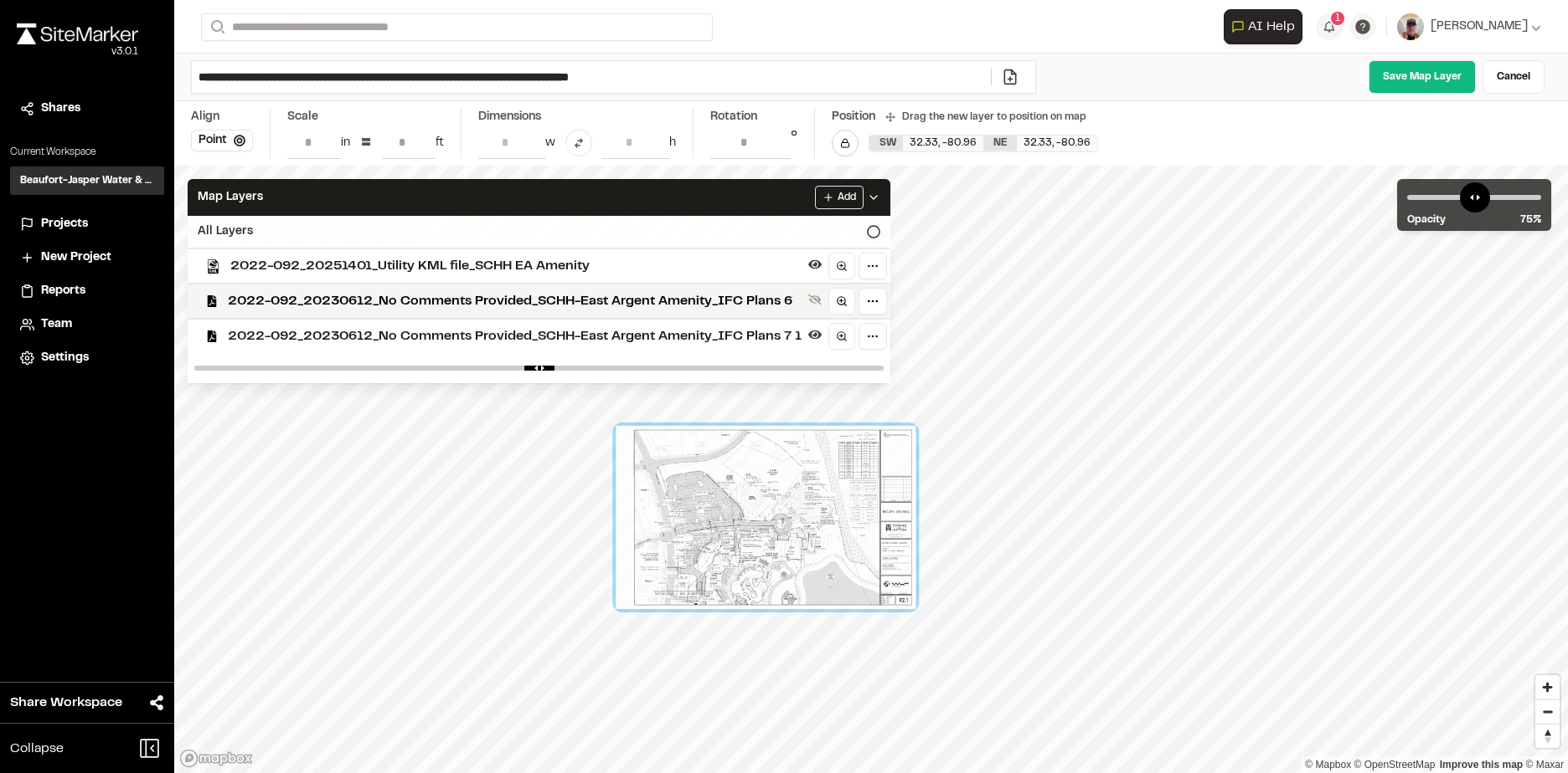
click at [618, 254] on div "2022-092_20251401_Utility KML file_SCHH EA Amenity" at bounding box center [532, 265] width 716 height 35
click at [557, 261] on span "2022-092_20251401_Utility KML file_SCHH EA Amenity" at bounding box center [516, 265] width 571 height 20
click at [710, 295] on span "2022-092_20230612_No Comments Provided_SCHH-East Argent Amenity_IFC Plans 6" at bounding box center [515, 301] width 574 height 20
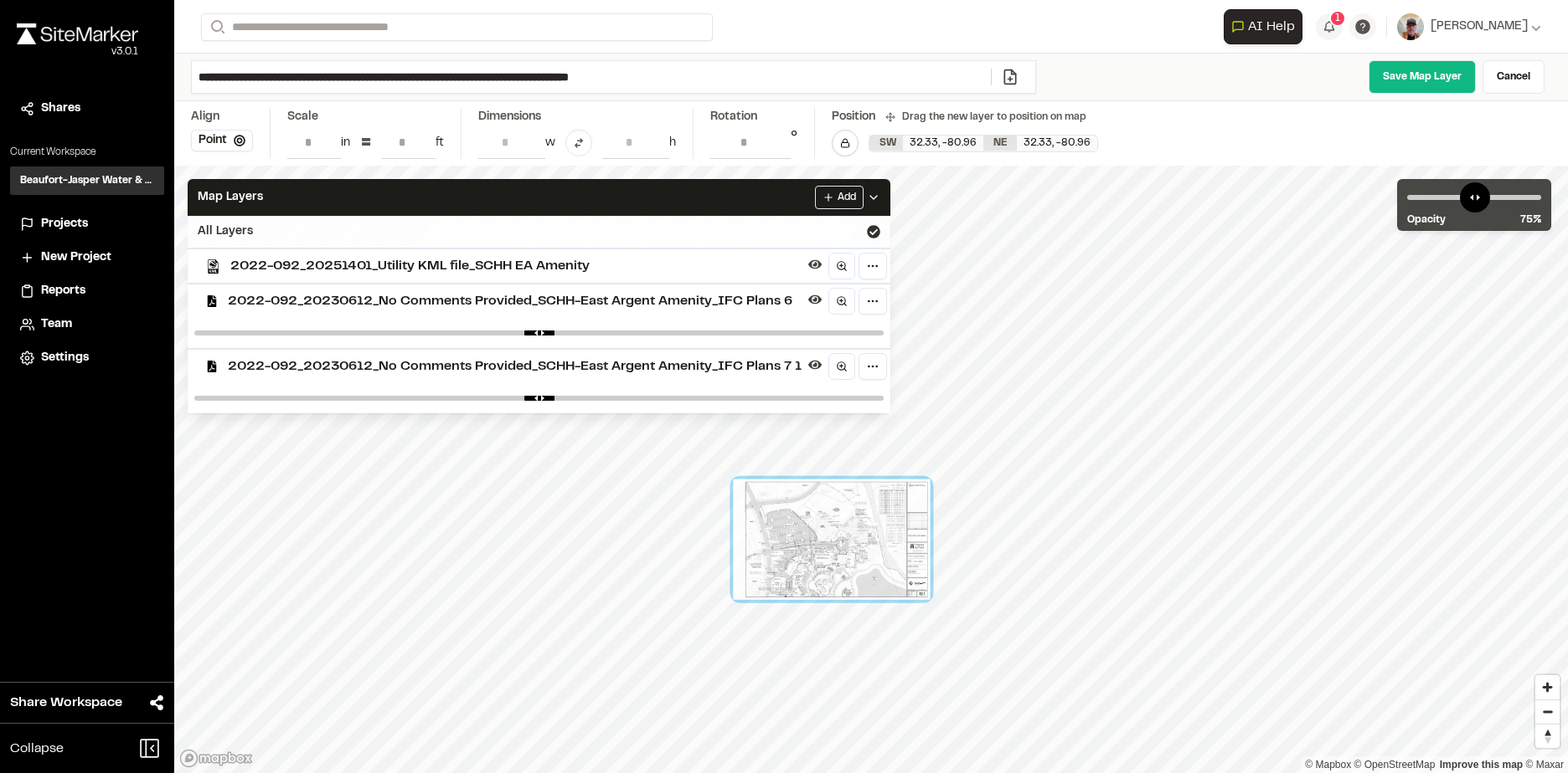
drag, startPoint x: 945, startPoint y: 437, endPoint x: 879, endPoint y: 569, distance: 147.6
click at [879, 569] on div at bounding box center [831, 540] width 197 height 120
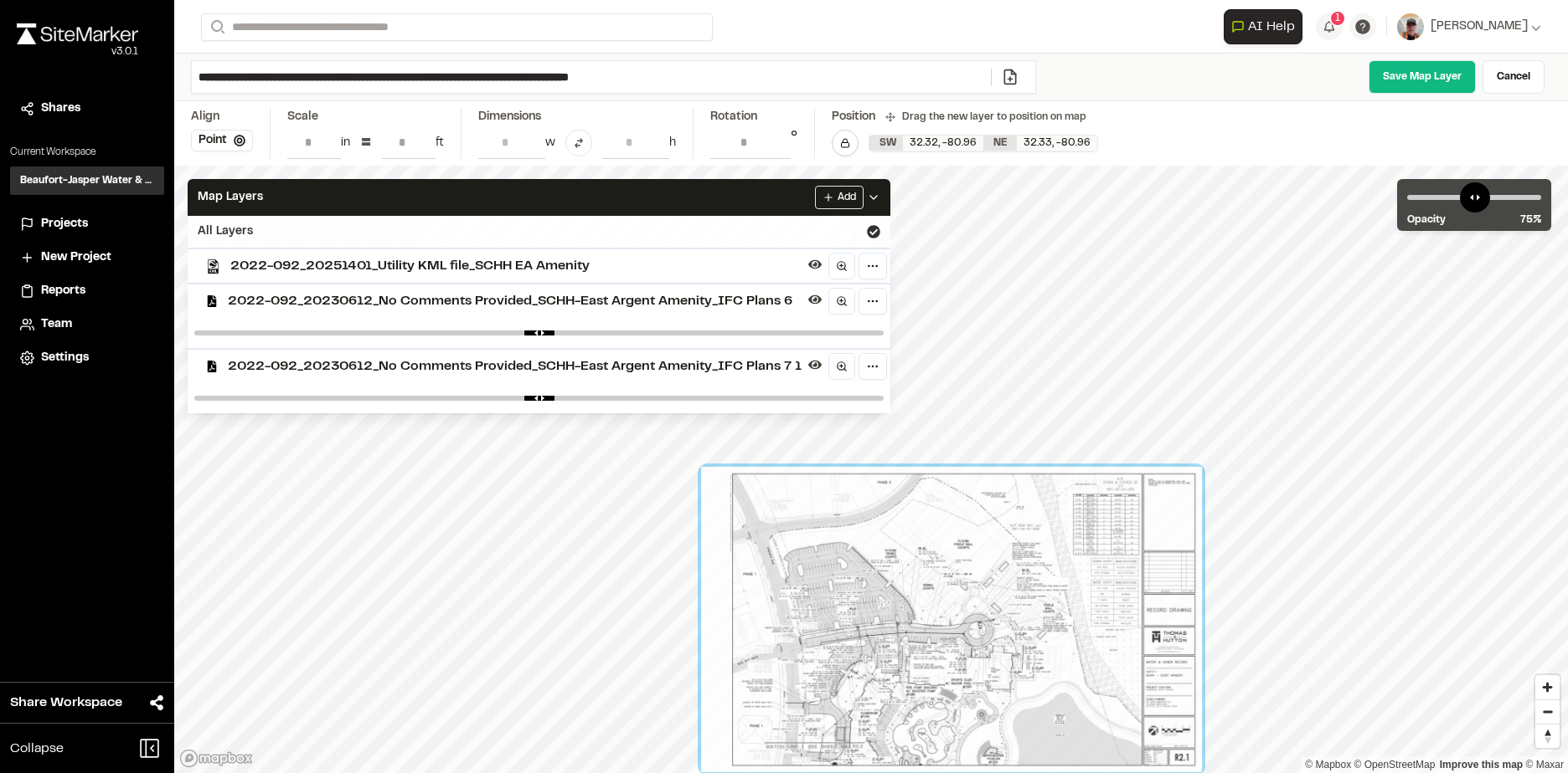
drag, startPoint x: 818, startPoint y: 628, endPoint x: 924, endPoint y: 670, distance: 114.0
click at [924, 670] on div at bounding box center [951, 619] width 500 height 305
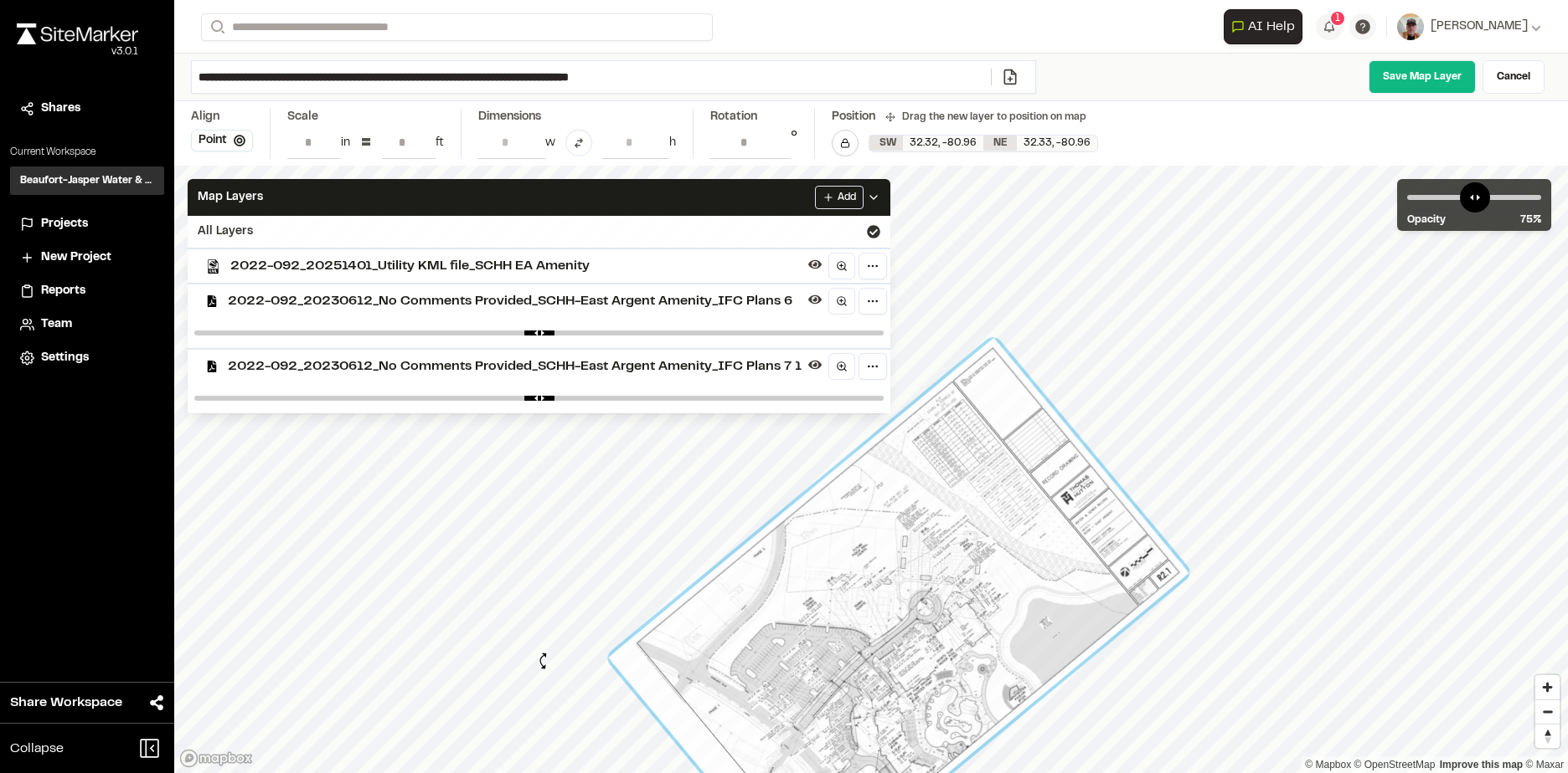
click at [539, 668] on div "© Mapbox © OpenStreetMap Improve this map © Maxar" at bounding box center [870, 470] width 1393 height 608
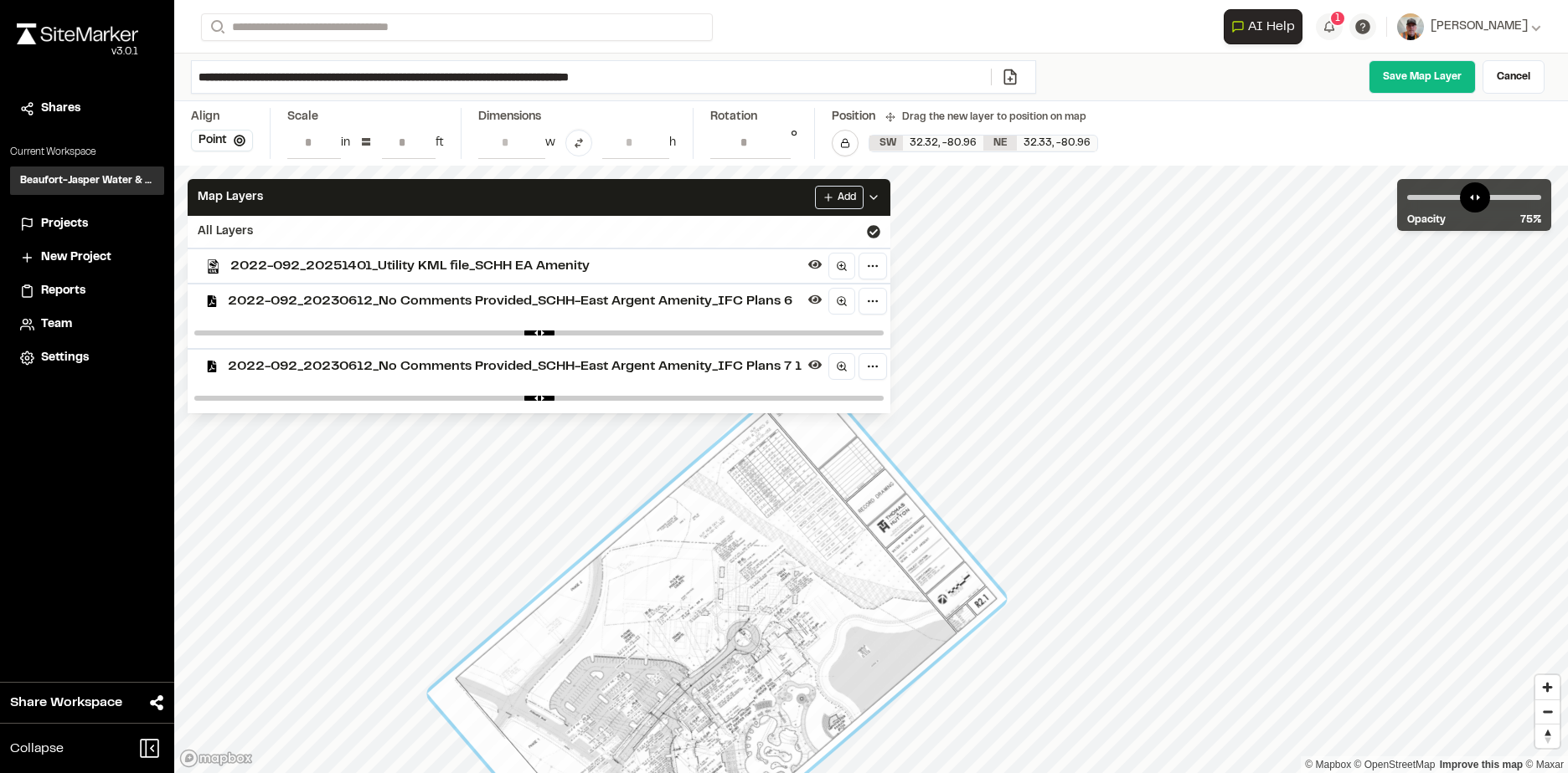
drag, startPoint x: 871, startPoint y: 691, endPoint x: 731, endPoint y: 716, distance: 142.2
click at [731, 716] on div at bounding box center [716, 646] width 580 height 558
click at [431, 698] on div at bounding box center [714, 647] width 580 height 558
drag, startPoint x: 425, startPoint y: 694, endPoint x: 430, endPoint y: 705, distance: 12.1
click at [430, 705] on div at bounding box center [714, 647] width 575 height 565
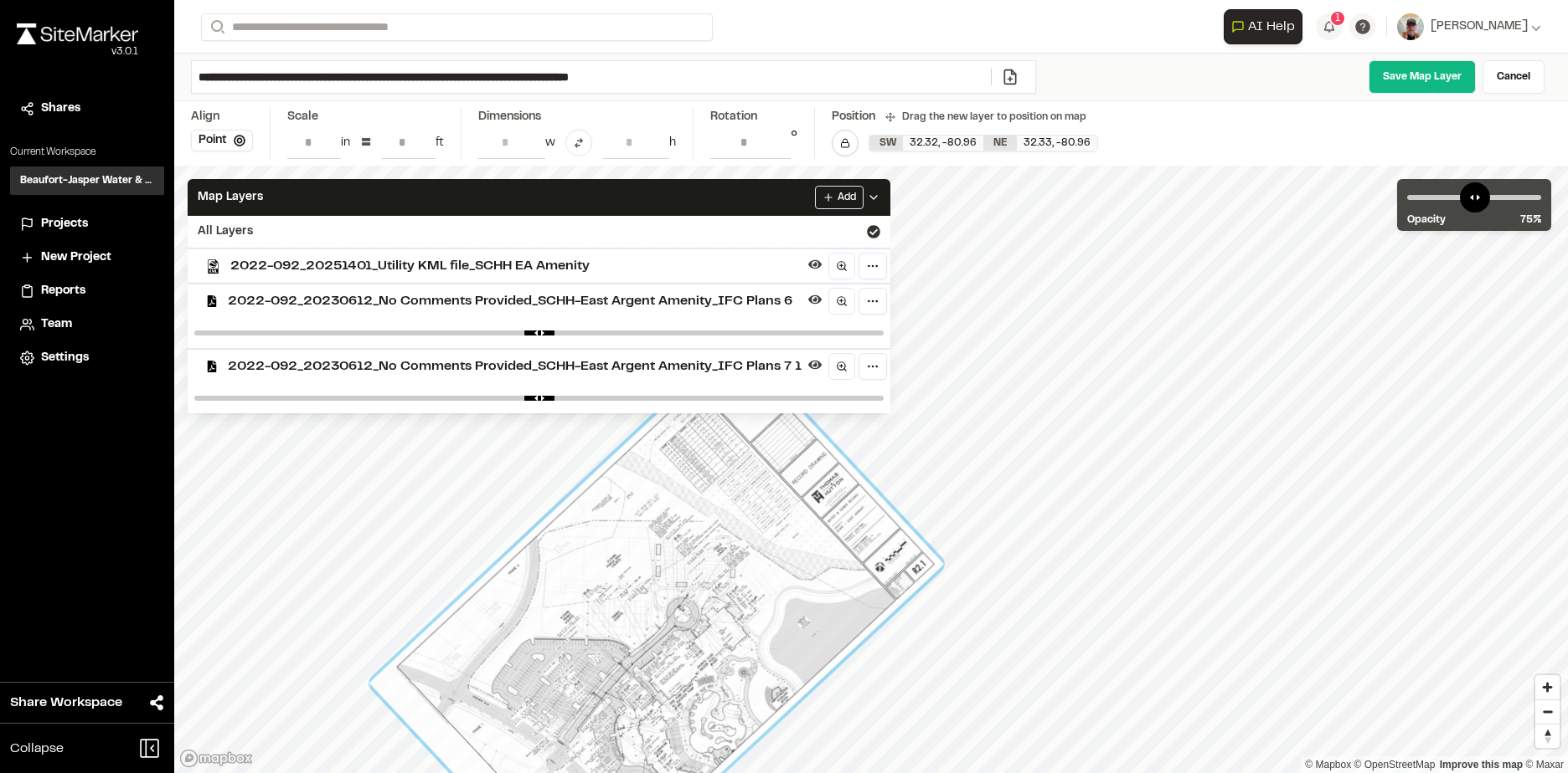
drag, startPoint x: 758, startPoint y: 675, endPoint x: 700, endPoint y: 651, distance: 62.8
click at [700, 651] on div at bounding box center [657, 624] width 575 height 565
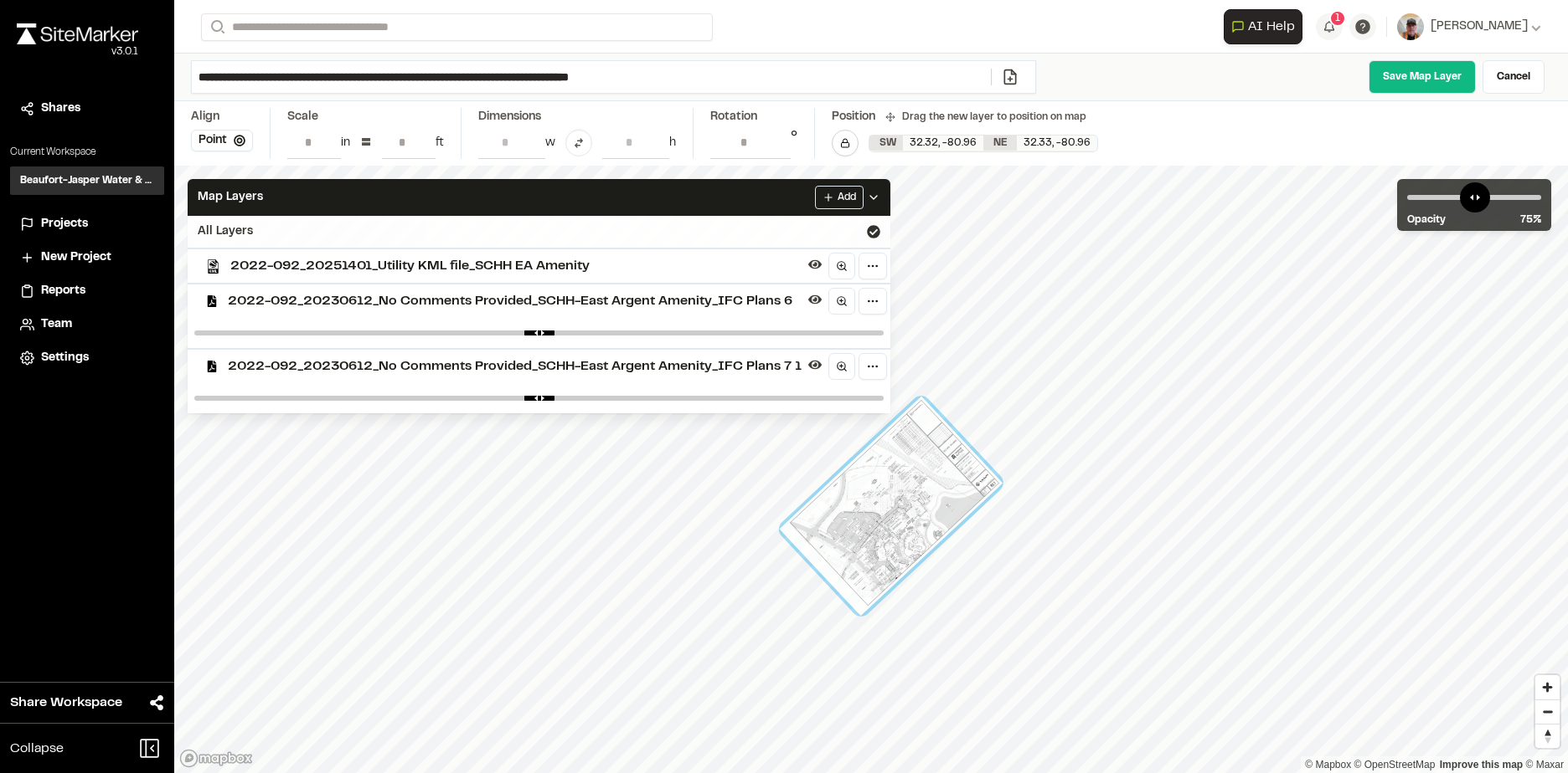
click at [934, 470] on div at bounding box center [891, 507] width 223 height 220
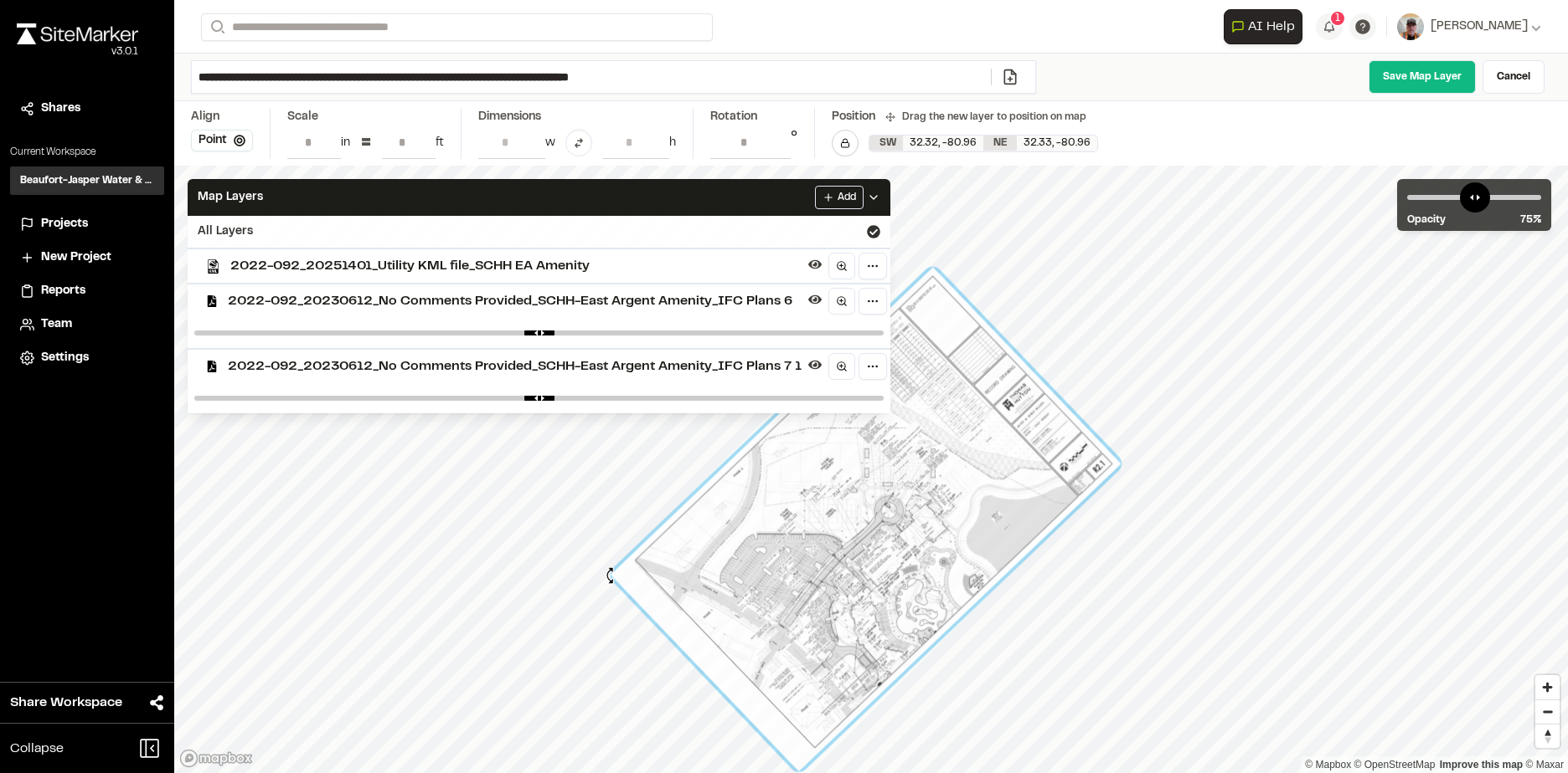
type input "**********"
click at [610, 577] on div "© Mapbox © OpenStreetMap Improve this map © Maxar" at bounding box center [870, 470] width 1393 height 608
drag, startPoint x: 852, startPoint y: 556, endPoint x: 843, endPoint y: 551, distance: 10.3
click at [843, 551] on div at bounding box center [858, 513] width 509 height 505
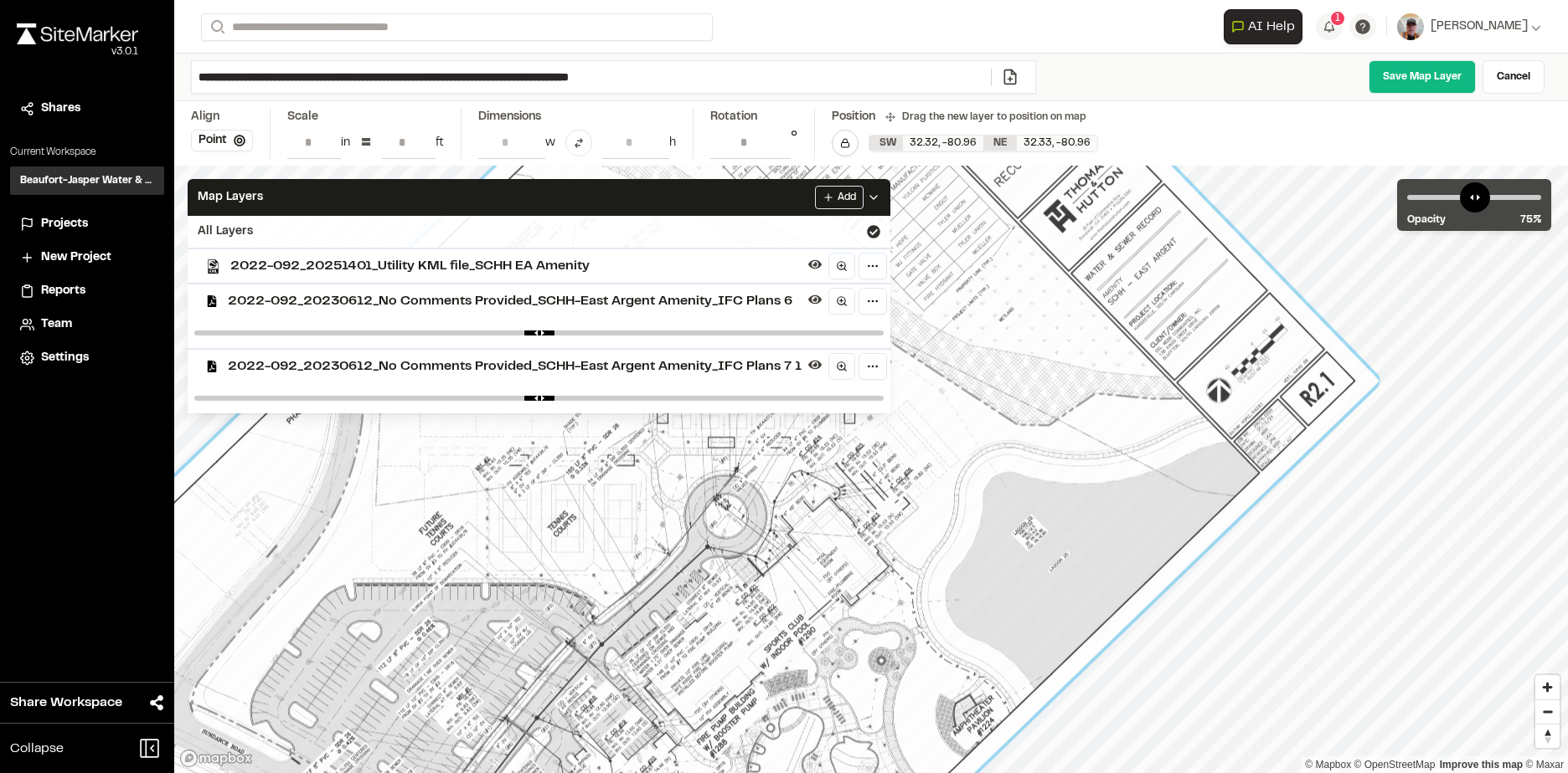
drag, startPoint x: 840, startPoint y: 566, endPoint x: 842, endPoint y: 557, distance: 9.2
click at [842, 557] on div at bounding box center [660, 541] width 1437 height 1425
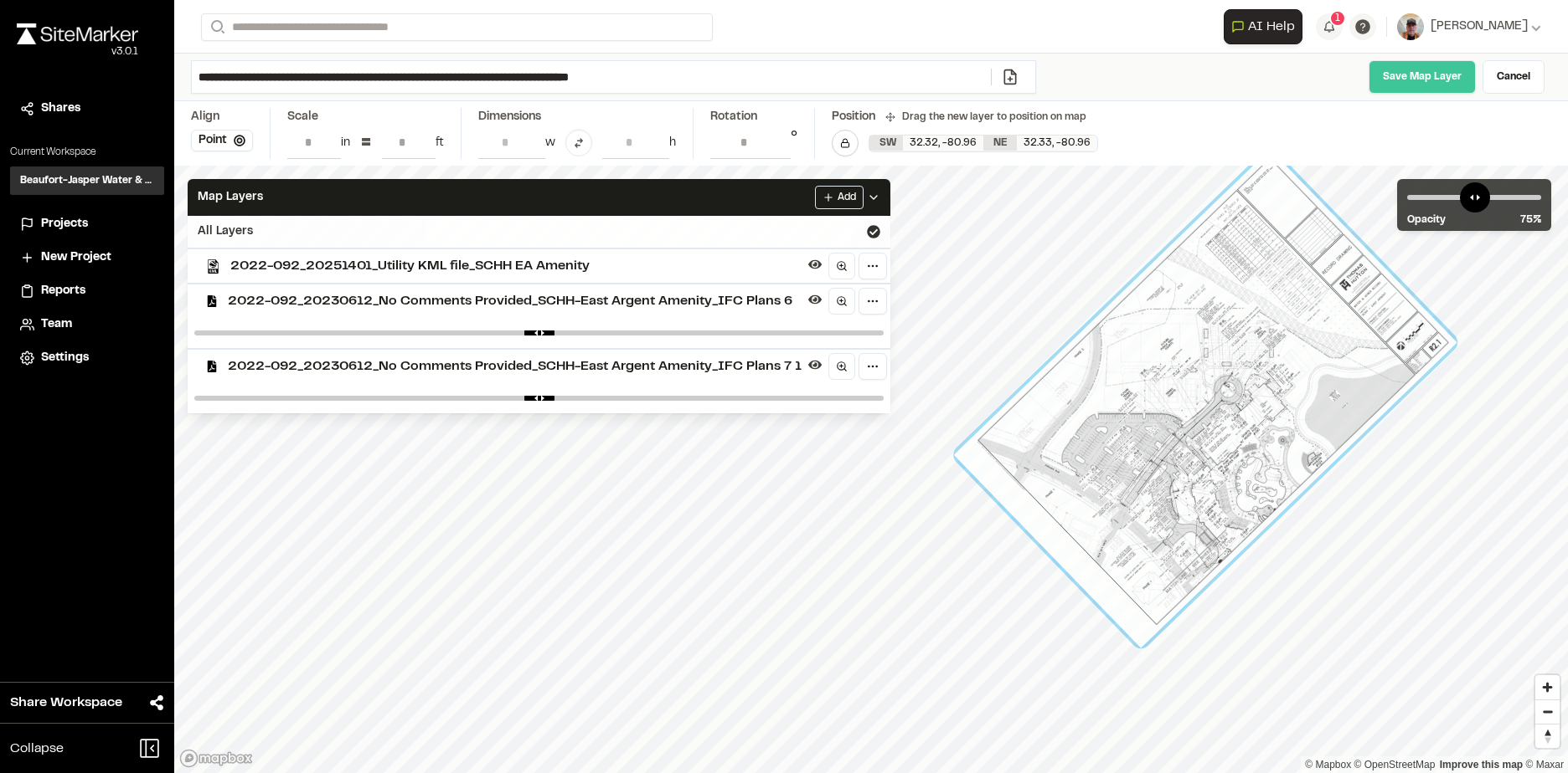
click at [1433, 74] on link "Save Map Layer" at bounding box center [1422, 76] width 107 height 33
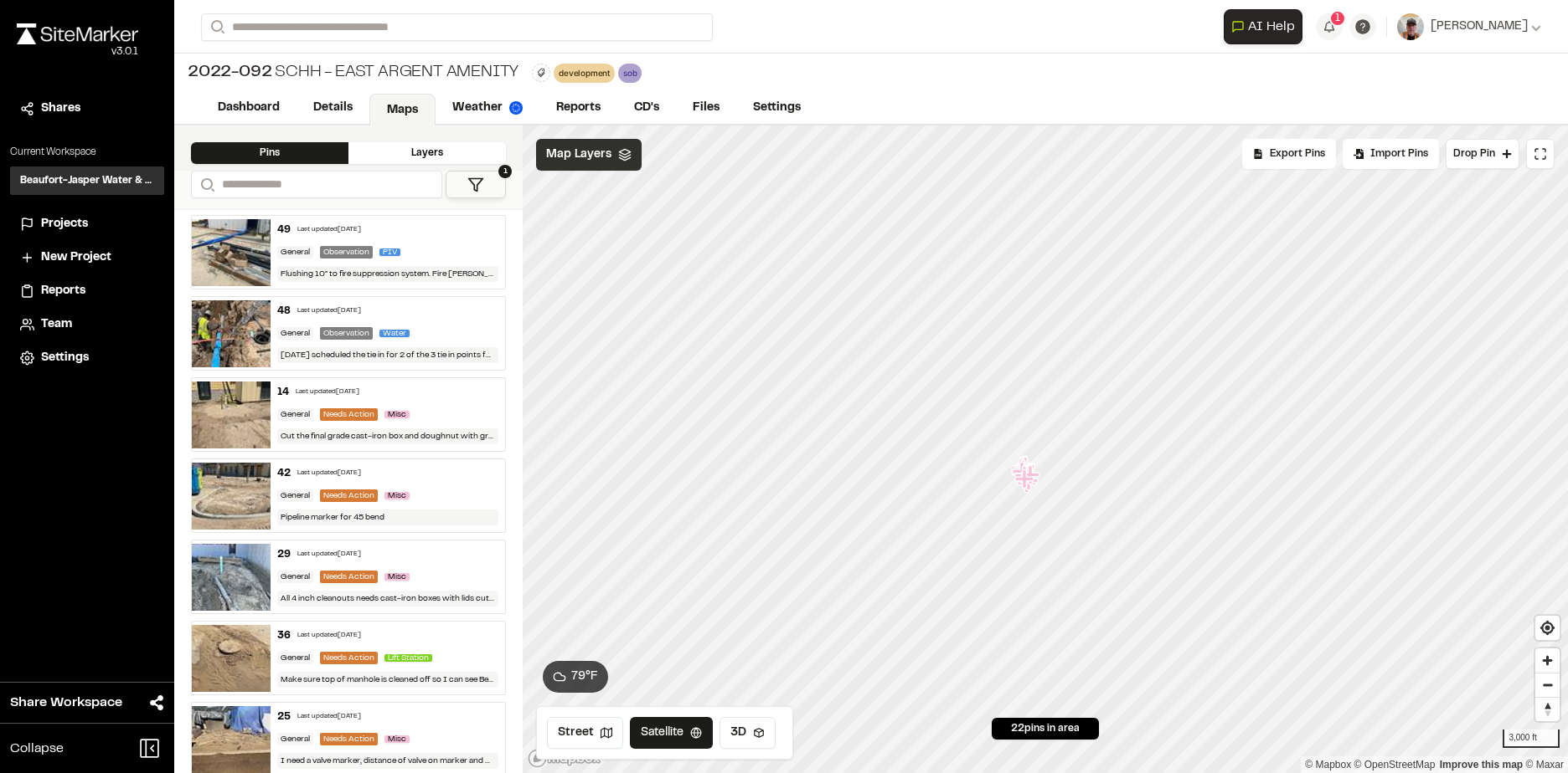
click at [622, 158] on icon at bounding box center [625, 155] width 13 height 13
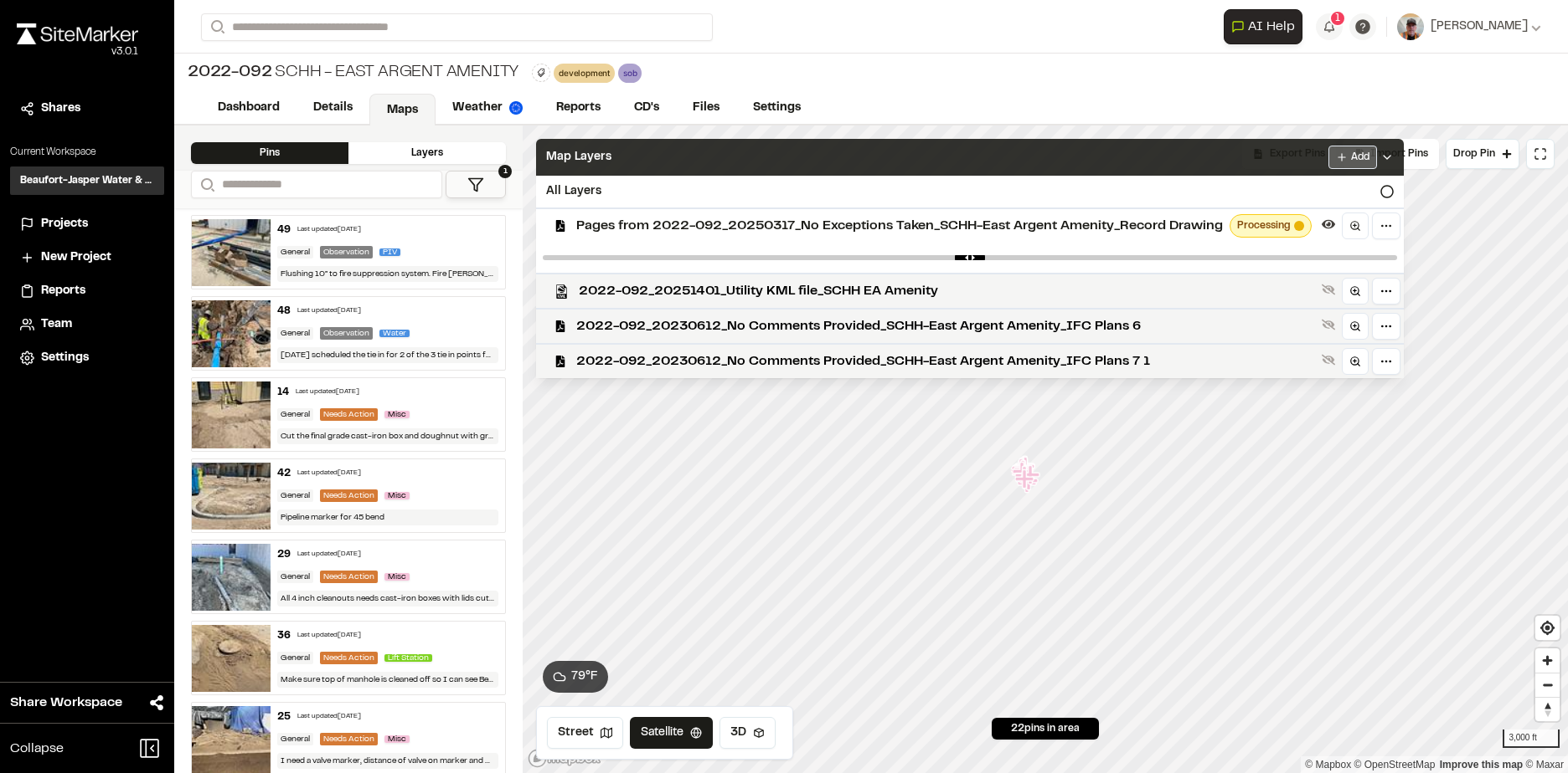
click at [1355, 153] on html "Close sidebar v 3.0.1 Shares Current Workspace Beaufort-Jasper Water & Sewer Au…" at bounding box center [784, 386] width 1568 height 773
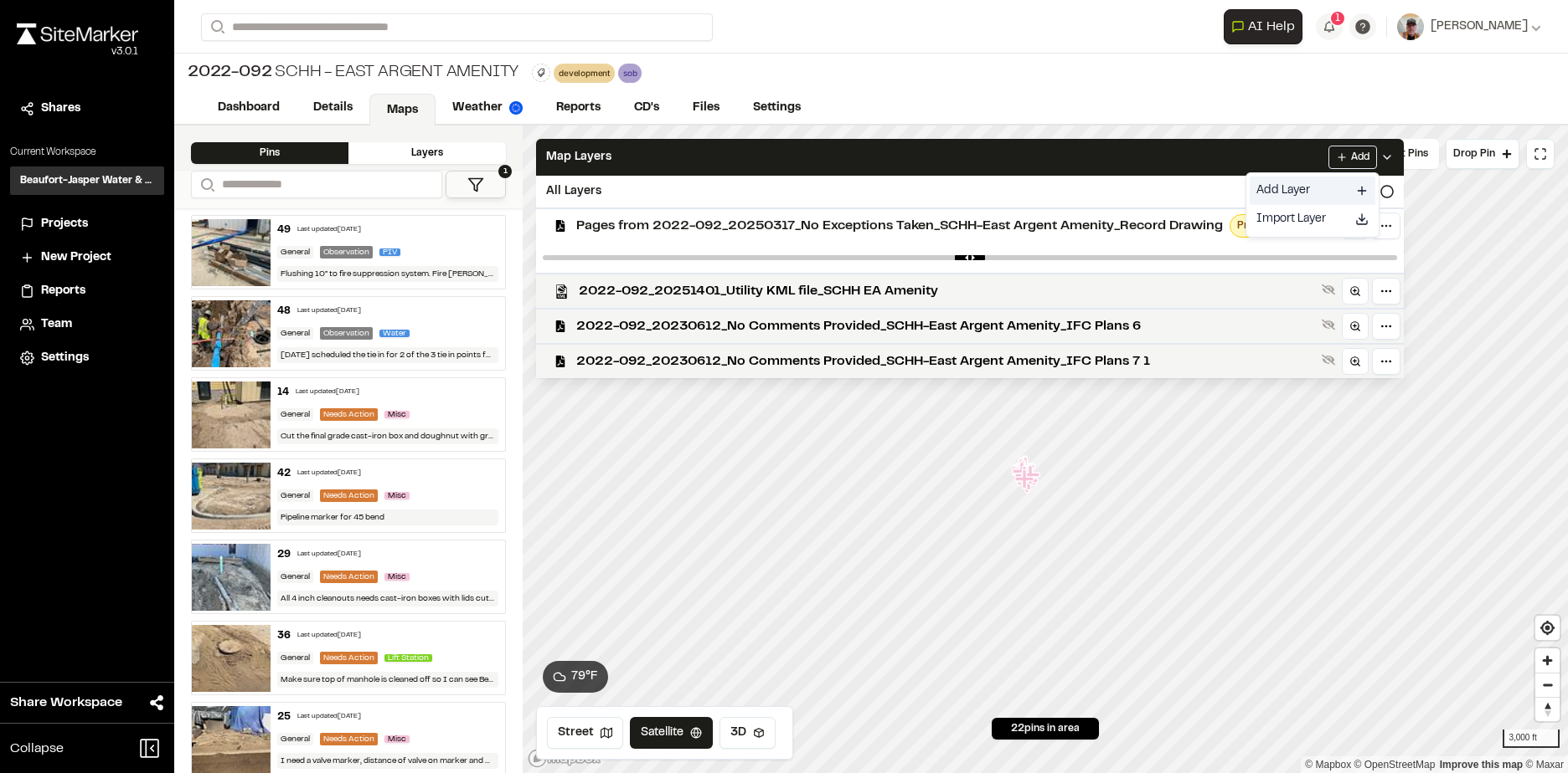
click at [1281, 196] on link "Add Layer" at bounding box center [1312, 191] width 126 height 29
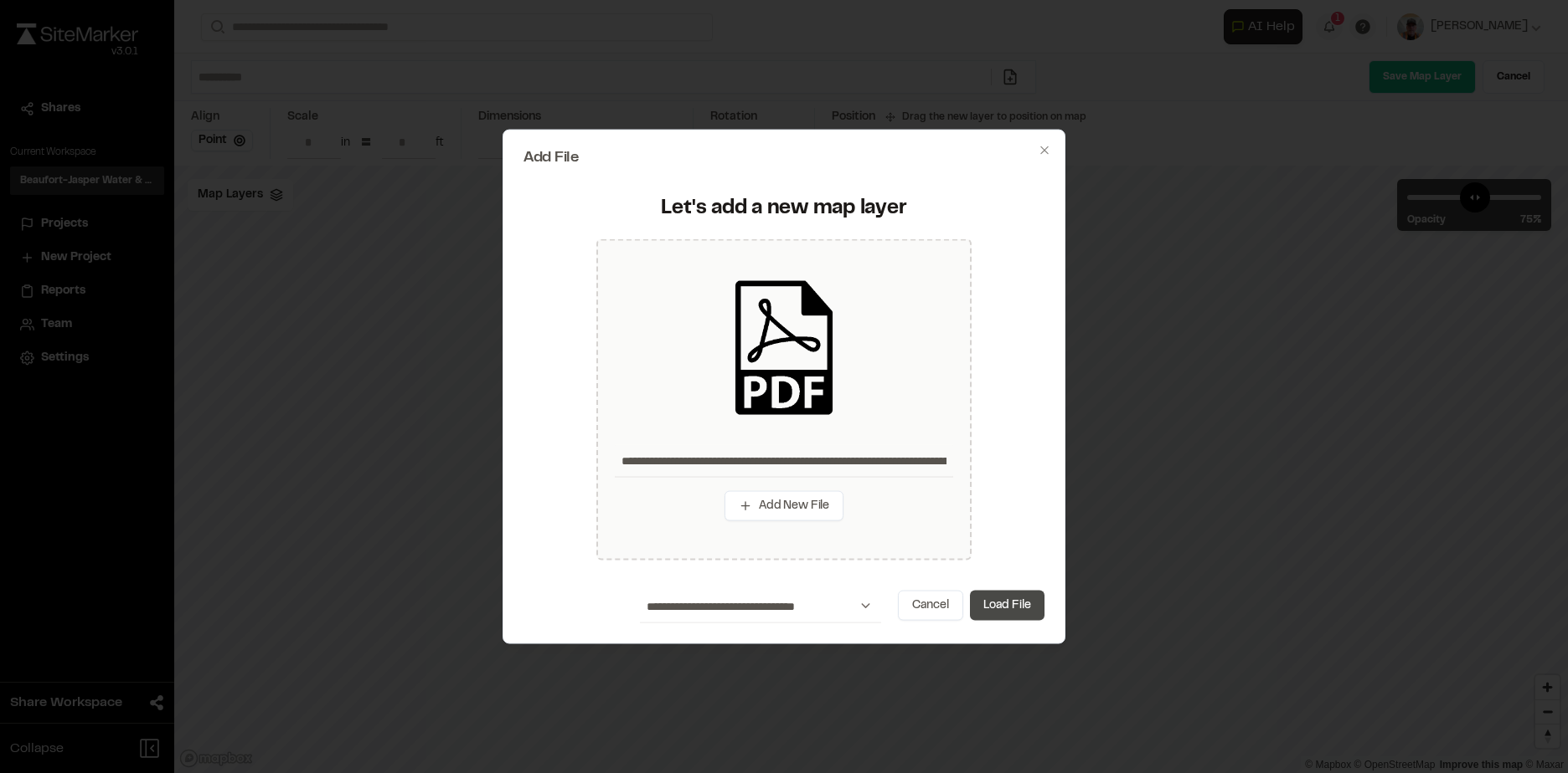
click at [1017, 602] on button "Load File" at bounding box center [1007, 605] width 74 height 31
type input "**********"
type input "****"
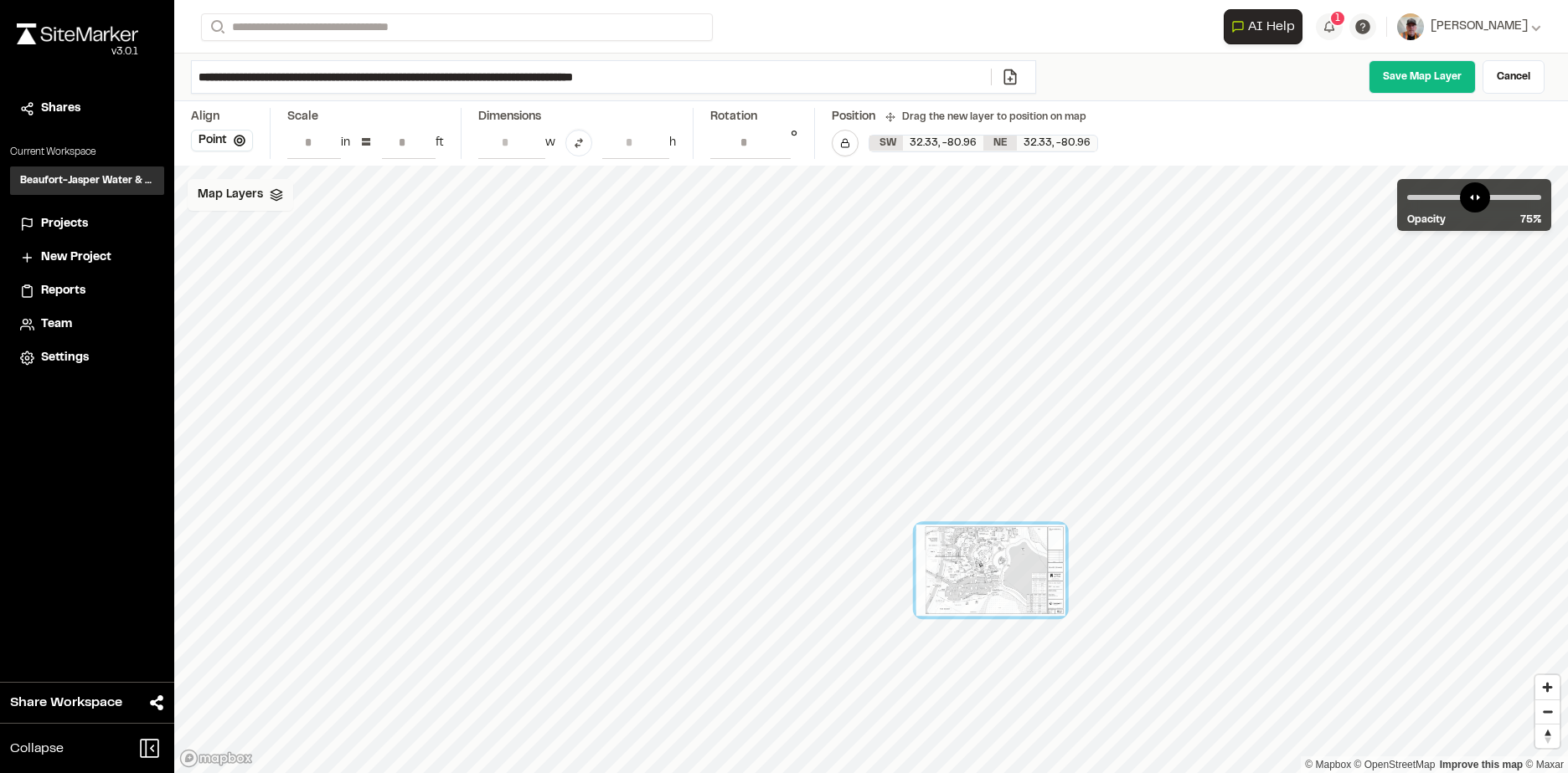
click at [271, 193] on icon at bounding box center [276, 195] width 13 height 13
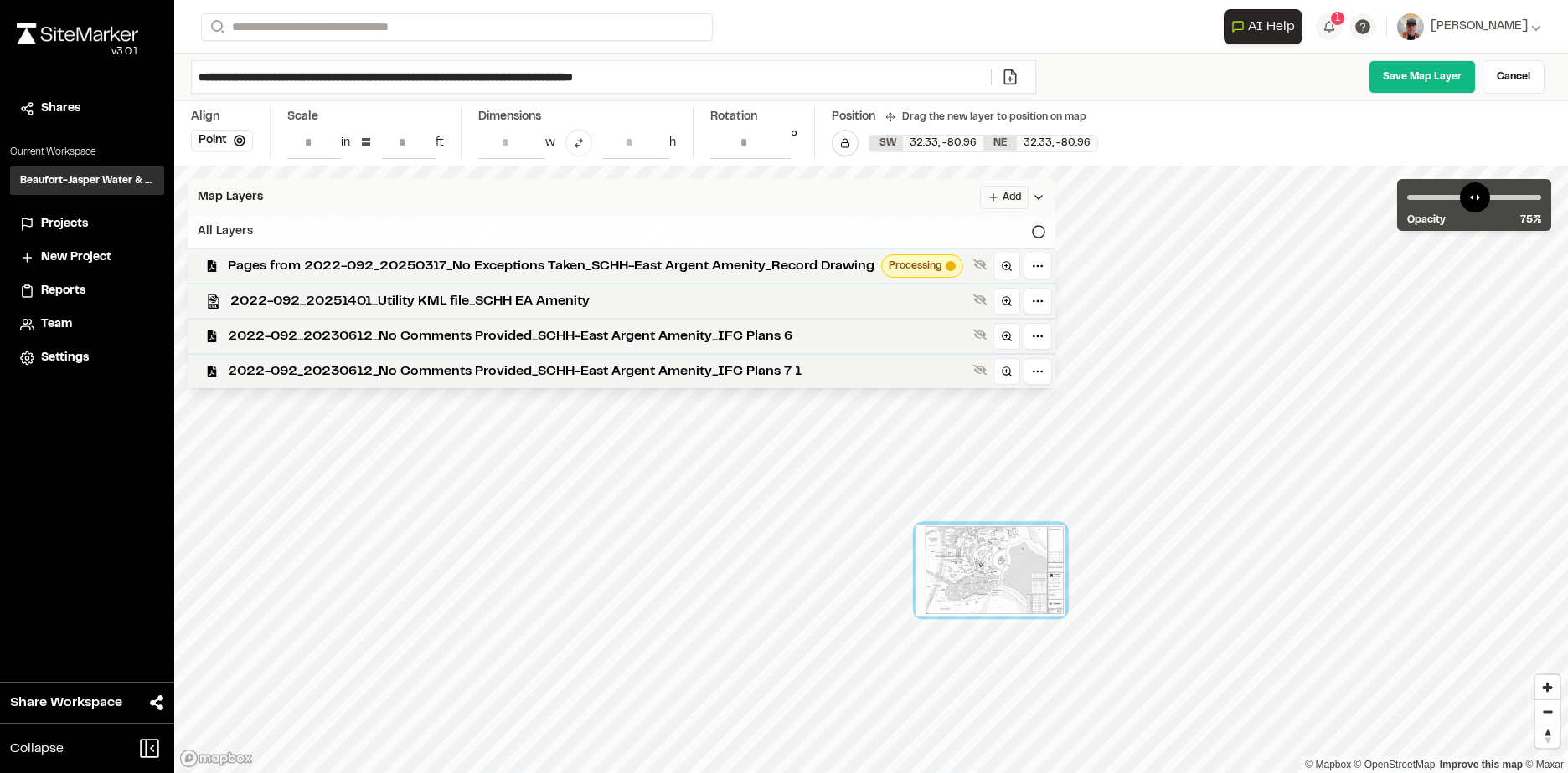
click at [1043, 228] on icon at bounding box center [1038, 232] width 13 height 13
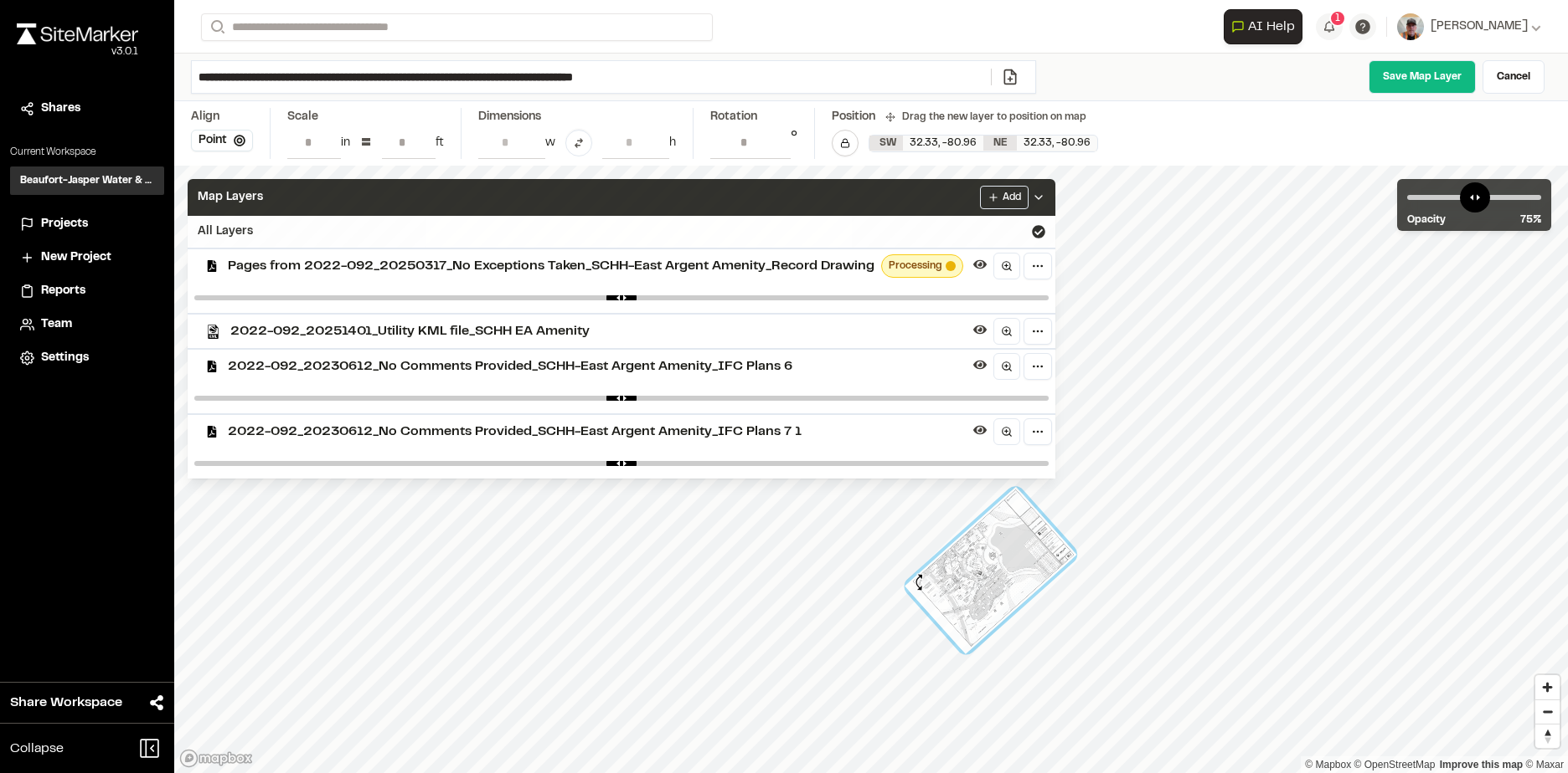
drag, startPoint x: 916, startPoint y: 523, endPoint x: 920, endPoint y: 581, distance: 58.1
click at [920, 581] on div at bounding box center [990, 570] width 173 height 167
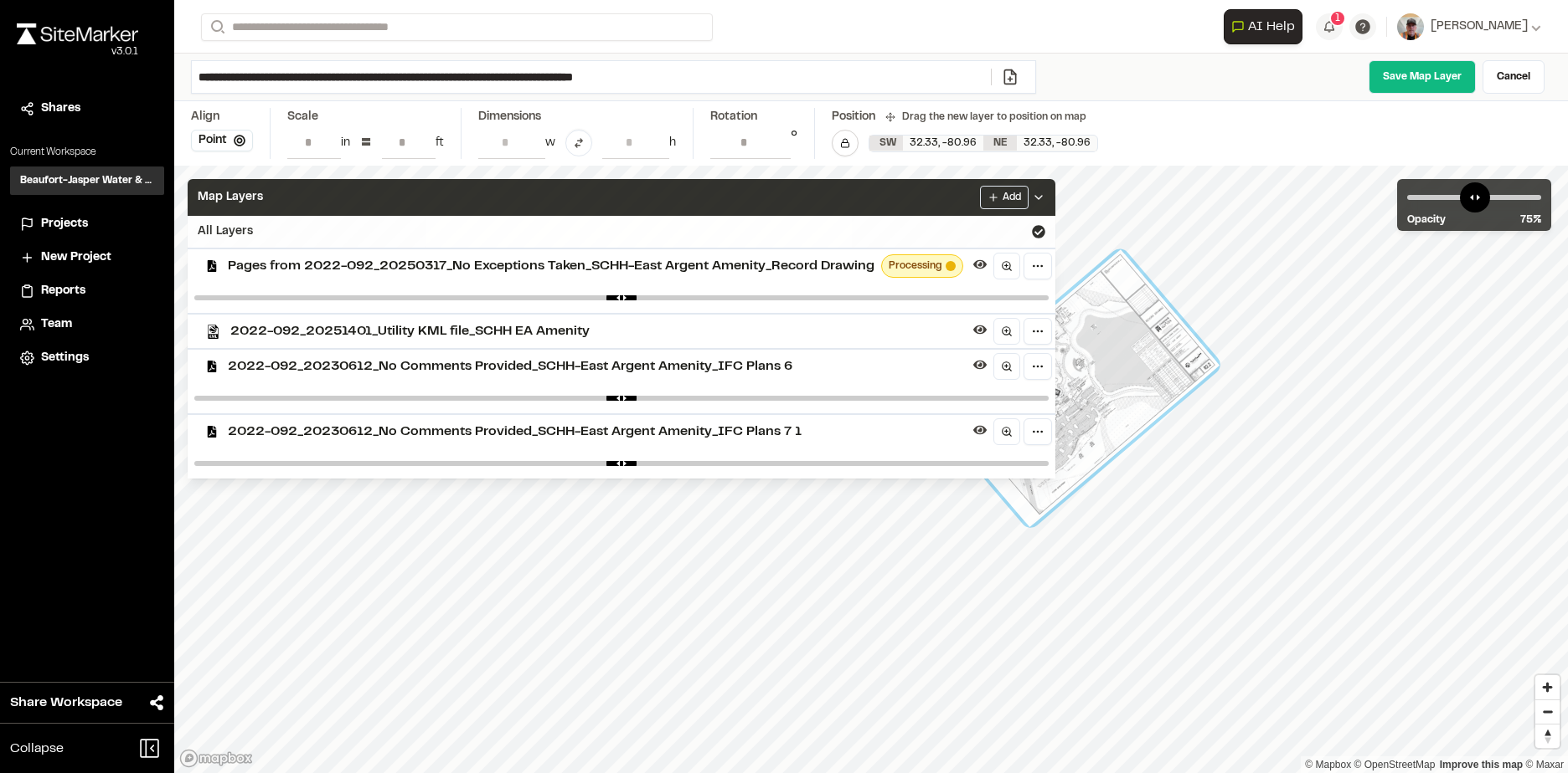
click at [675, 455] on div "Map Layers Add All Layers Pages from 2022-092_20250317_No Exceptions Taken_SCHH…" at bounding box center [870, 470] width 1393 height 608
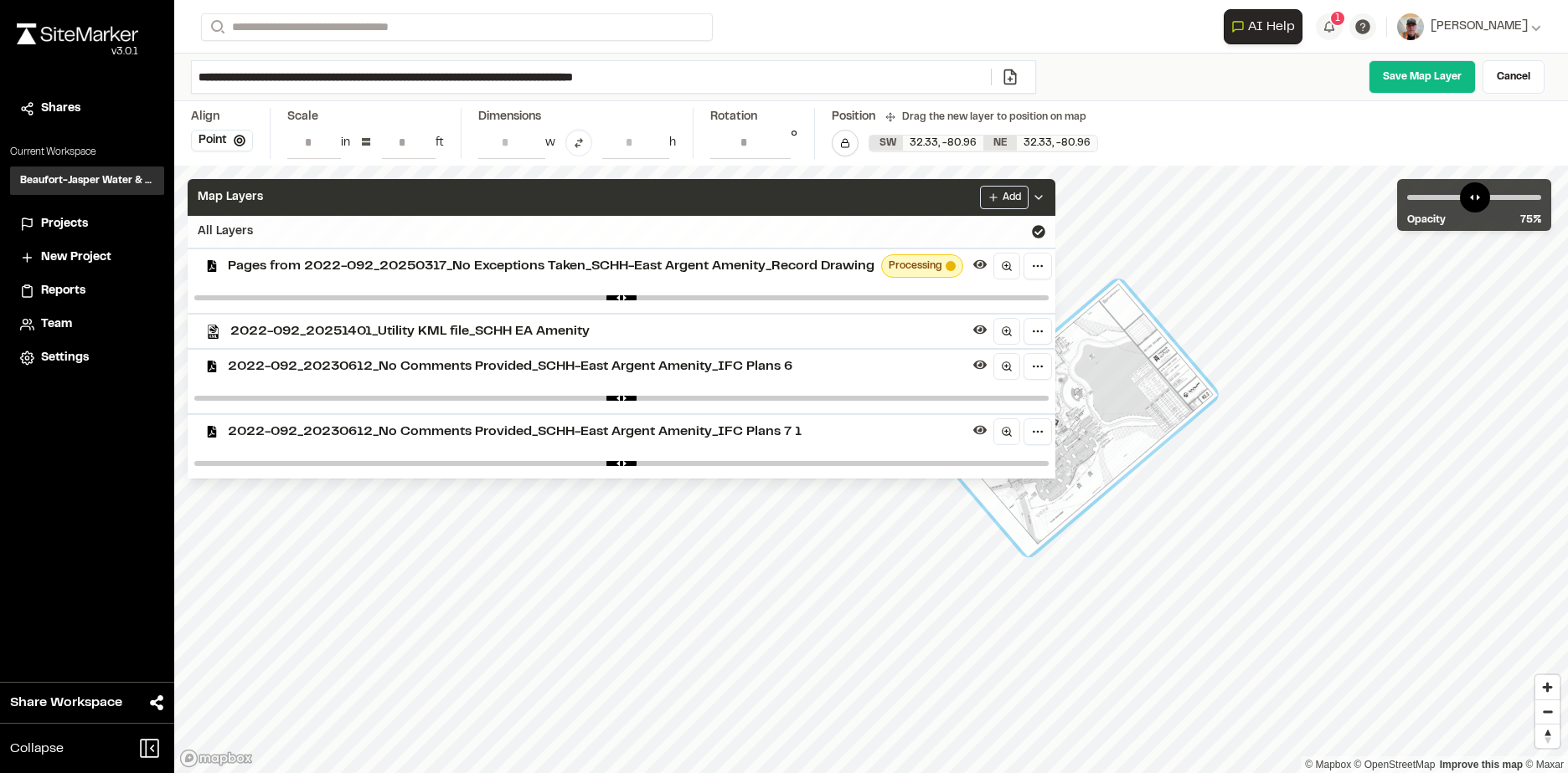
click at [922, 189] on div "Map Layers Add" at bounding box center [621, 198] width 868 height 37
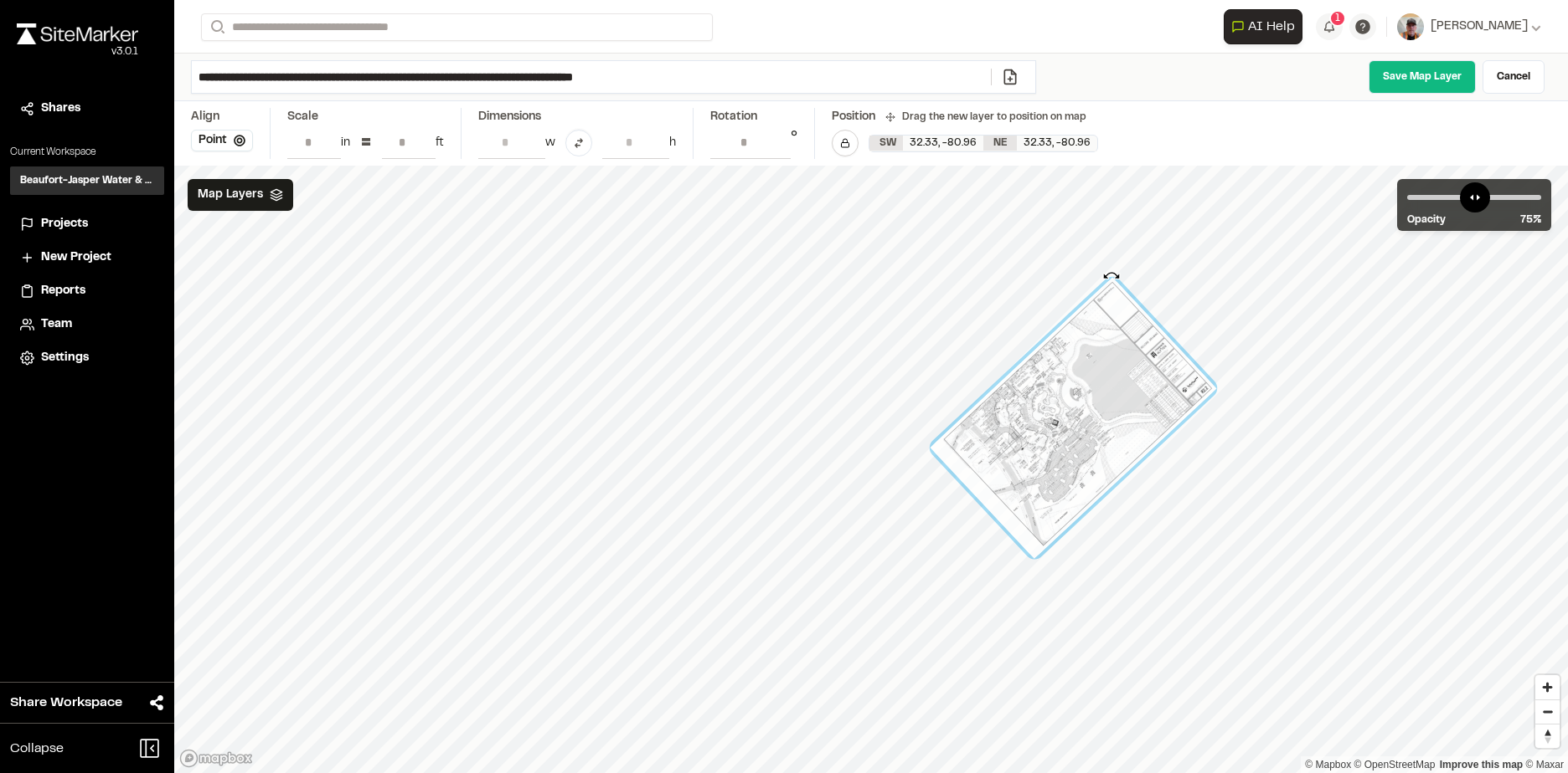
click at [1112, 276] on div at bounding box center [1112, 268] width 19 height 19
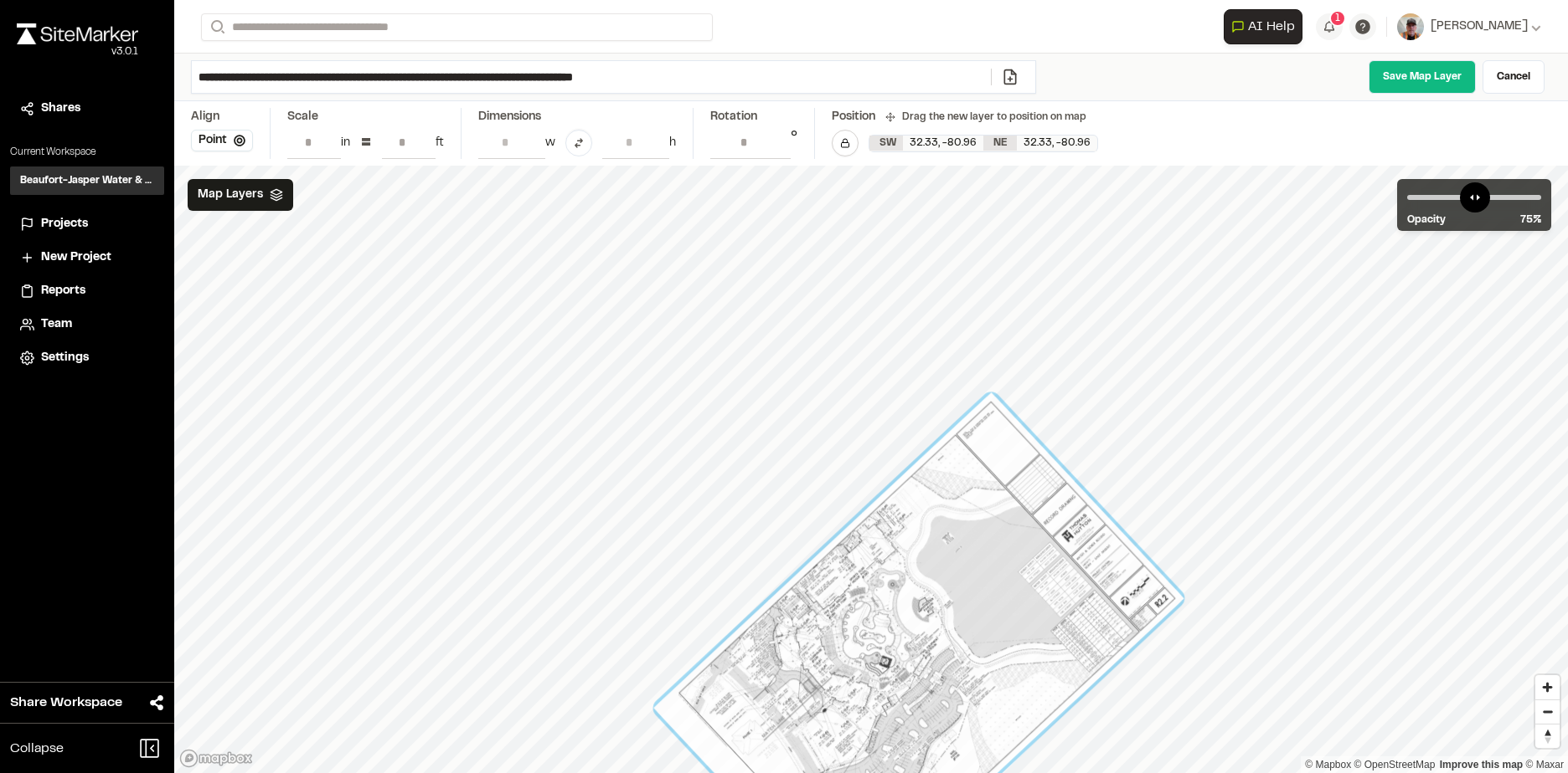
drag, startPoint x: 1088, startPoint y: 300, endPoint x: 905, endPoint y: 756, distance: 491.4
click at [905, 756] on div at bounding box center [919, 653] width 531 height 521
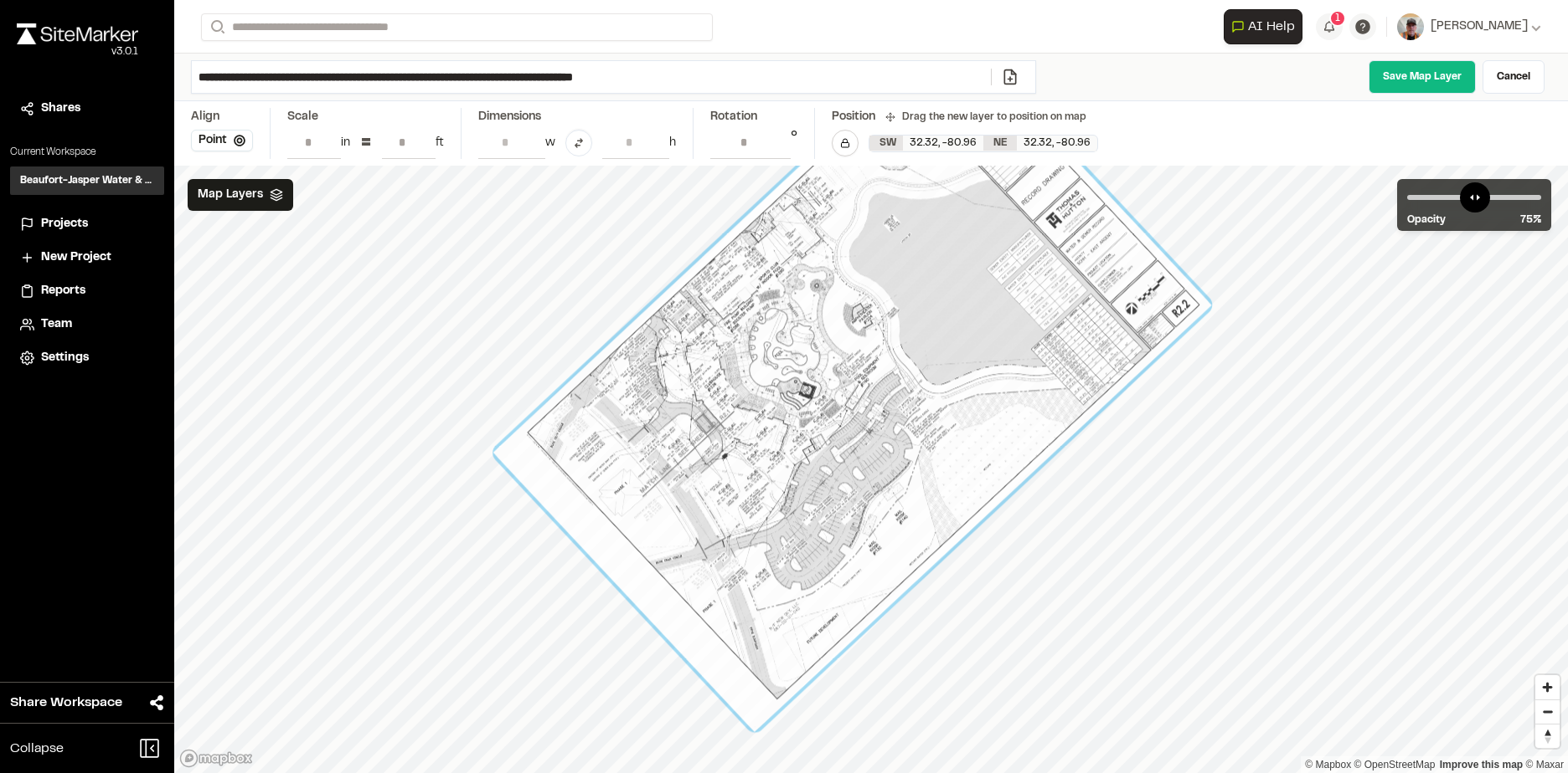
drag, startPoint x: 943, startPoint y: 569, endPoint x: 867, endPoint y: 506, distance: 98.7
click at [867, 506] on div at bounding box center [853, 379] width 718 height 706
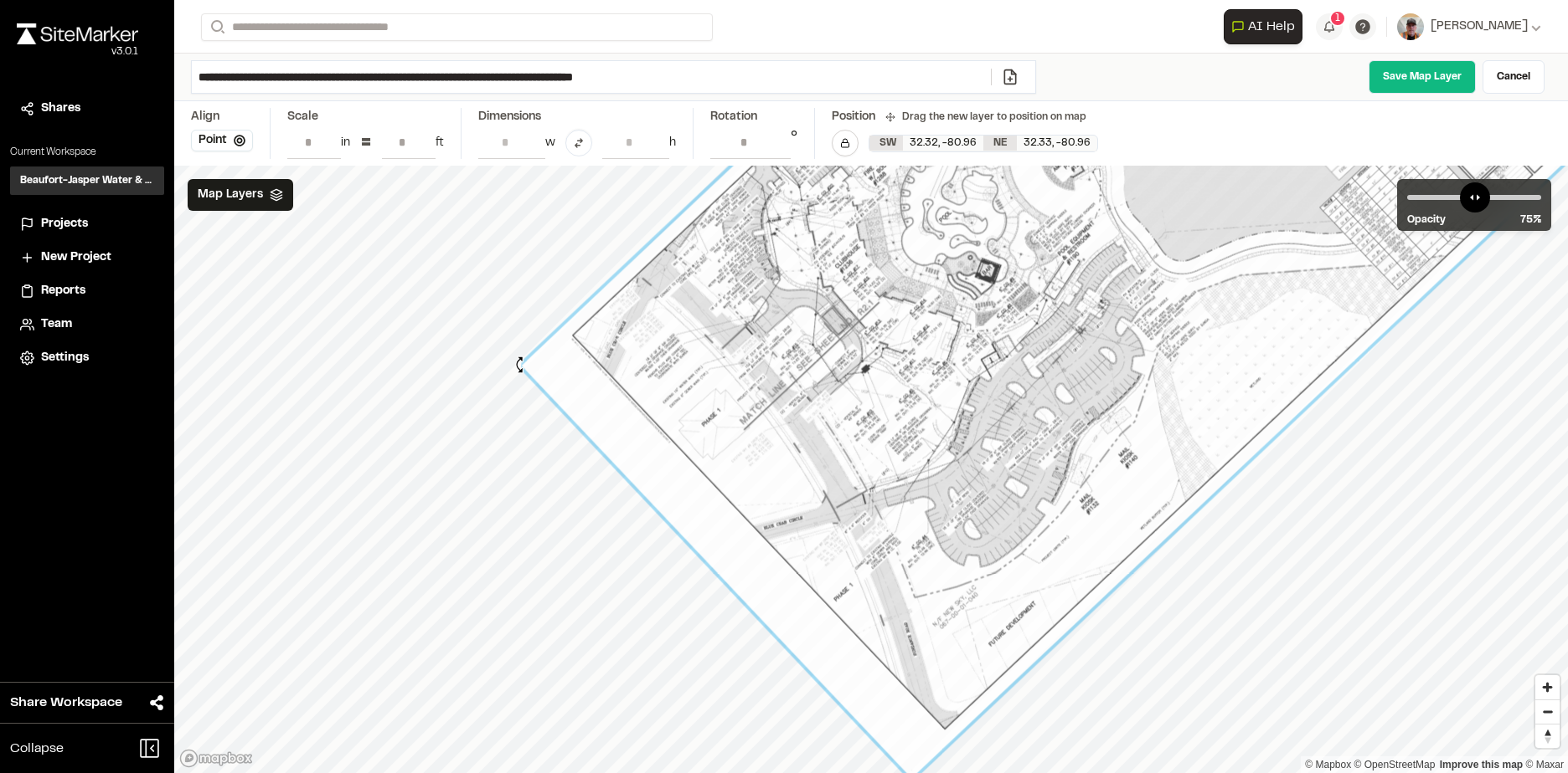
type input "**********"
click at [520, 367] on div at bounding box center [513, 367] width 19 height 19
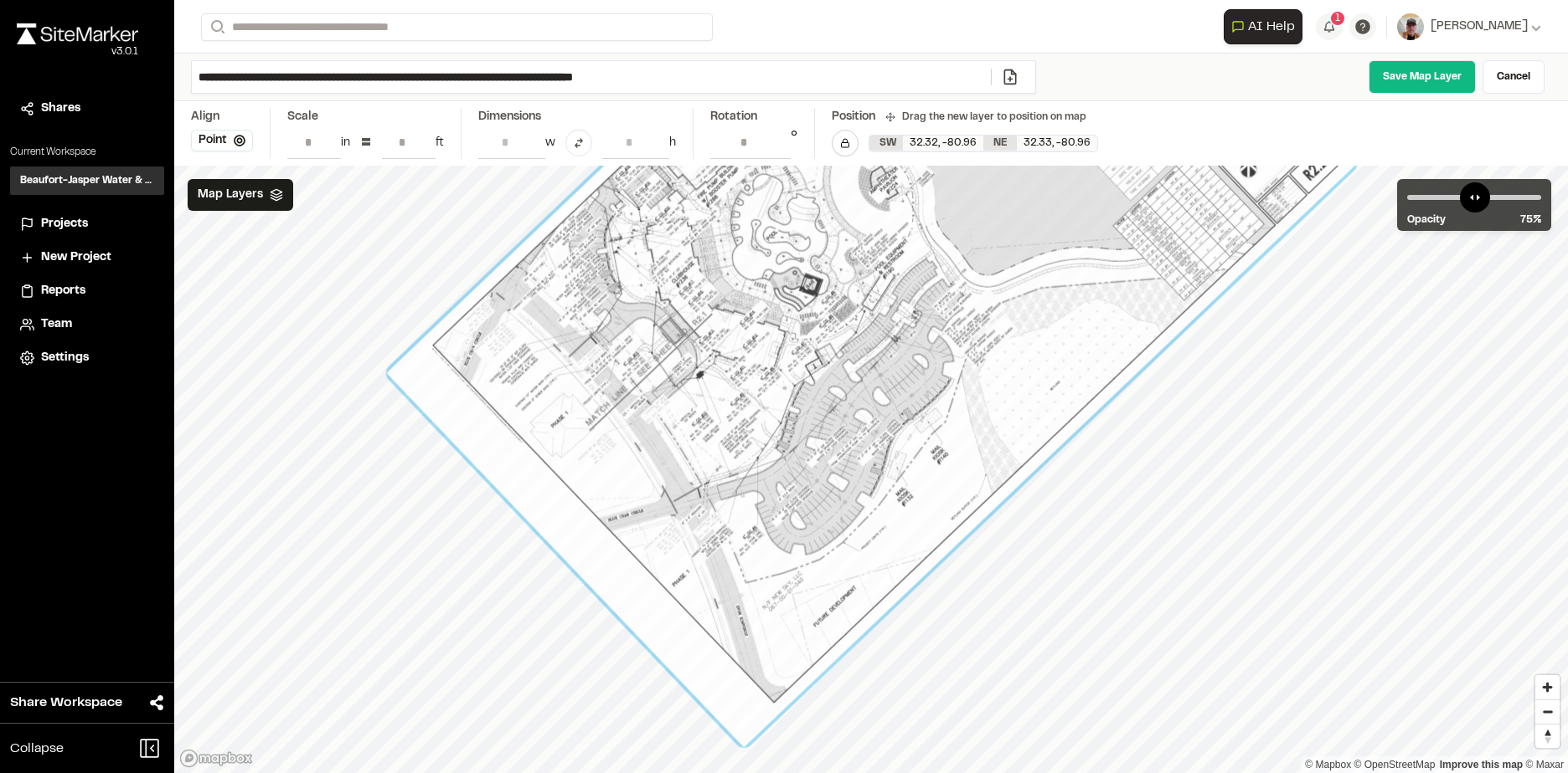
click at [741, 512] on div at bounding box center [872, 268] width 970 height 958
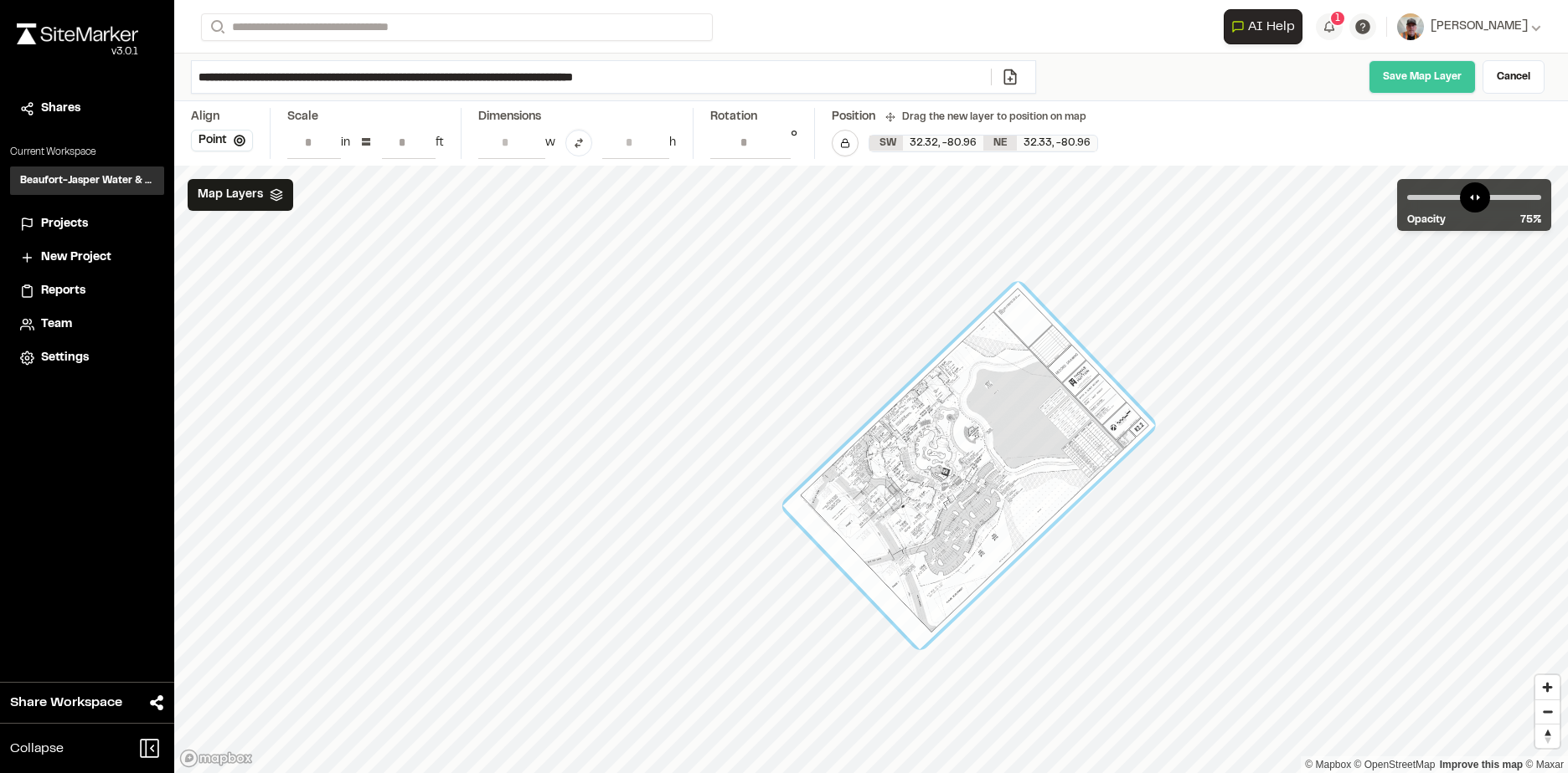
click at [1439, 73] on link "Save Map Layer" at bounding box center [1422, 76] width 107 height 33
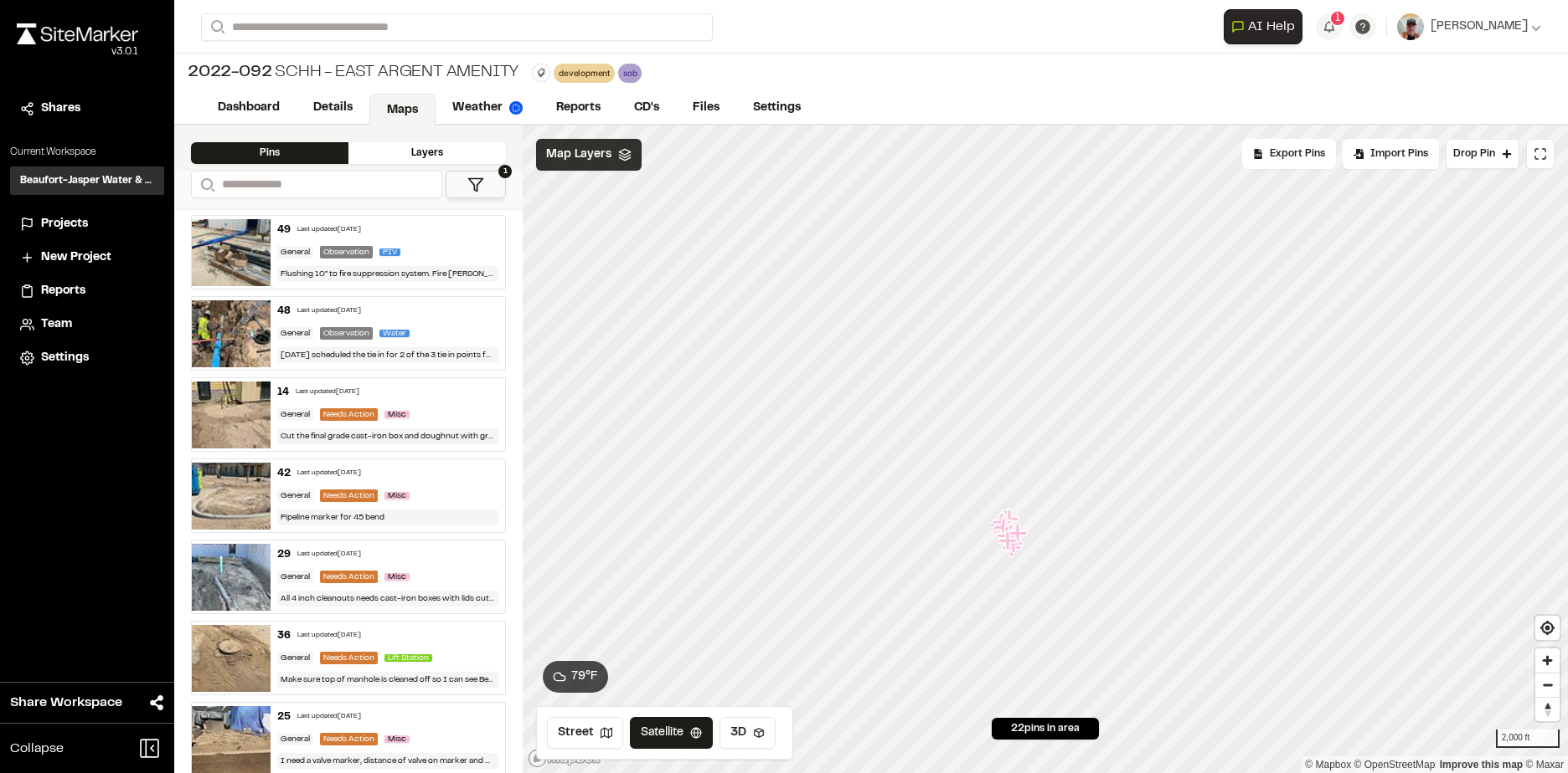
click at [599, 153] on span "Map Layers" at bounding box center [579, 155] width 65 height 18
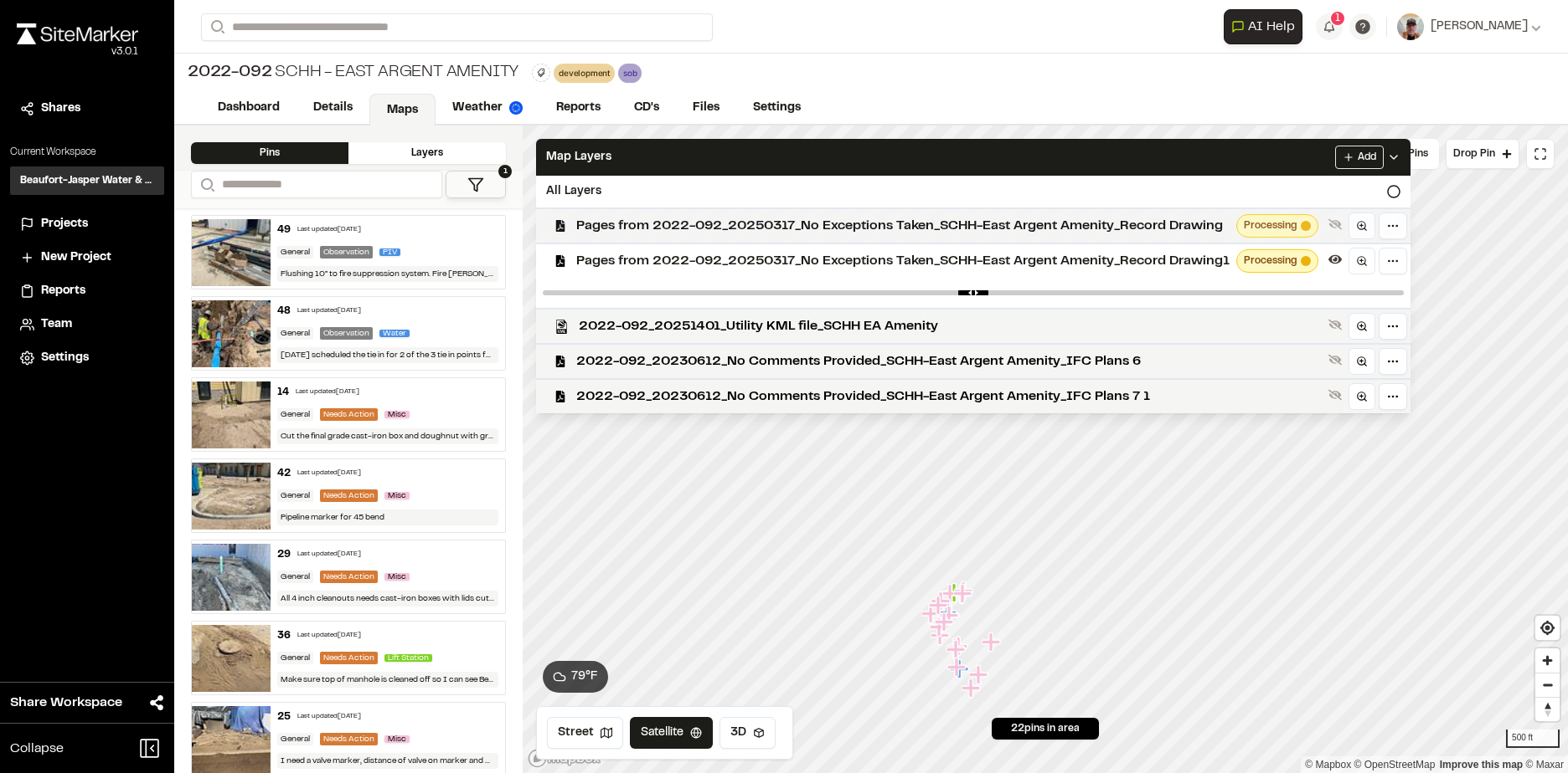
click at [950, 228] on span "Pages from 2022-092_20250317_No Exceptions Taken_SCHH-East Argent Amenity_Recor…" at bounding box center [902, 225] width 653 height 20
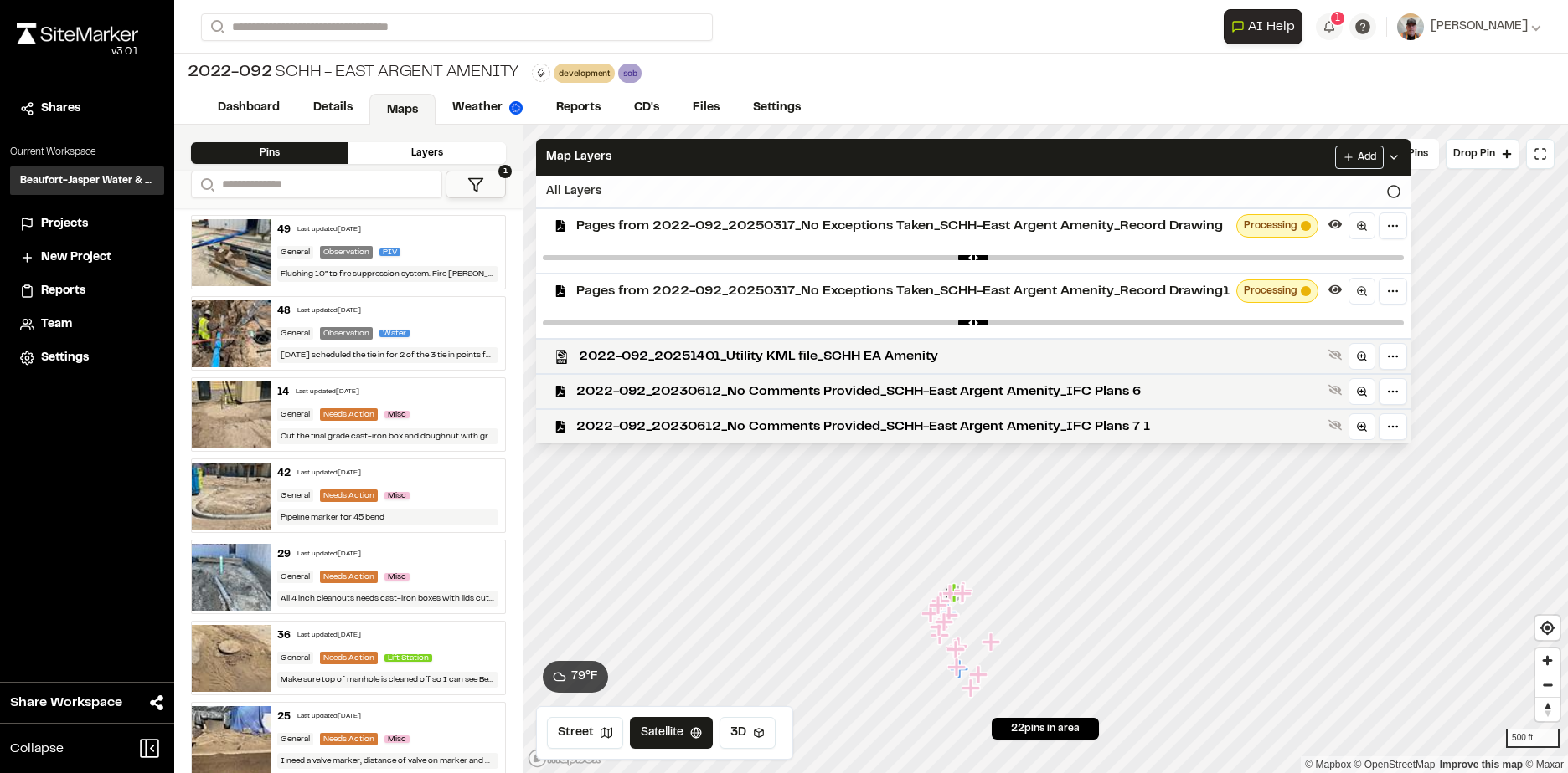
click at [1395, 184] on div "All Layers" at bounding box center [973, 191] width 875 height 31
